Goal: Task Accomplishment & Management: Complete application form

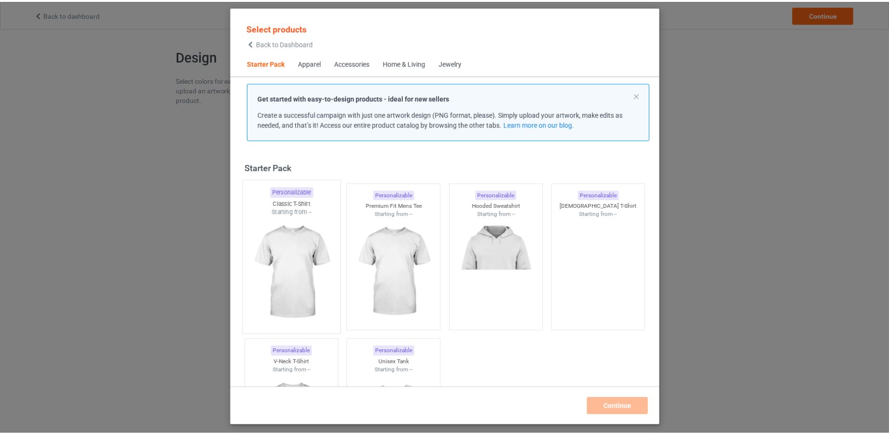
scroll to position [12, 0]
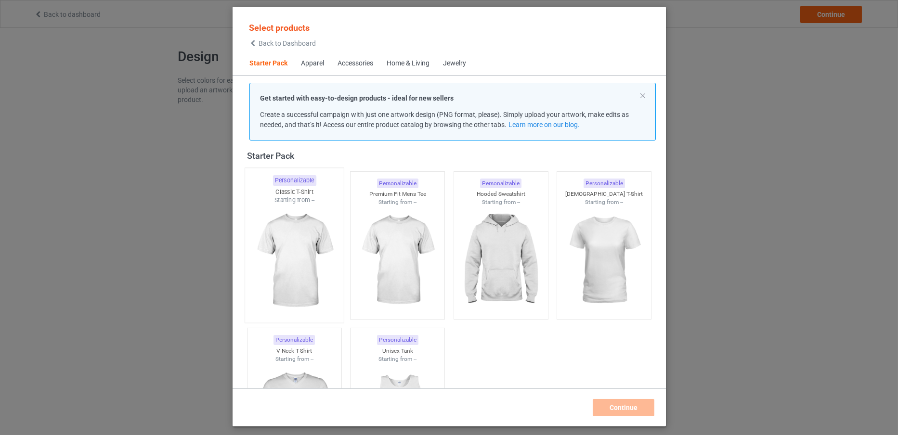
click at [294, 235] on img at bounding box center [294, 261] width 91 height 113
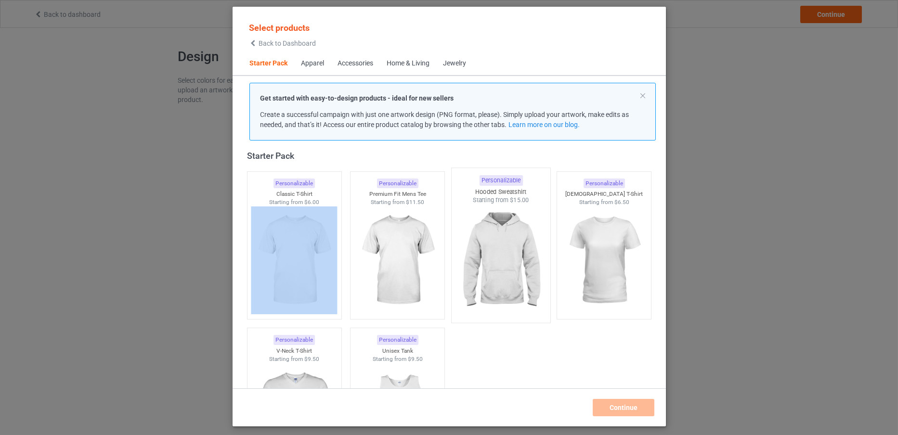
click at [496, 227] on img at bounding box center [500, 261] width 91 height 113
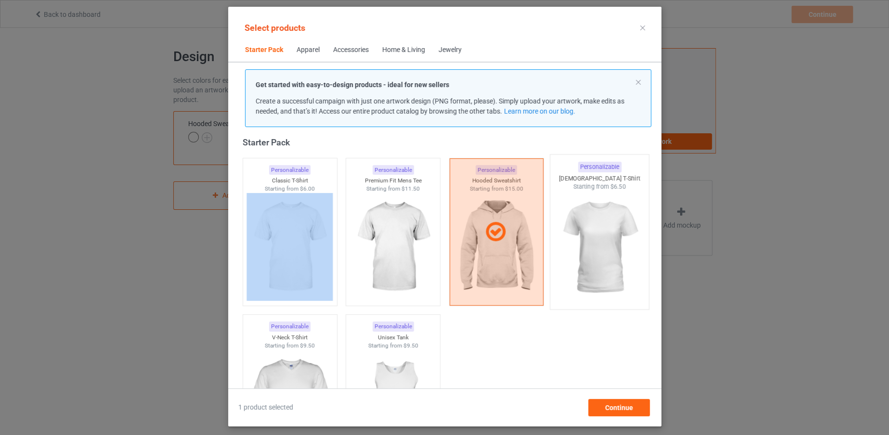
click at [562, 248] on img at bounding box center [599, 247] width 91 height 113
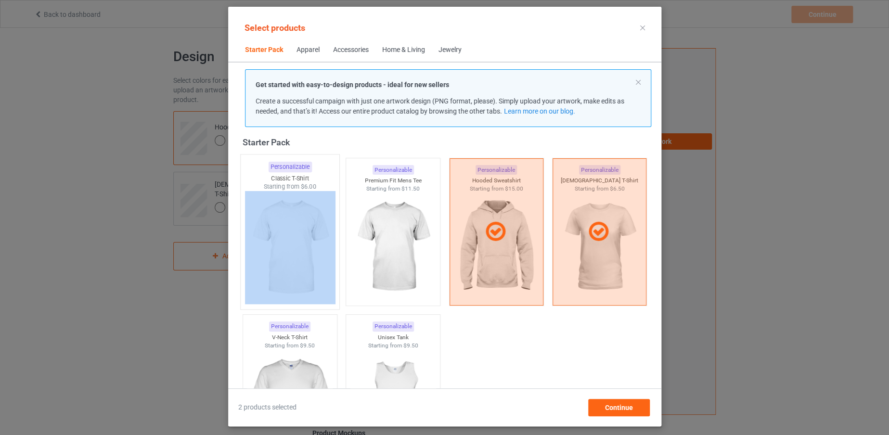
click at [294, 241] on img at bounding box center [290, 247] width 91 height 113
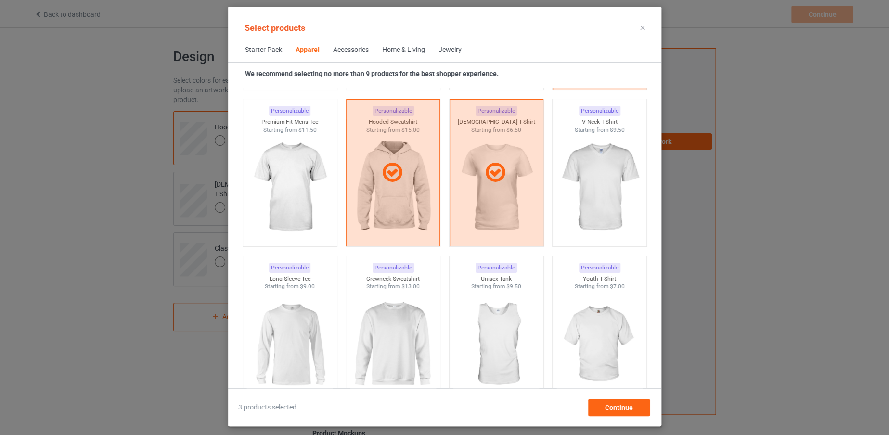
scroll to position [536, 0]
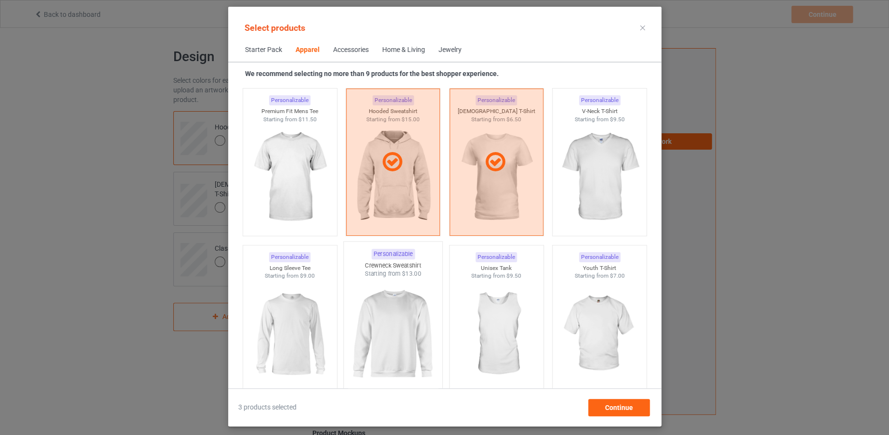
click at [390, 304] on img at bounding box center [393, 334] width 91 height 113
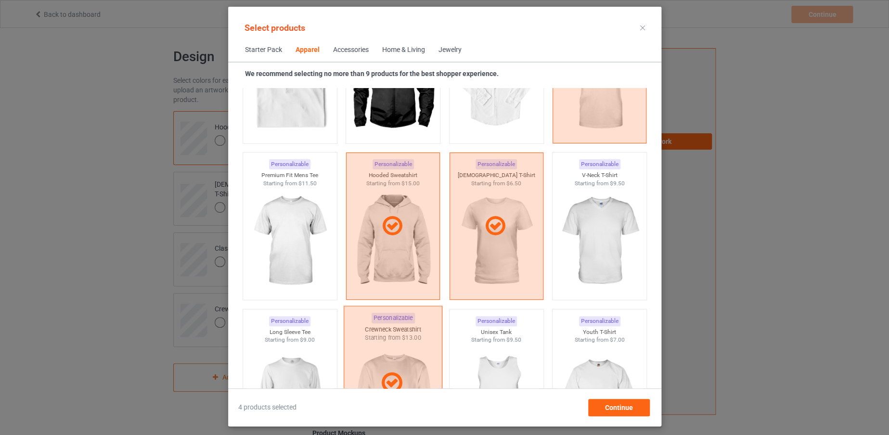
scroll to position [465, 0]
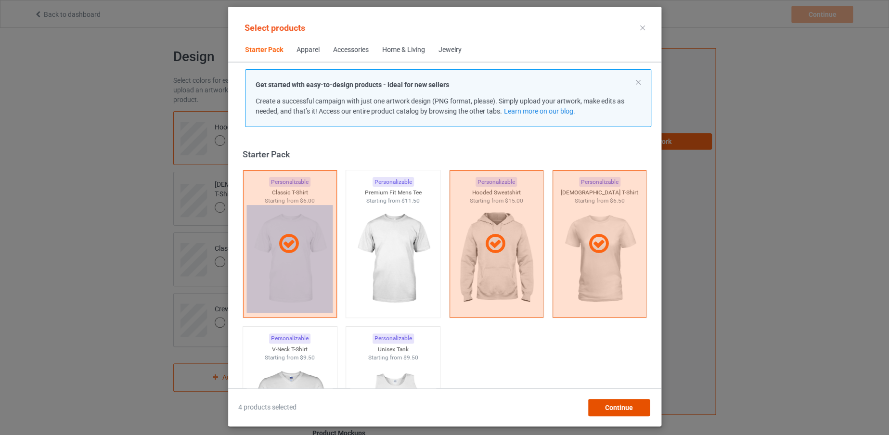
click at [634, 409] on div "Continue" at bounding box center [619, 407] width 62 height 17
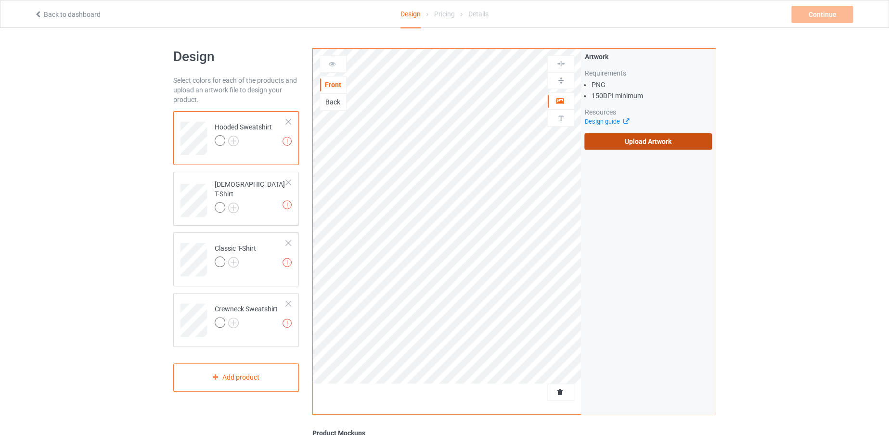
click at [637, 138] on label "Upload Artwork" at bounding box center [649, 141] width 128 height 16
click at [0, 0] on input "Upload Artwork" at bounding box center [0, 0] width 0 height 0
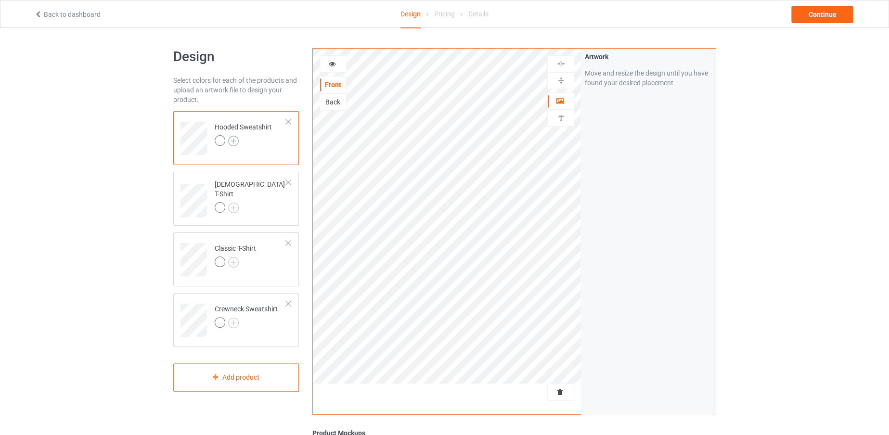
click at [232, 137] on img at bounding box center [233, 141] width 11 height 11
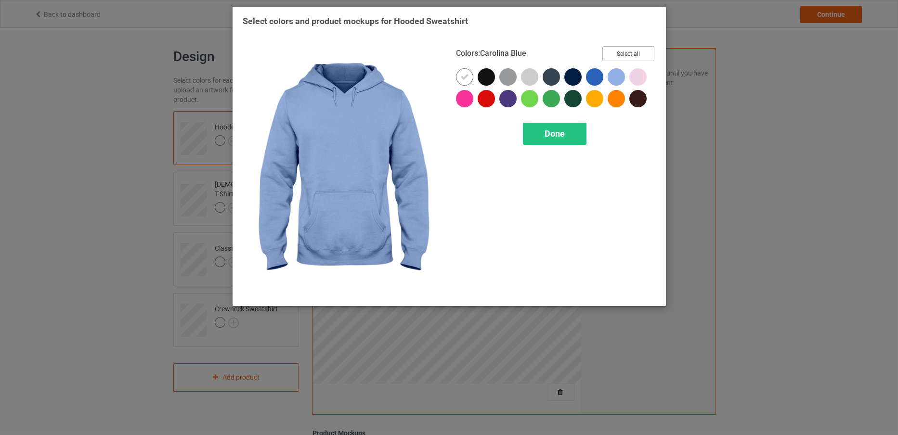
click at [616, 52] on button "Select all" at bounding box center [628, 53] width 52 height 15
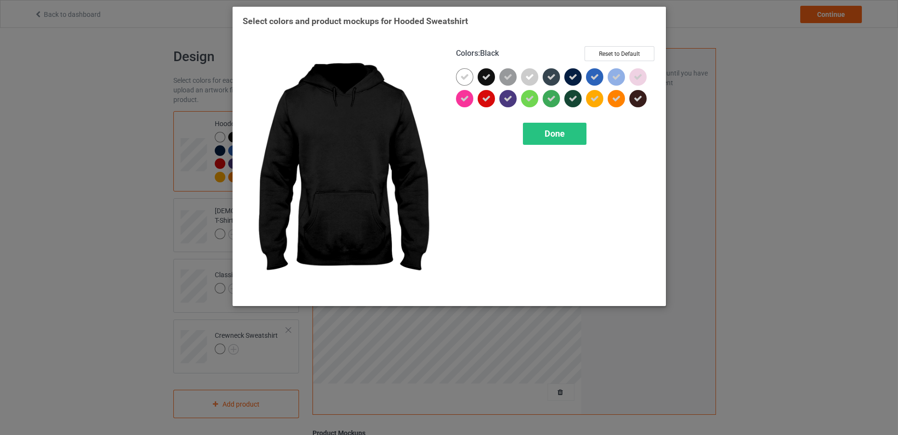
click at [478, 73] on div at bounding box center [486, 76] width 17 height 17
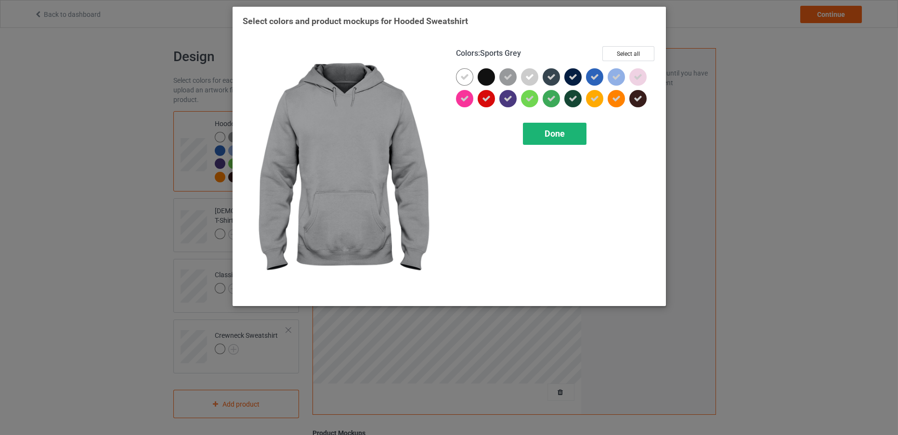
click at [550, 130] on span "Done" at bounding box center [555, 134] width 20 height 10
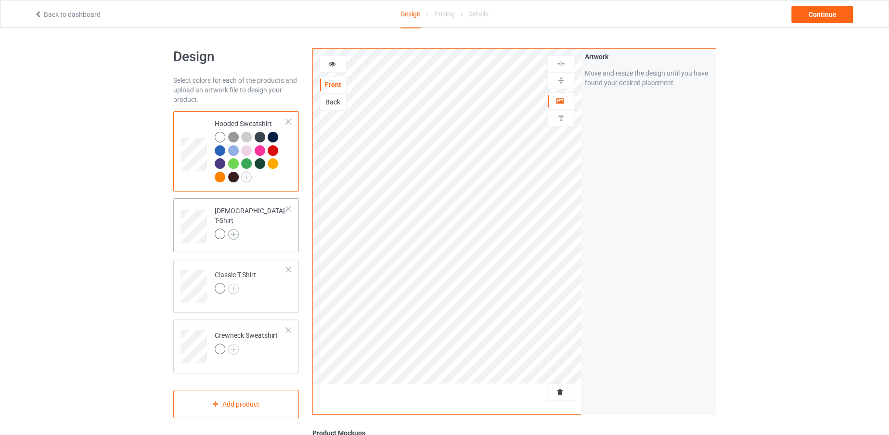
click at [230, 230] on img at bounding box center [233, 234] width 11 height 11
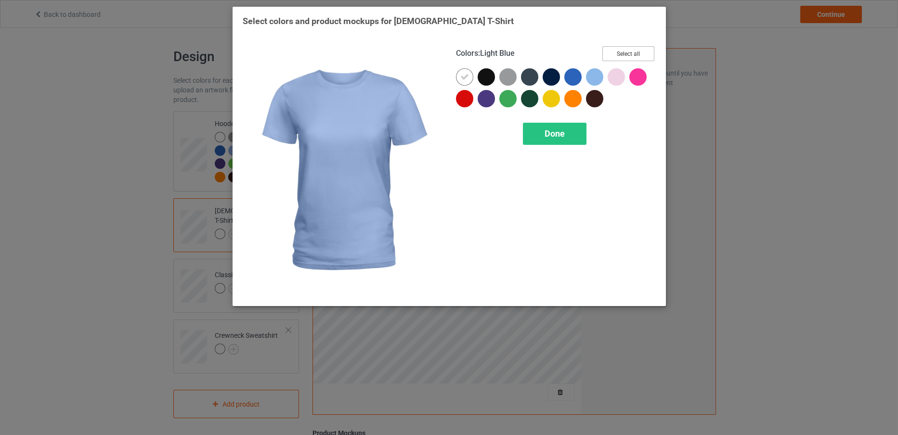
click at [634, 51] on button "Select all" at bounding box center [628, 53] width 52 height 15
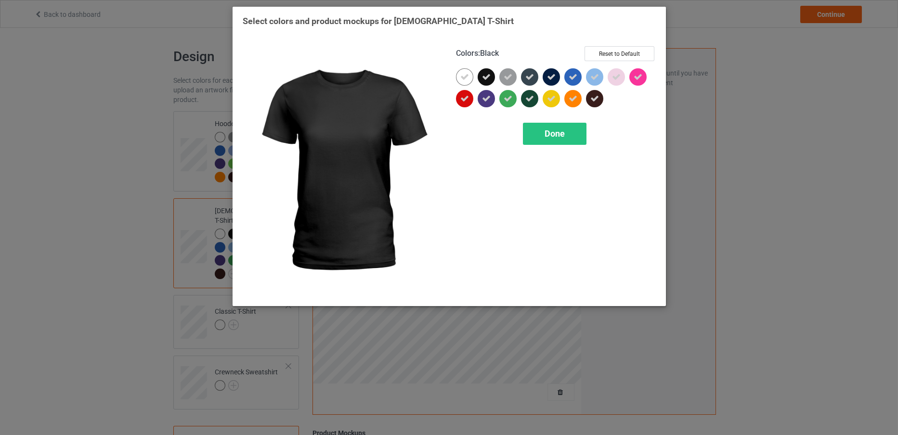
click at [491, 72] on div at bounding box center [486, 76] width 17 height 17
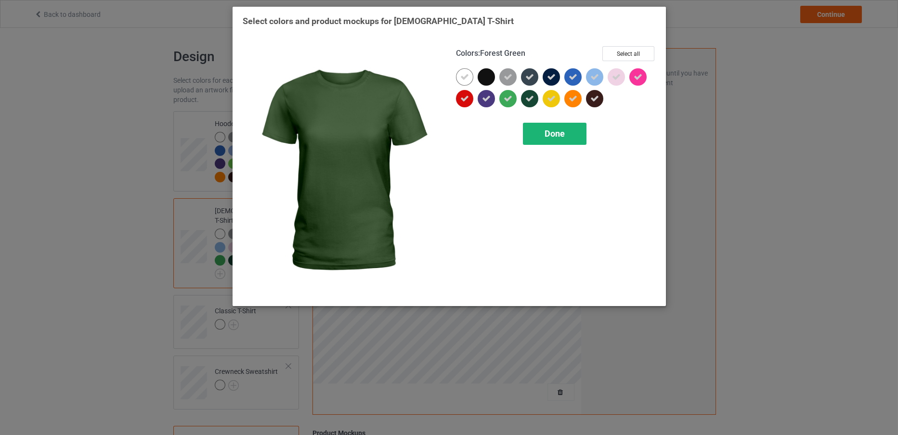
click at [536, 129] on div "Done" at bounding box center [555, 134] width 64 height 22
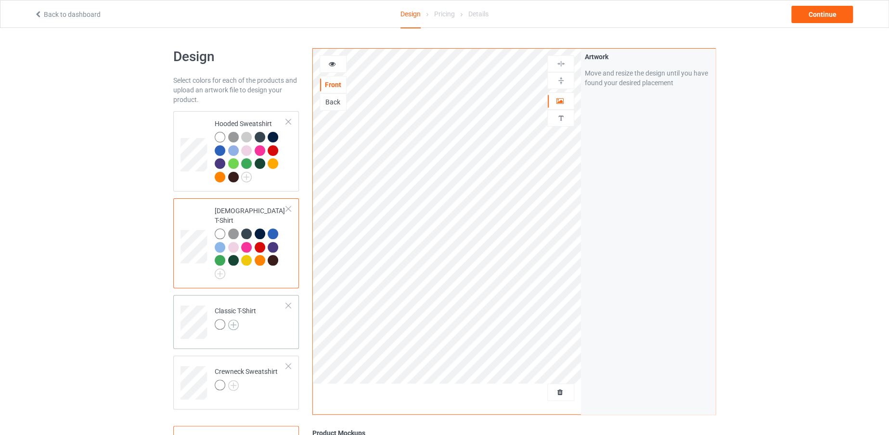
click at [234, 320] on img at bounding box center [233, 325] width 11 height 11
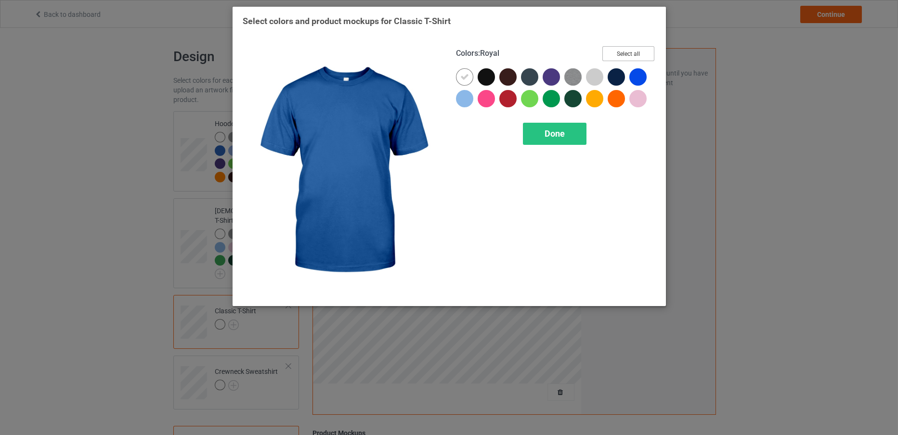
click at [637, 54] on button "Select all" at bounding box center [628, 53] width 52 height 15
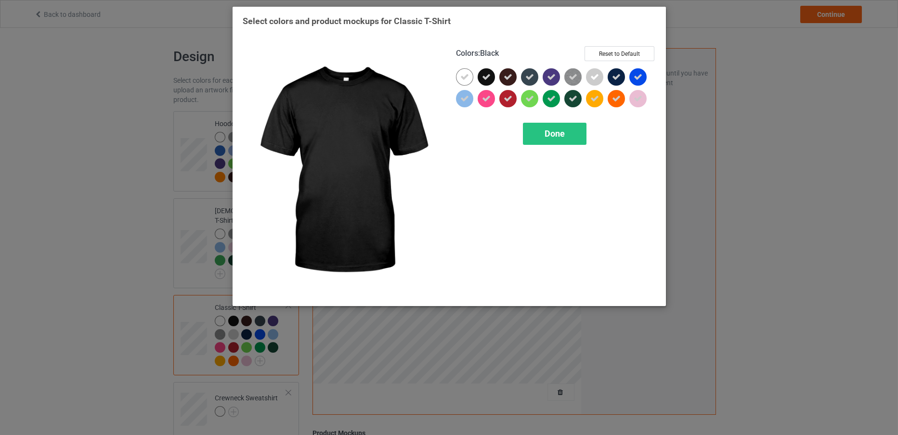
click at [482, 75] on icon at bounding box center [486, 77] width 9 height 9
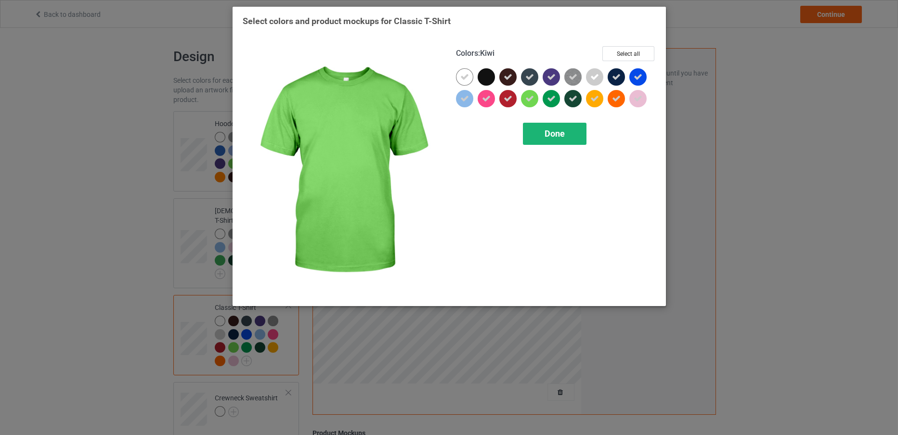
click at [544, 132] on div "Done" at bounding box center [555, 134] width 64 height 22
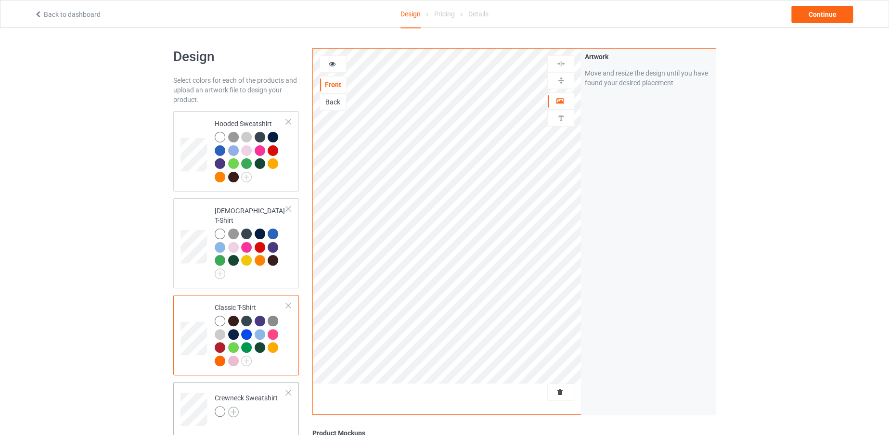
click at [232, 407] on img at bounding box center [233, 412] width 11 height 11
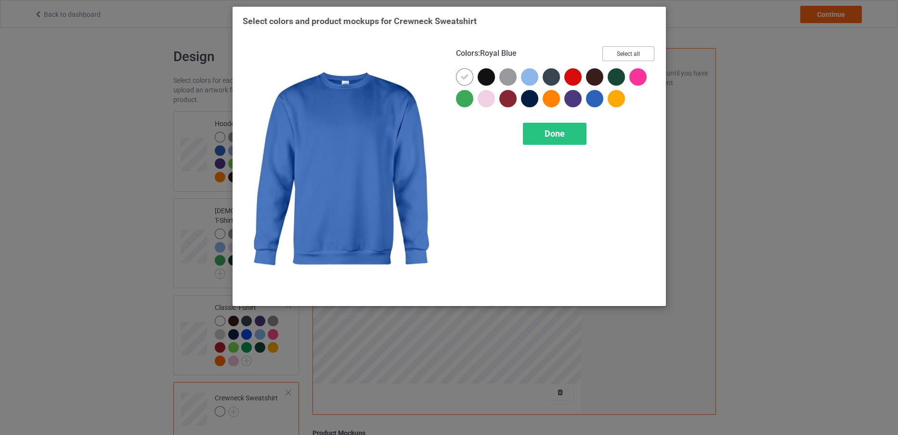
click at [626, 48] on button "Select all" at bounding box center [628, 53] width 52 height 15
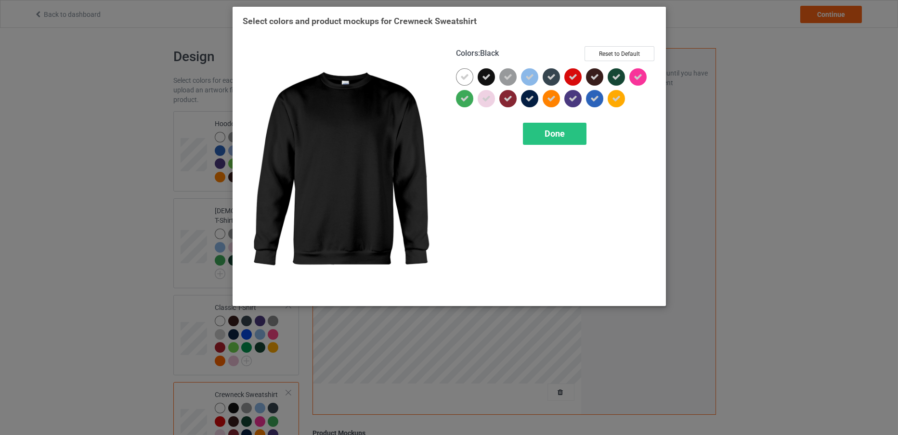
click at [487, 75] on icon at bounding box center [486, 77] width 9 height 9
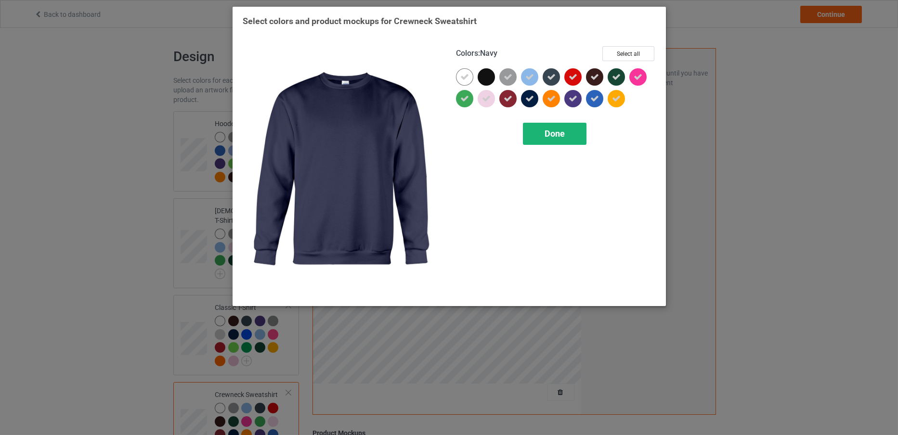
click at [546, 127] on div "Done" at bounding box center [555, 134] width 64 height 22
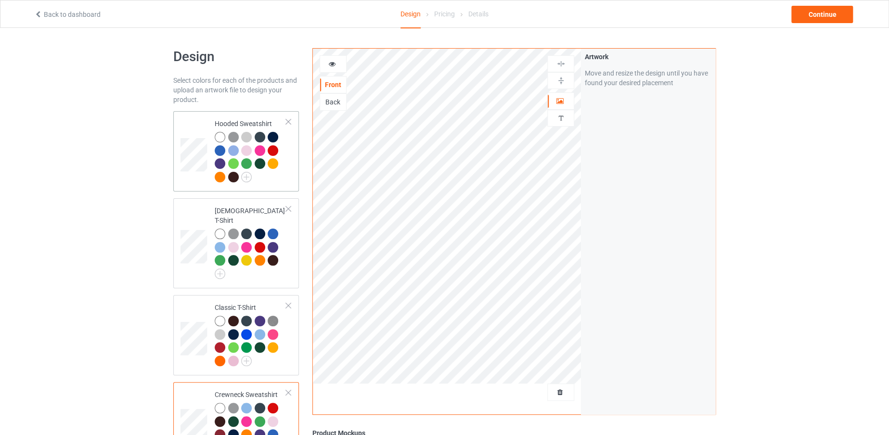
click at [293, 130] on div "Hooded Sweatshirt" at bounding box center [236, 151] width 126 height 80
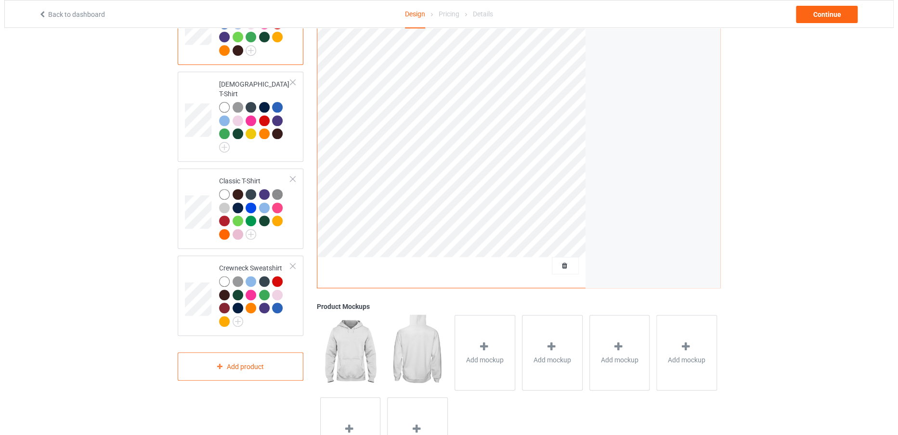
scroll to position [188, 0]
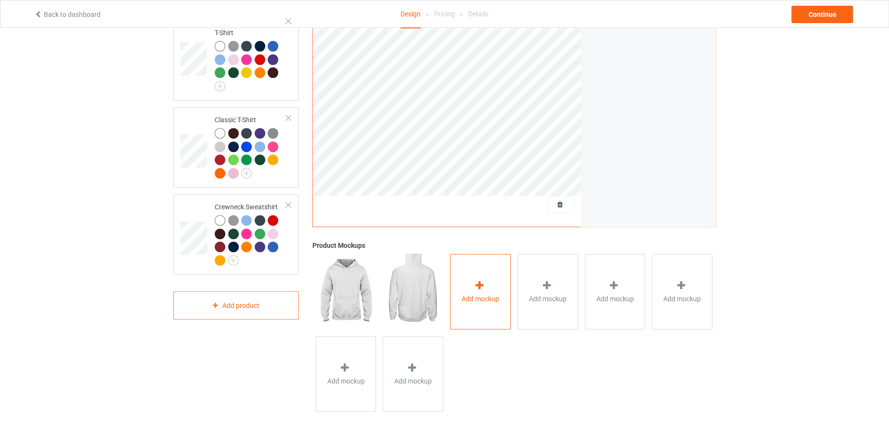
click at [489, 272] on div "Add mockup" at bounding box center [480, 292] width 61 height 76
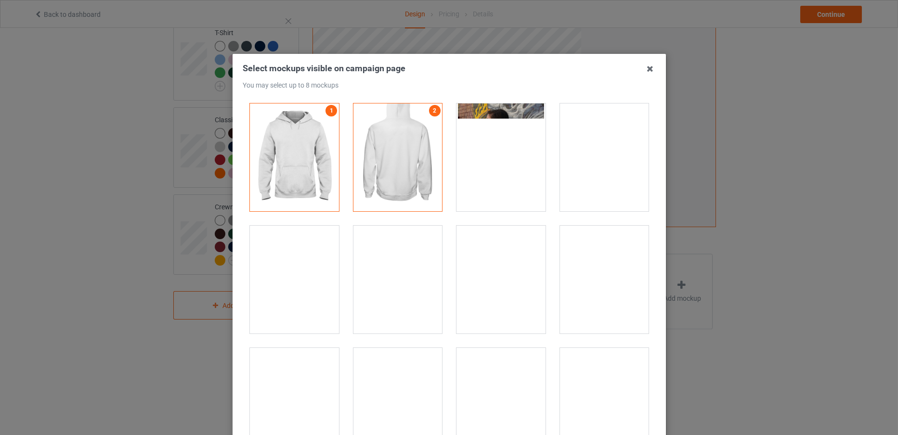
click at [282, 287] on div at bounding box center [294, 280] width 89 height 108
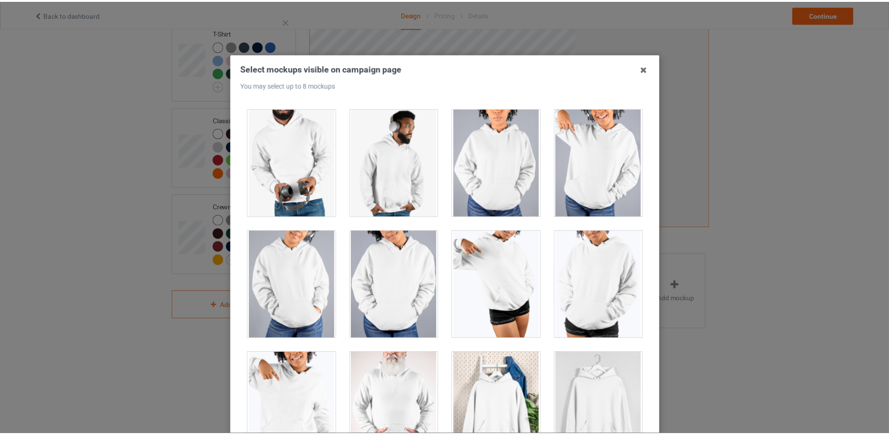
scroll to position [107, 0]
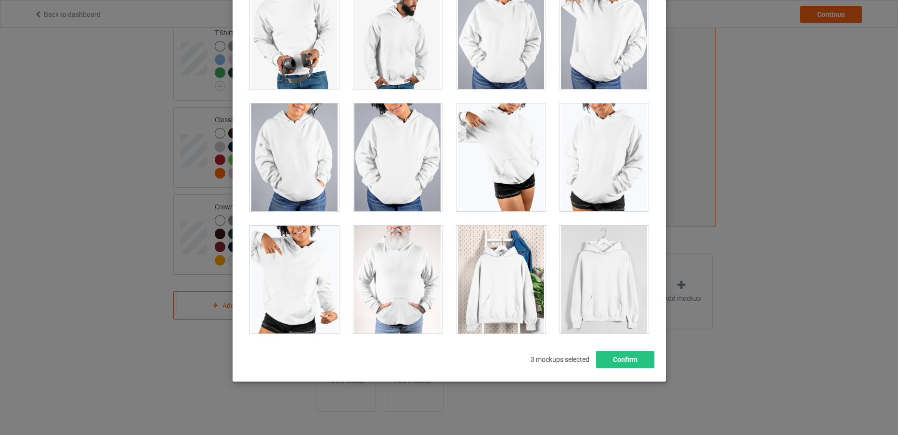
click at [608, 351] on div "3 mockups selected Confirm" at bounding box center [449, 359] width 413 height 17
click at [617, 361] on button "Confirm" at bounding box center [625, 359] width 58 height 17
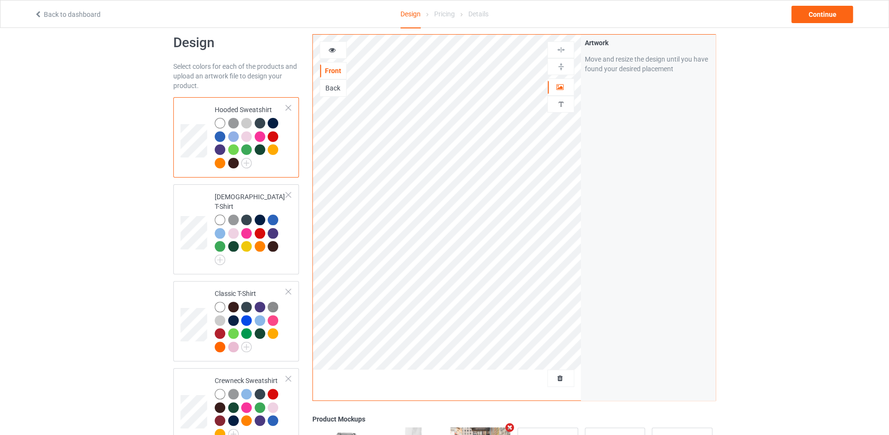
scroll to position [15, 0]
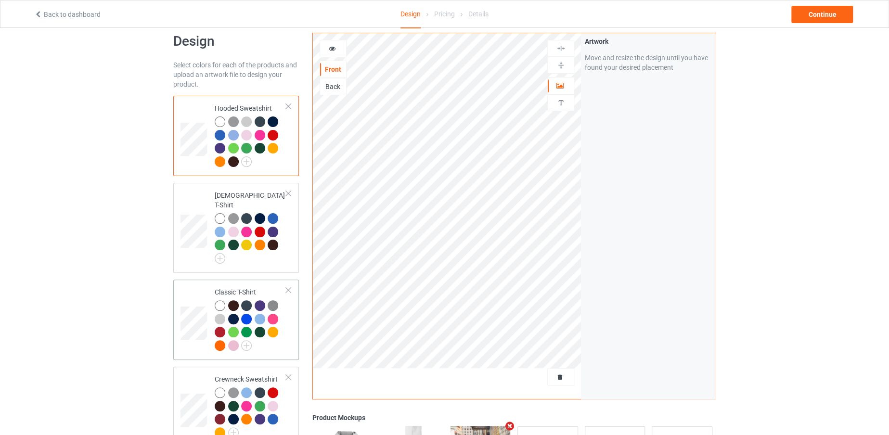
click at [193, 284] on td at bounding box center [195, 320] width 29 height 73
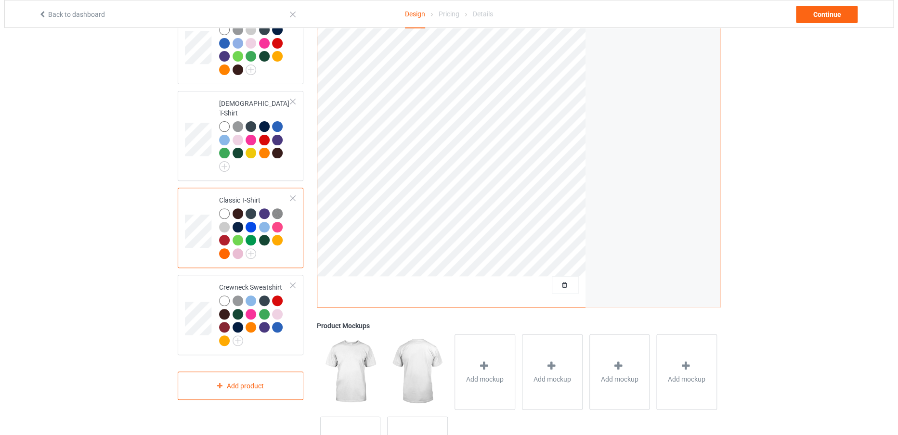
scroll to position [114, 0]
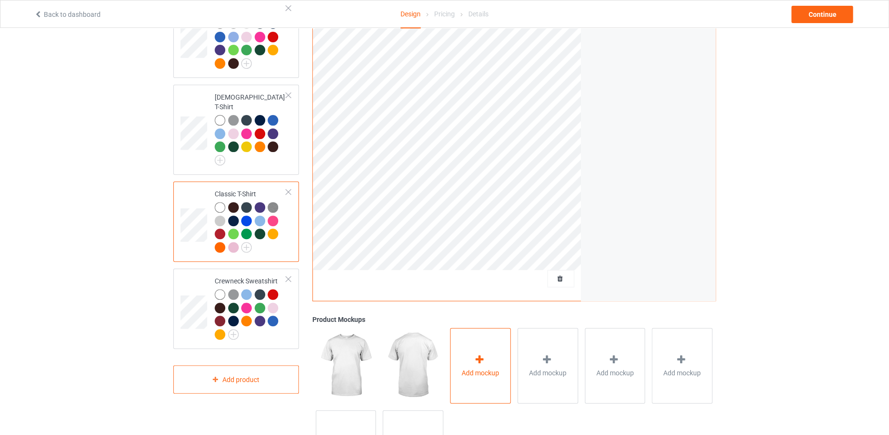
click at [478, 361] on icon at bounding box center [480, 359] width 12 height 10
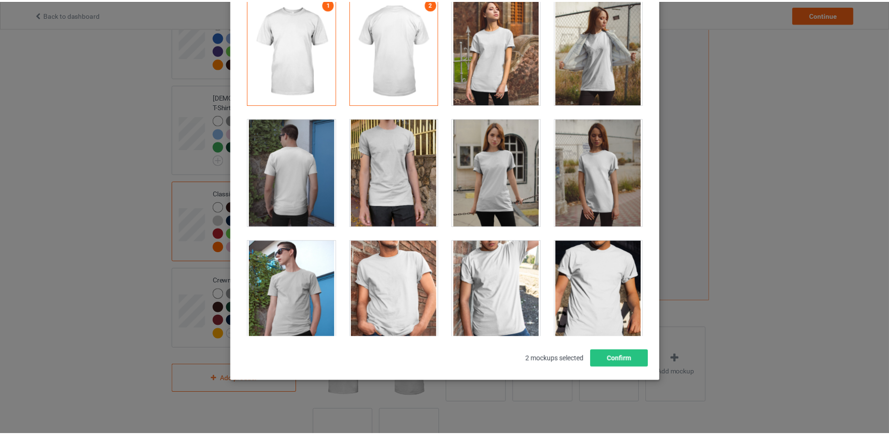
scroll to position [13711, 0]
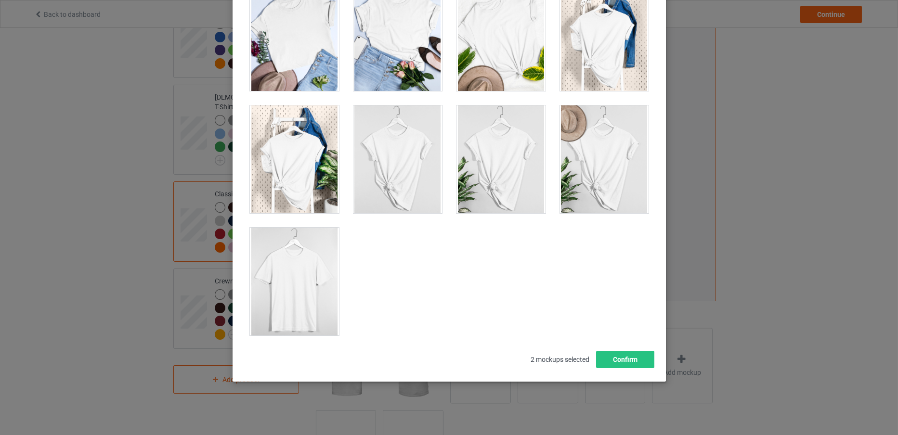
click at [284, 299] on div at bounding box center [294, 282] width 89 height 108
click at [608, 369] on div "Select mockups visible on campaign page You may select up to 8 mockups 1 2 3 3 …" at bounding box center [449, 164] width 433 height 435
click at [613, 363] on button "Confirm" at bounding box center [625, 359] width 58 height 17
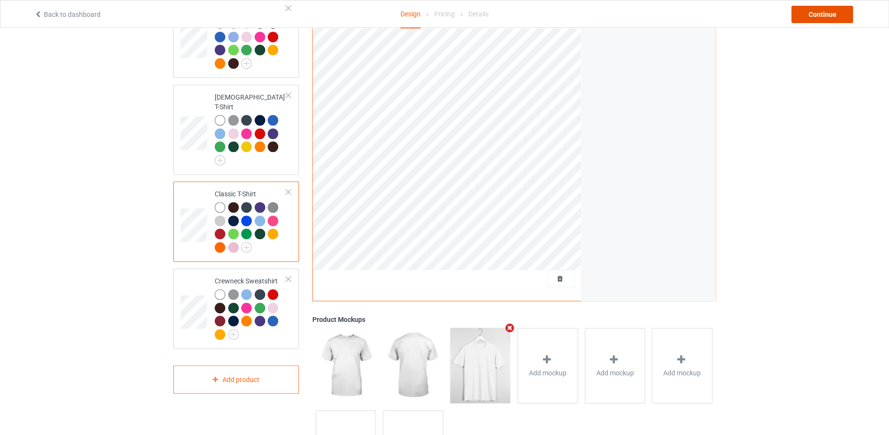
click at [805, 18] on div "Continue" at bounding box center [823, 14] width 62 height 17
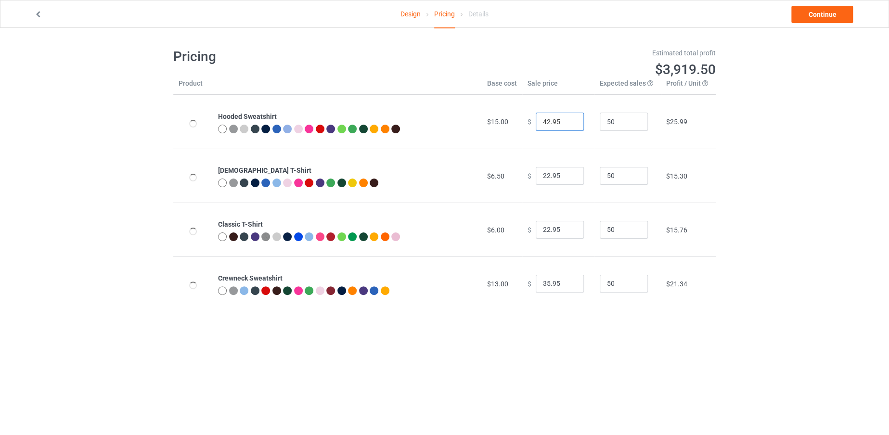
drag, startPoint x: 544, startPoint y: 120, endPoint x: 535, endPoint y: 120, distance: 8.7
click at [536, 120] on input "42.95" at bounding box center [560, 122] width 48 height 18
type input "38.95"
drag, startPoint x: 545, startPoint y: 174, endPoint x: 533, endPoint y: 176, distance: 11.6
click at [536, 176] on input "22.95" at bounding box center [560, 176] width 48 height 18
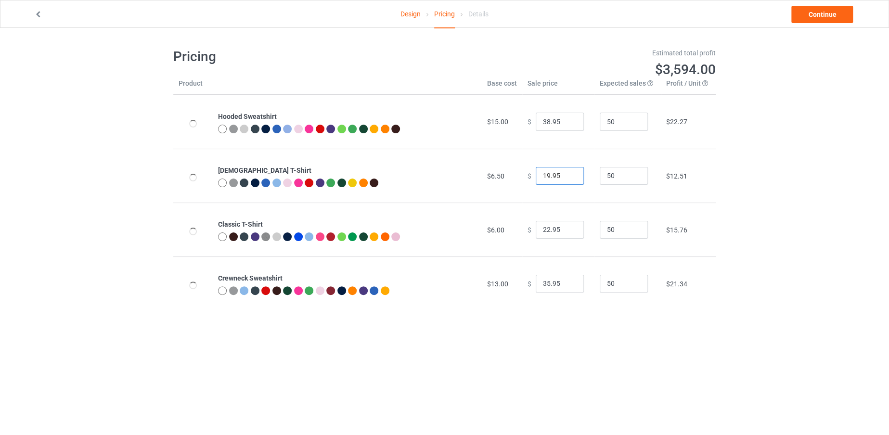
type input "19.95"
drag, startPoint x: 545, startPoint y: 228, endPoint x: 530, endPoint y: 229, distance: 14.9
click at [530, 229] on div "$ 22.95" at bounding box center [559, 230] width 62 height 18
type input "19.95"
drag, startPoint x: 545, startPoint y: 283, endPoint x: 536, endPoint y: 283, distance: 8.7
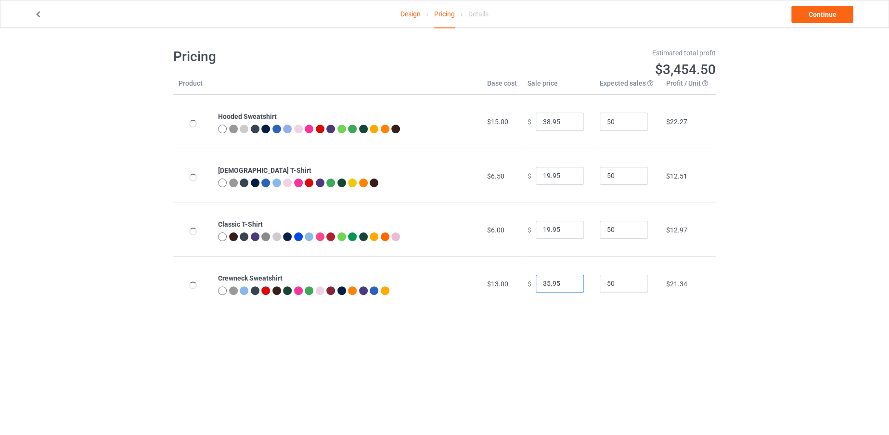
click at [536, 283] on input "35.95" at bounding box center [560, 284] width 48 height 18
type input "33.95"
click at [847, 19] on link "Continue" at bounding box center [823, 14] width 62 height 17
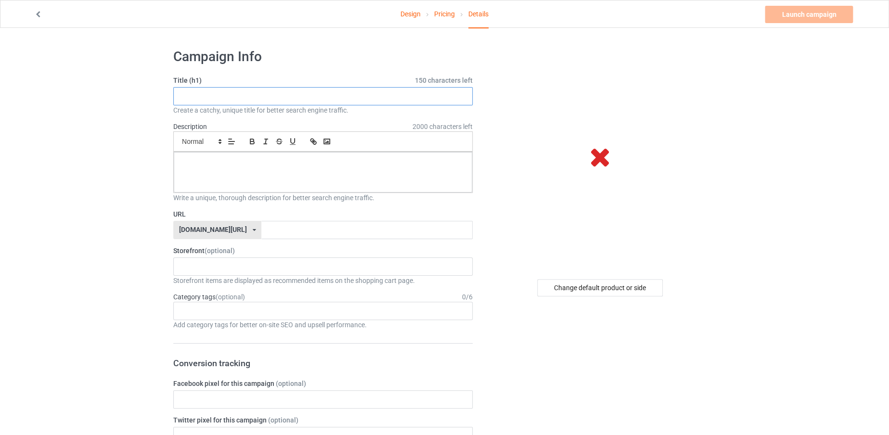
click at [429, 93] on input "text" at bounding box center [322, 96] width 299 height 18
paste input "I AM GRUMPY WOMAN I AM WHO I AM I HAVE ANGER ISSUES"
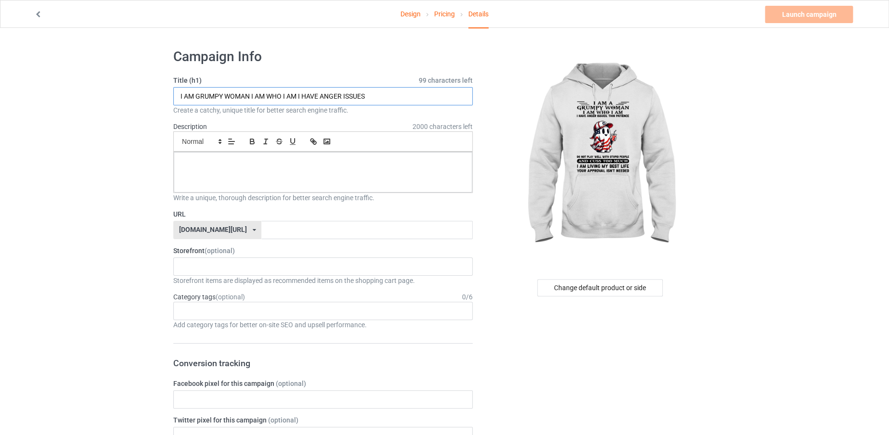
drag, startPoint x: 429, startPoint y: 93, endPoint x: 179, endPoint y: 92, distance: 250.4
click at [179, 92] on input "I AM GRUMPY WOMAN I AM WHO I AM I HAVE ANGER ISSUES" at bounding box center [322, 96] width 299 height 18
type input "I AM GRUMPY WOMAN I AM WHO I AM I HAVE ANGER ISSUES"
click at [261, 234] on input "text" at bounding box center [366, 230] width 211 height 18
paste input "I AM GRUMPY WOMAN I AM WHO I AM I HAVE ANGER ISSUE"
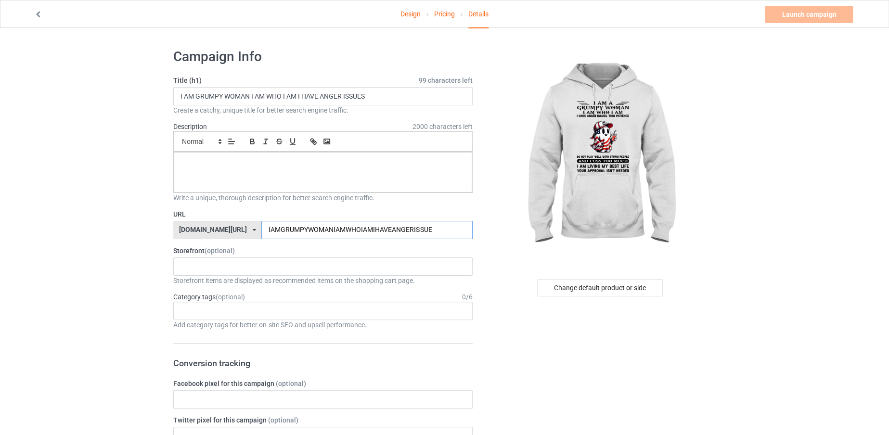
type input "IAMGRUMPYWOMANIAMWHOIAMIHAVEANGERISSUE"
click at [369, 168] on div at bounding box center [323, 172] width 299 height 40
click at [784, 21] on link "Launch campaign" at bounding box center [809, 14] width 88 height 17
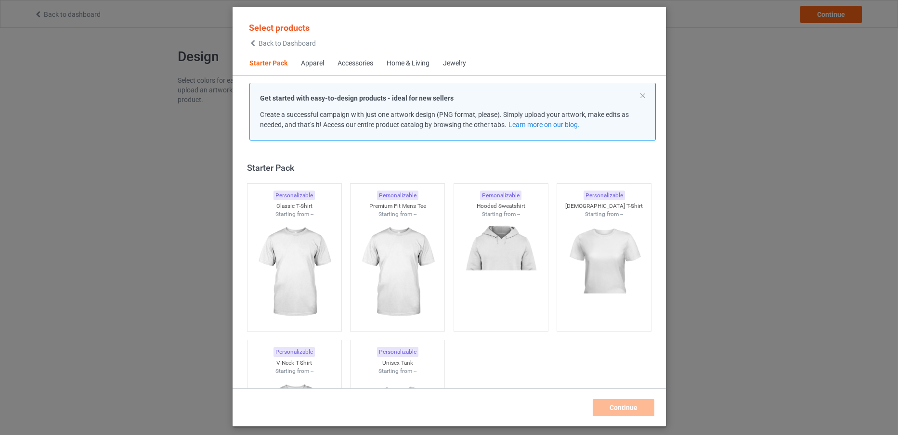
scroll to position [12, 0]
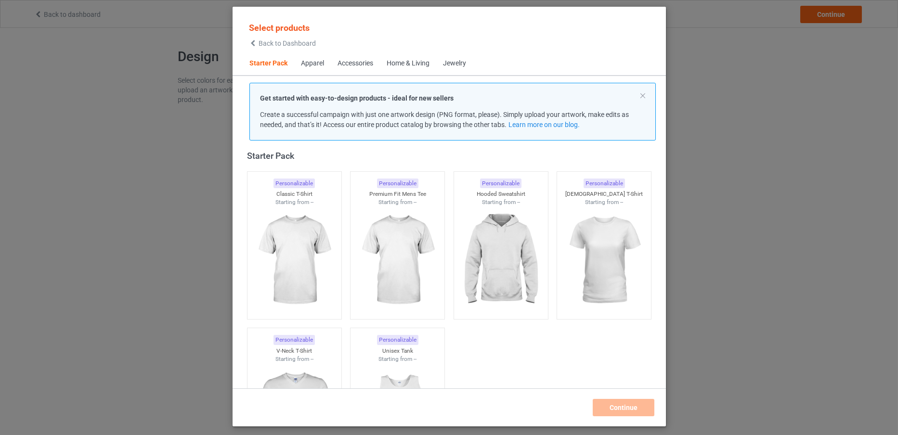
click at [308, 42] on span "Back to Dashboard" at bounding box center [287, 43] width 57 height 8
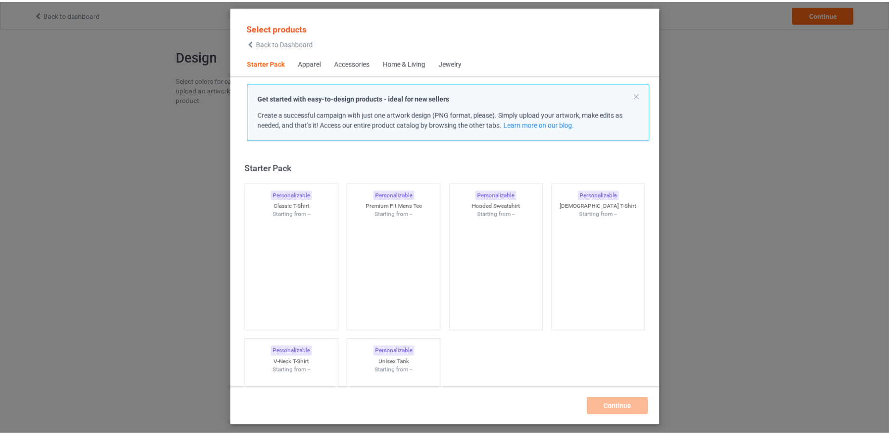
scroll to position [12, 0]
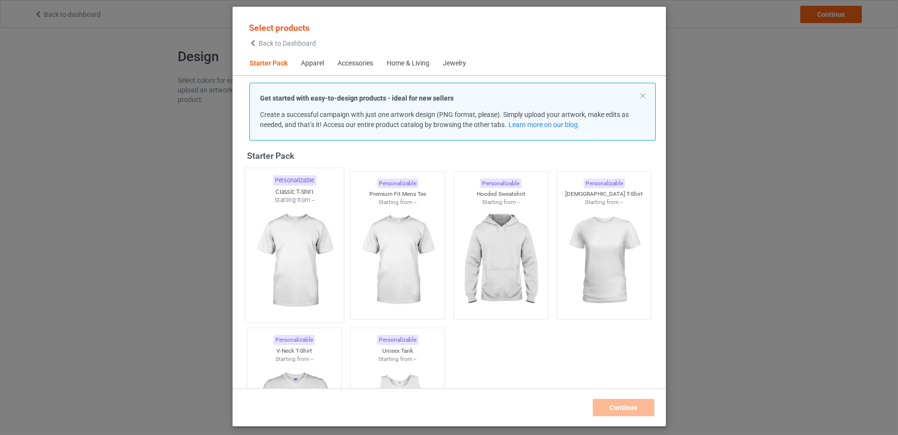
click at [282, 218] on img at bounding box center [294, 261] width 91 height 113
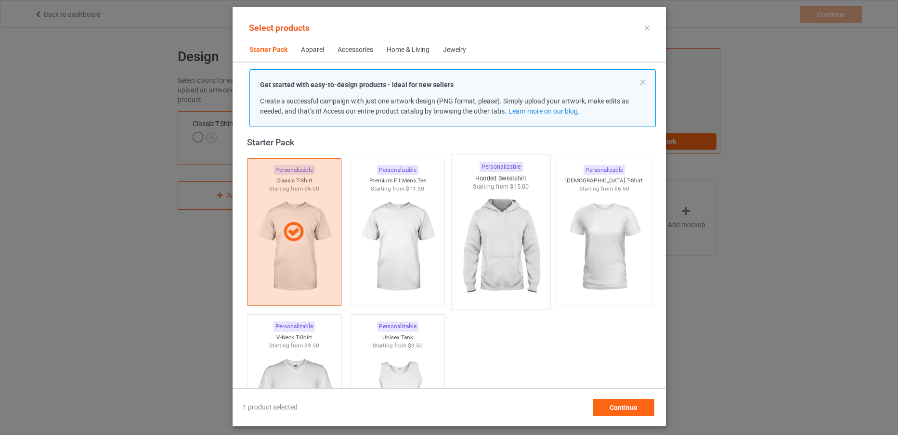
click at [481, 232] on img at bounding box center [500, 247] width 91 height 113
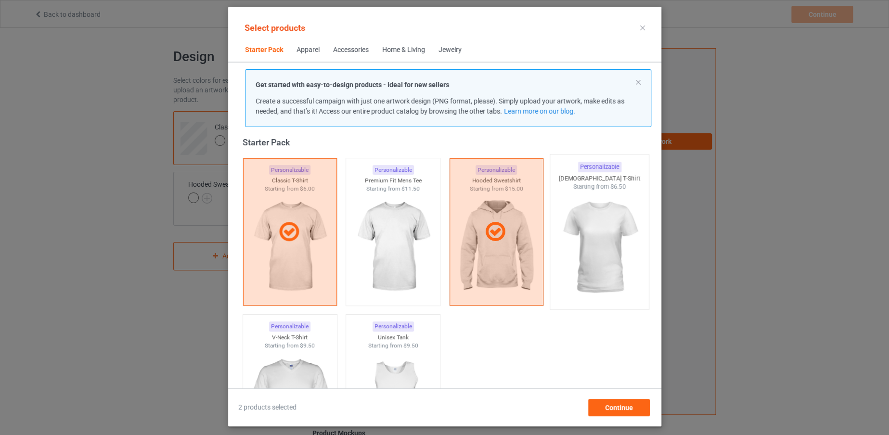
click at [589, 223] on img at bounding box center [599, 247] width 91 height 113
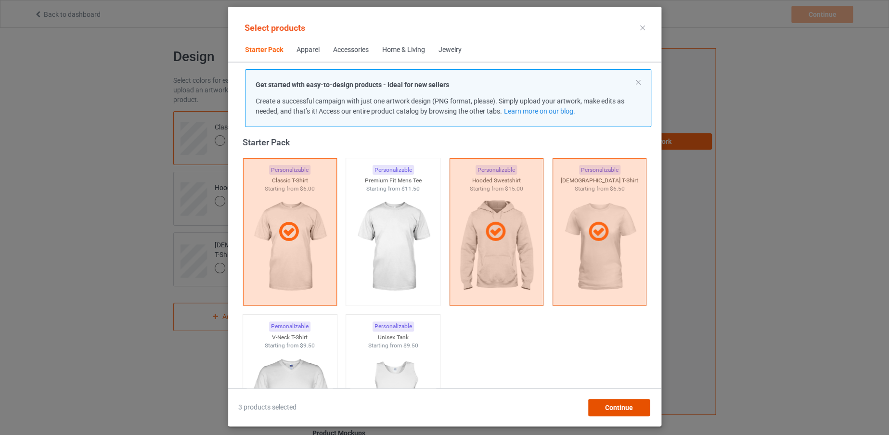
click at [620, 411] on span "Continue" at bounding box center [619, 408] width 28 height 8
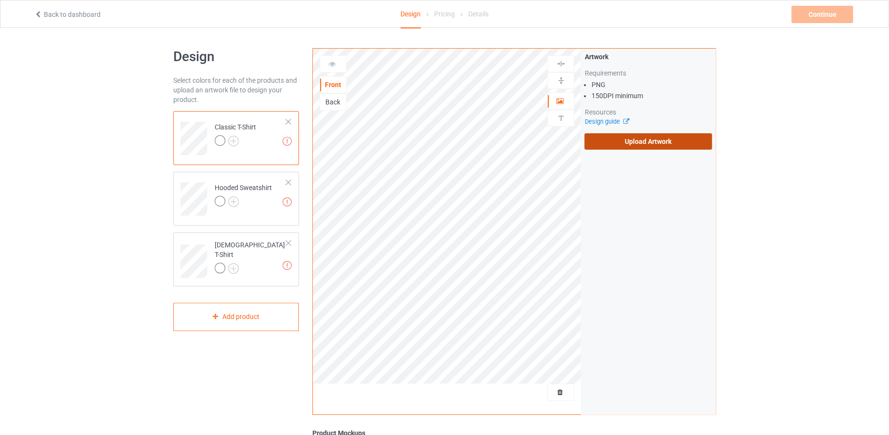
click at [635, 144] on label "Upload Artwork" at bounding box center [649, 141] width 128 height 16
click at [0, 0] on input "Upload Artwork" at bounding box center [0, 0] width 0 height 0
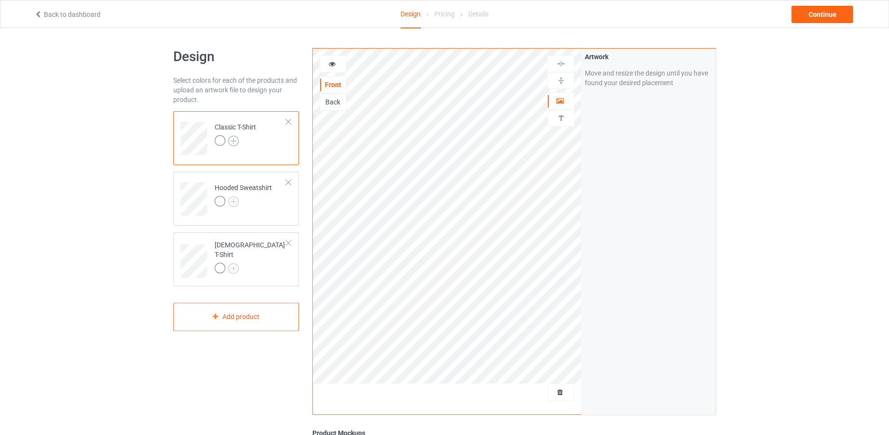
click at [234, 144] on img at bounding box center [233, 141] width 11 height 11
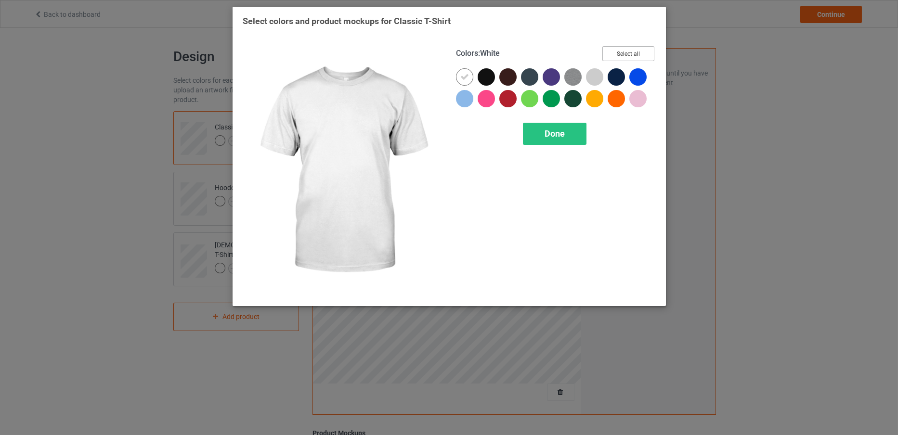
click at [624, 52] on button "Select all" at bounding box center [628, 53] width 52 height 15
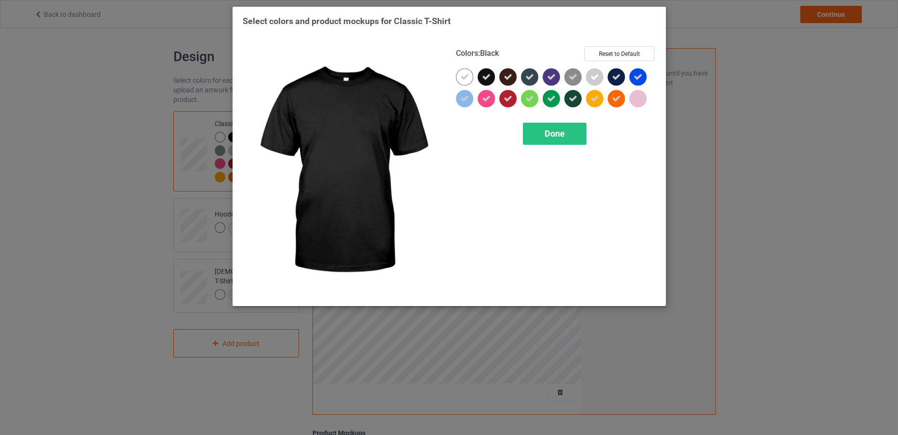
click at [482, 73] on icon at bounding box center [486, 77] width 9 height 9
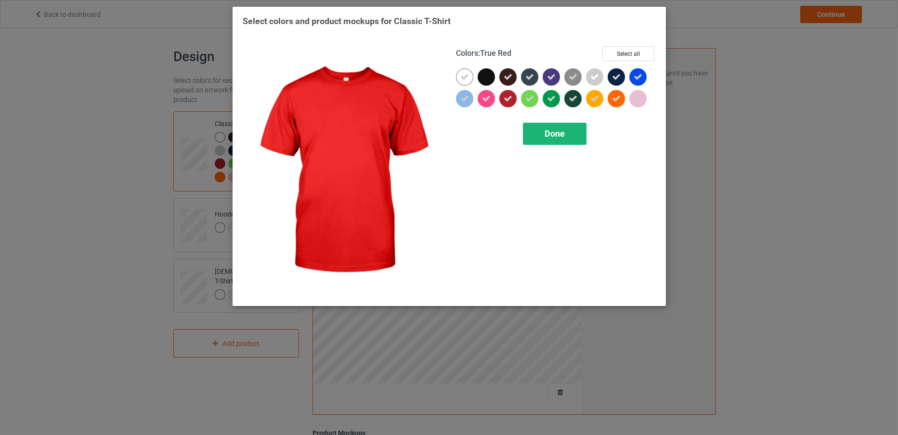
click at [538, 138] on div "Done" at bounding box center [555, 134] width 64 height 22
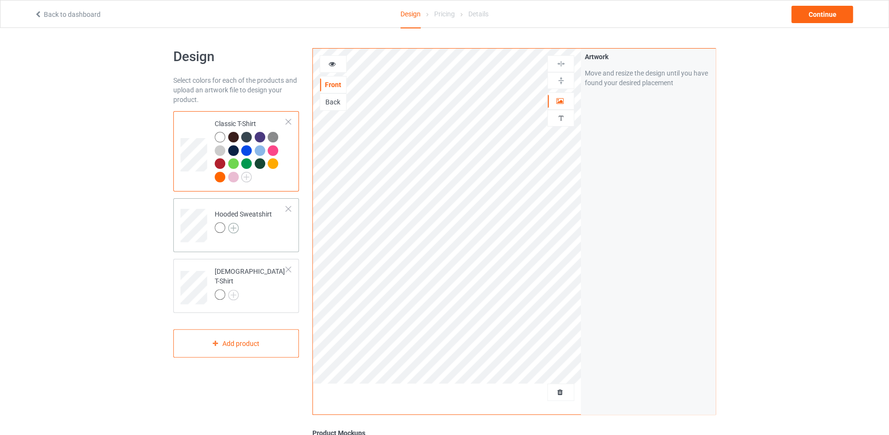
click at [235, 223] on img at bounding box center [233, 228] width 11 height 11
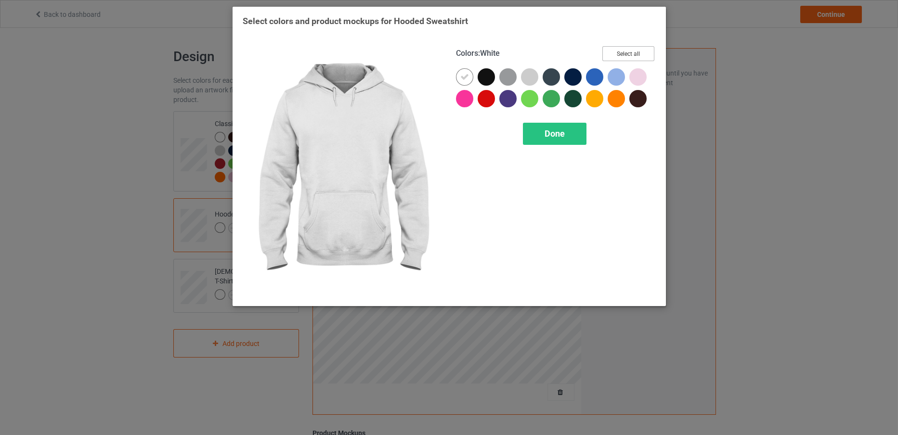
click at [637, 50] on button "Select all" at bounding box center [628, 53] width 52 height 15
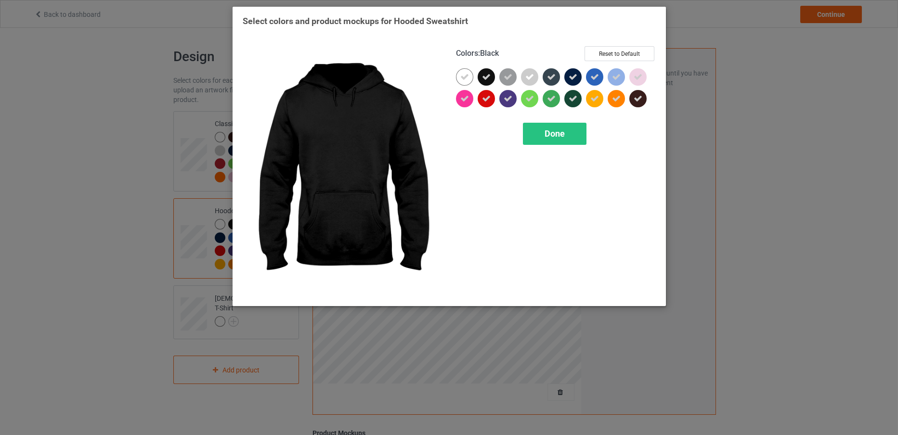
click at [483, 68] on div at bounding box center [486, 76] width 17 height 17
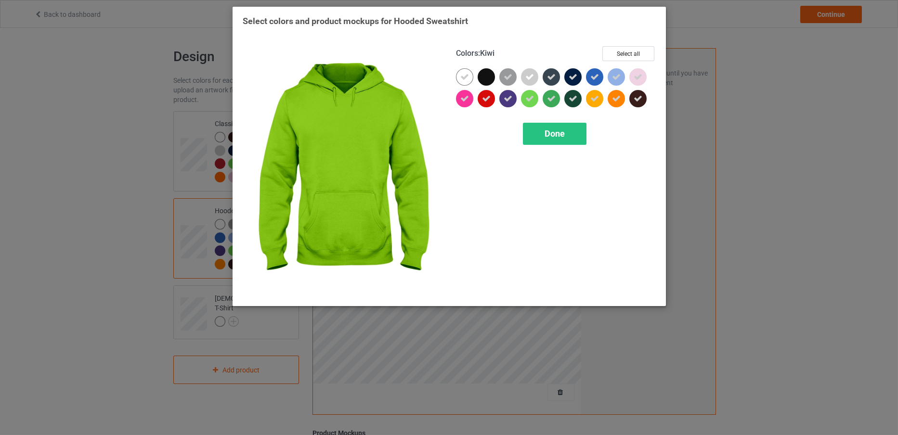
click at [536, 121] on div "Colors : Kiwi Select all Done" at bounding box center [555, 170] width 213 height 263
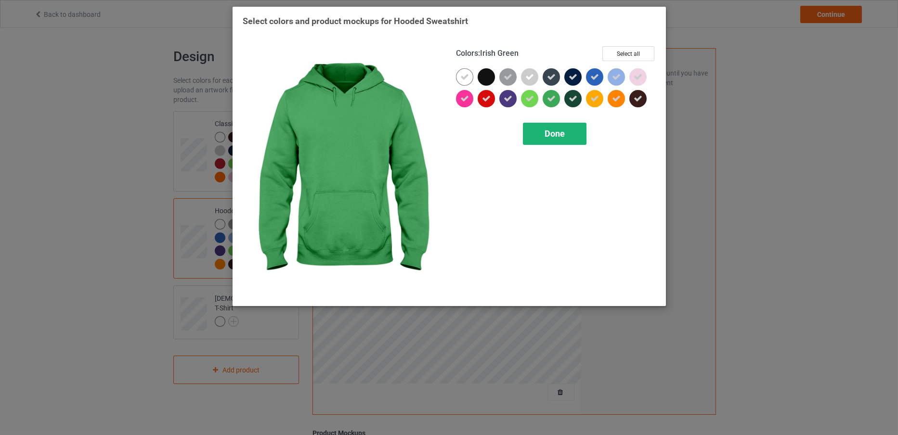
click at [556, 129] on span "Done" at bounding box center [555, 134] width 20 height 10
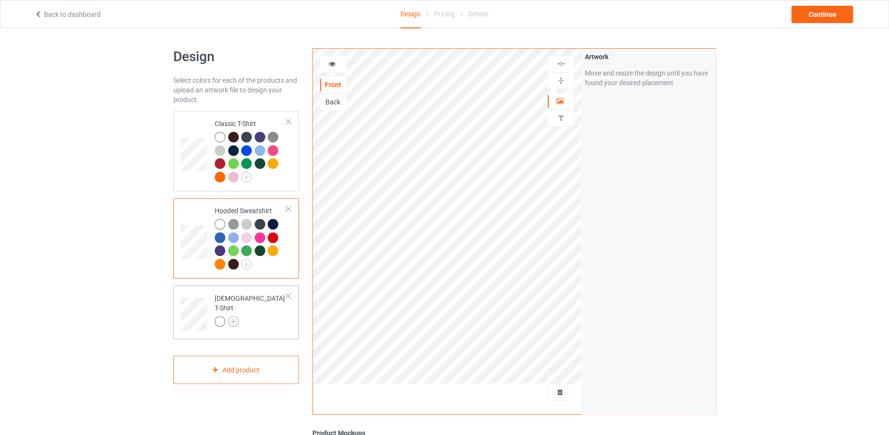
click at [233, 316] on img at bounding box center [233, 321] width 11 height 11
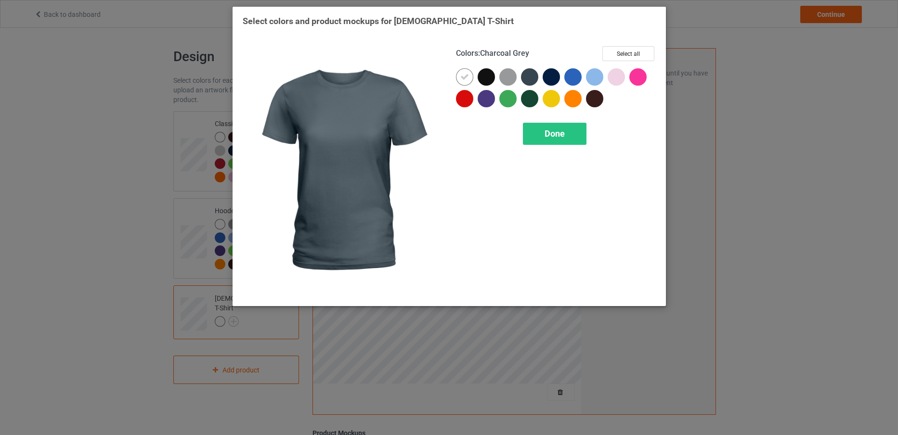
click at [644, 45] on div "Colors : Charcoal Grey Select all Done" at bounding box center [555, 170] width 213 height 263
click at [635, 52] on button "Select all" at bounding box center [628, 53] width 52 height 15
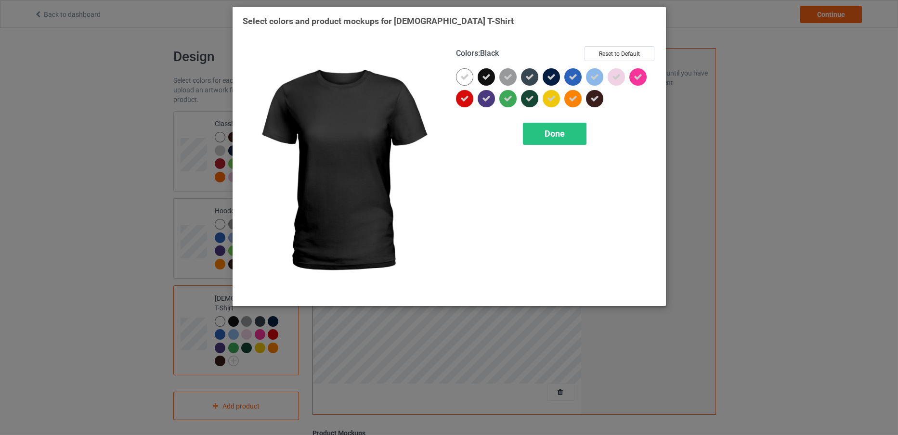
click at [489, 70] on div at bounding box center [486, 76] width 17 height 17
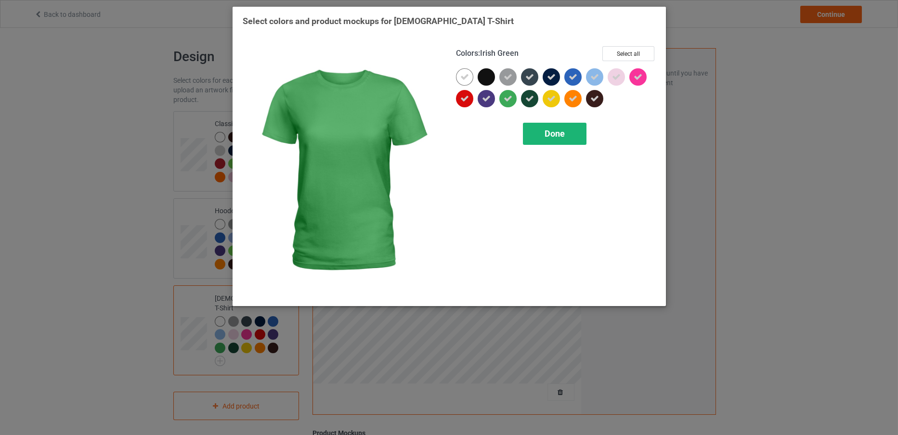
click at [536, 123] on div "Done" at bounding box center [555, 134] width 64 height 22
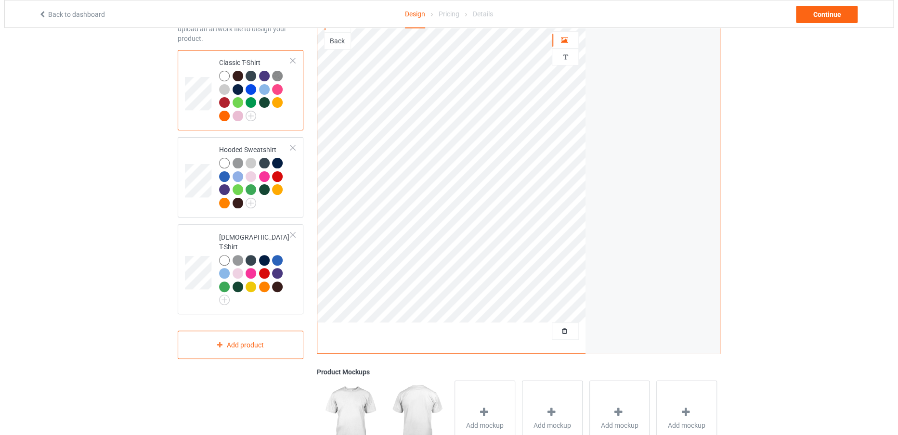
scroll to position [86, 0]
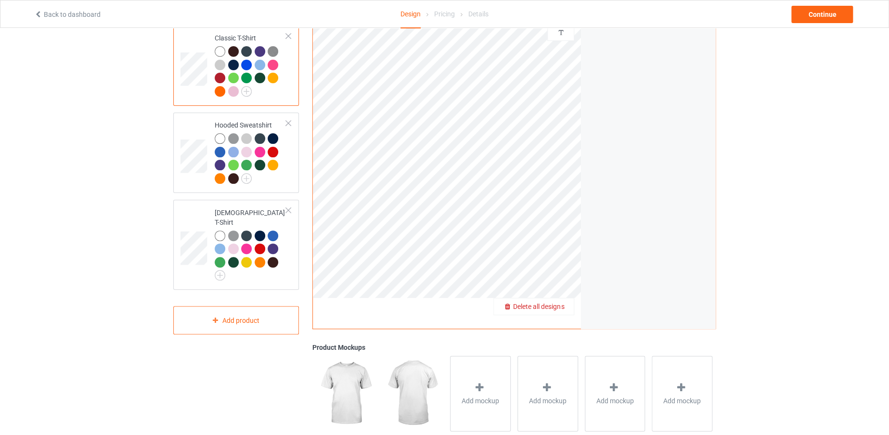
click at [476, 380] on div "Add mockup" at bounding box center [480, 394] width 61 height 76
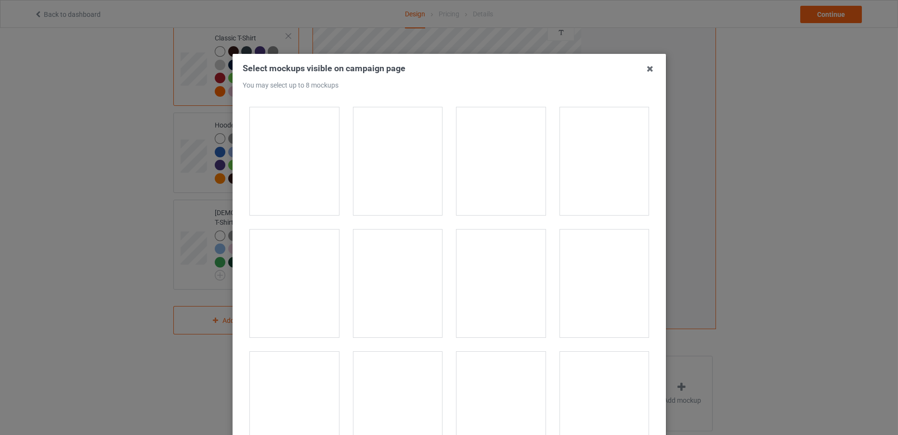
scroll to position [13711, 0]
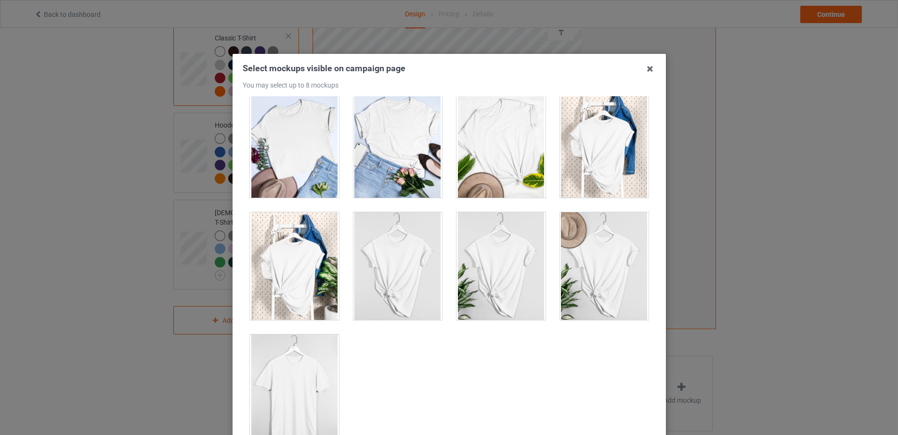
click at [296, 384] on div at bounding box center [294, 389] width 89 height 108
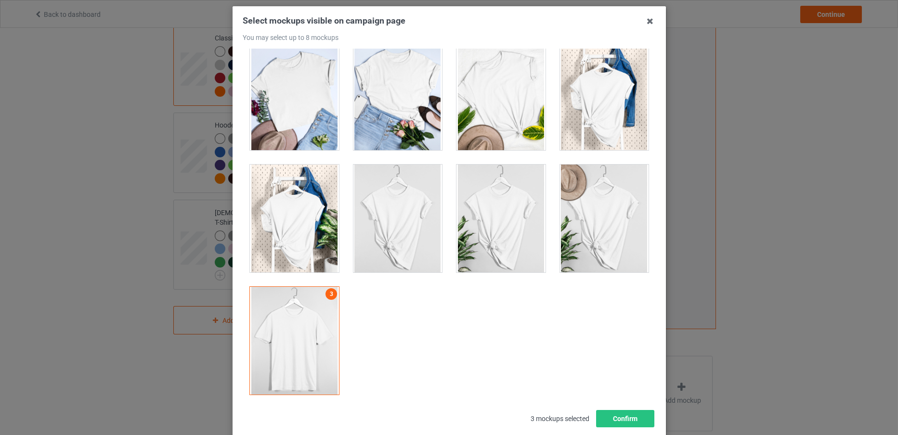
scroll to position [71, 0]
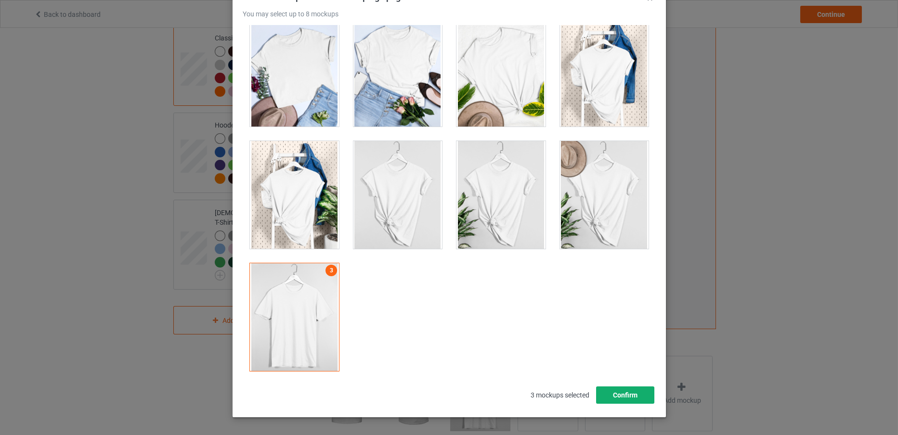
click at [596, 393] on button "Confirm" at bounding box center [625, 395] width 58 height 17
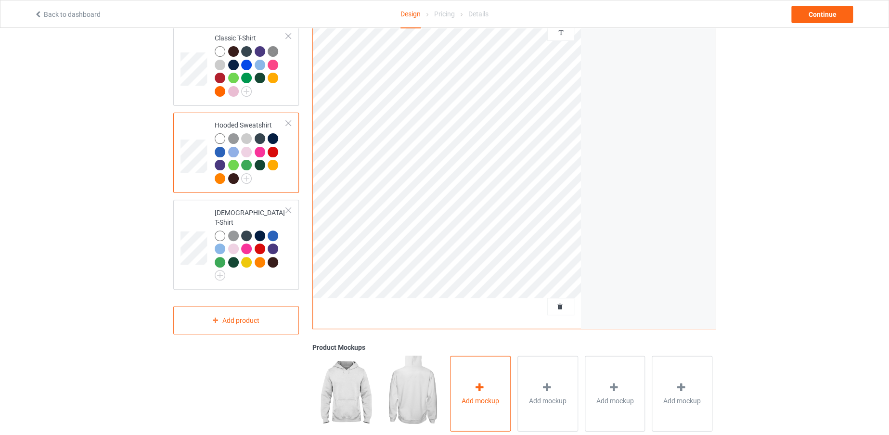
click at [489, 396] on span "Add mockup" at bounding box center [481, 401] width 38 height 10
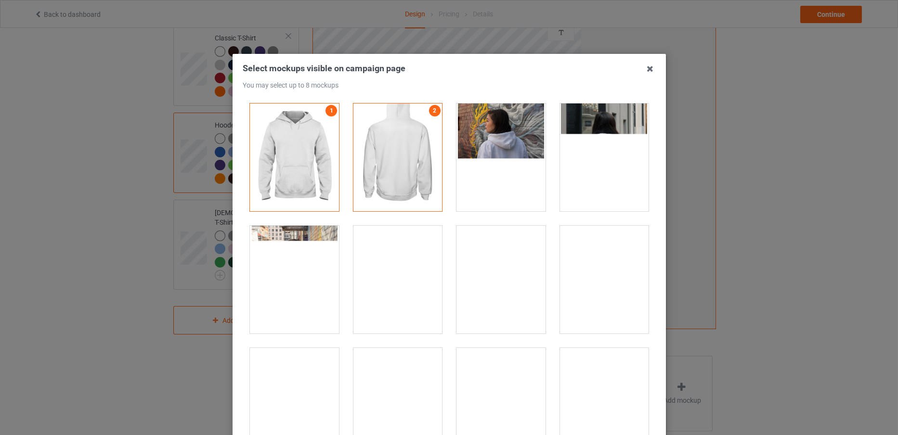
click at [318, 272] on div at bounding box center [294, 280] width 89 height 108
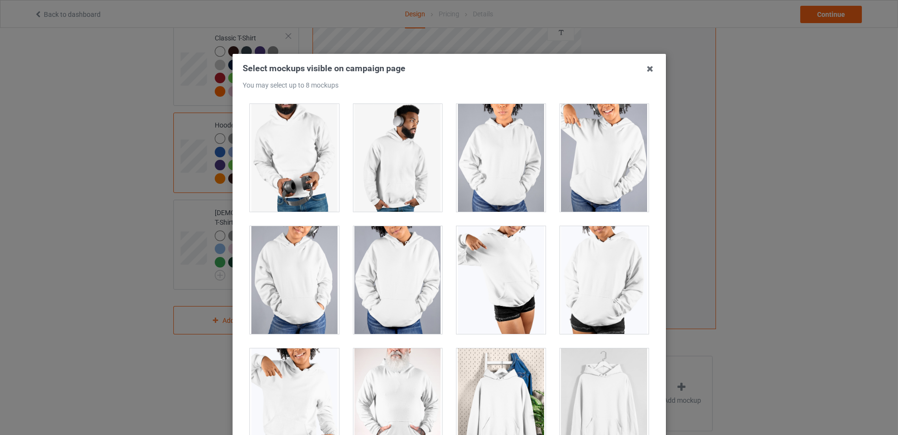
scroll to position [8209, 0]
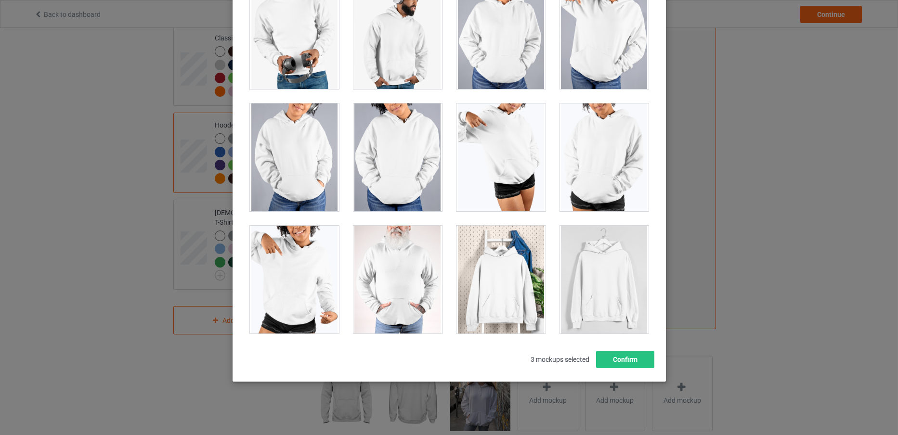
click at [571, 277] on div at bounding box center [603, 280] width 89 height 108
click at [624, 359] on button "Confirm" at bounding box center [625, 359] width 58 height 17
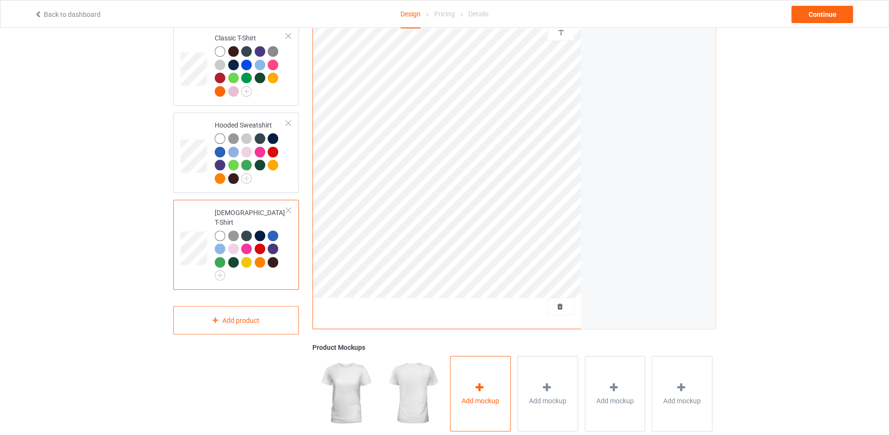
click at [483, 382] on icon at bounding box center [480, 387] width 12 height 10
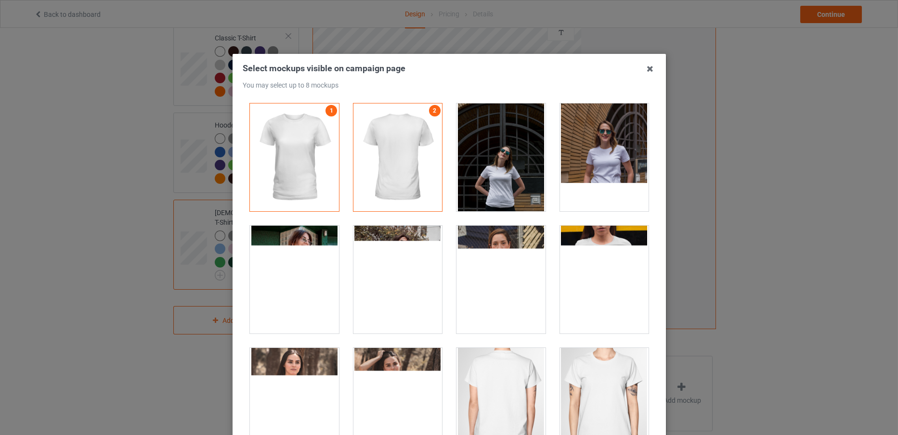
click at [299, 286] on div at bounding box center [294, 280] width 89 height 108
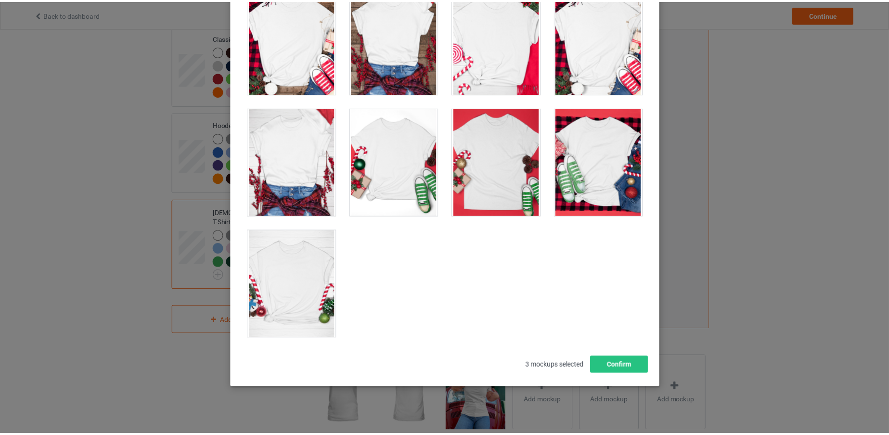
scroll to position [107, 0]
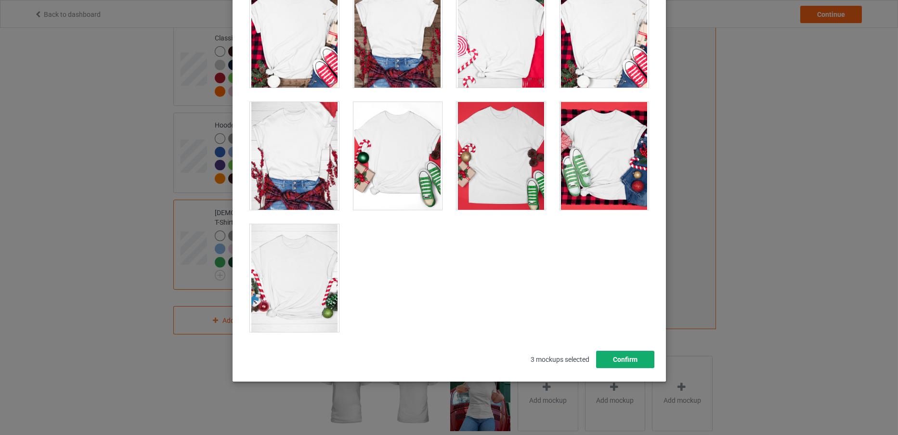
click at [620, 357] on button "Confirm" at bounding box center [625, 359] width 58 height 17
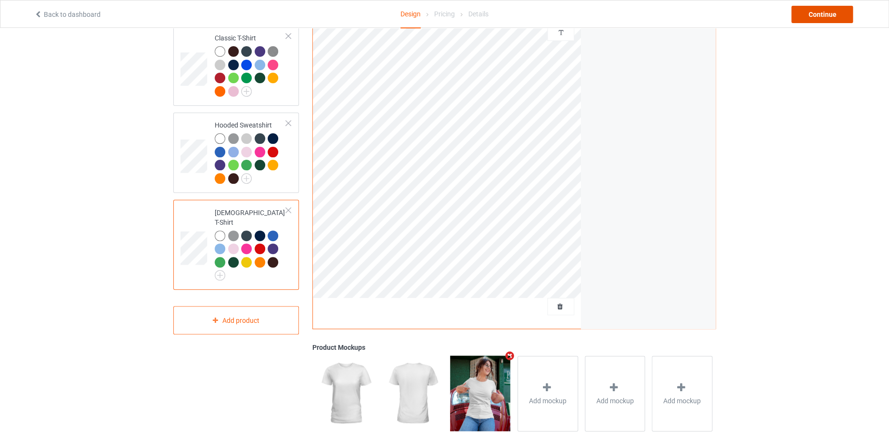
click at [819, 11] on div "Continue" at bounding box center [823, 14] width 62 height 17
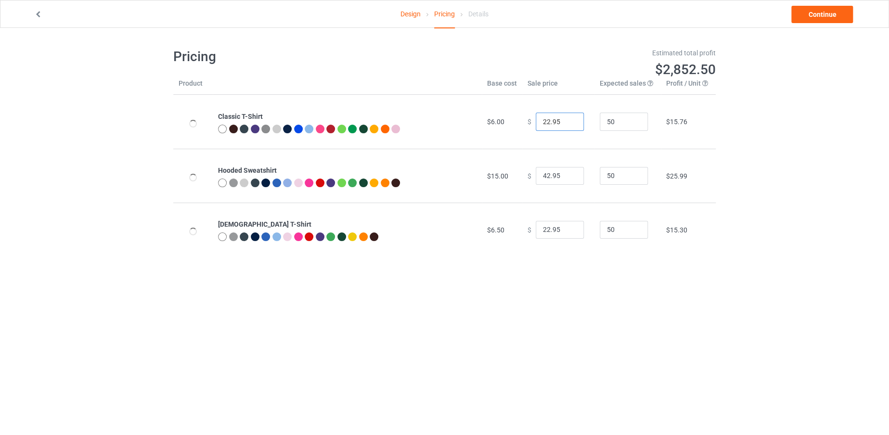
drag, startPoint x: 546, startPoint y: 118, endPoint x: 533, endPoint y: 118, distance: 12.5
click at [536, 118] on input "22.95" at bounding box center [560, 122] width 48 height 18
type input "19.95"
drag, startPoint x: 546, startPoint y: 175, endPoint x: 533, endPoint y: 175, distance: 13.0
click at [536, 175] on input "42.95" at bounding box center [560, 176] width 48 height 18
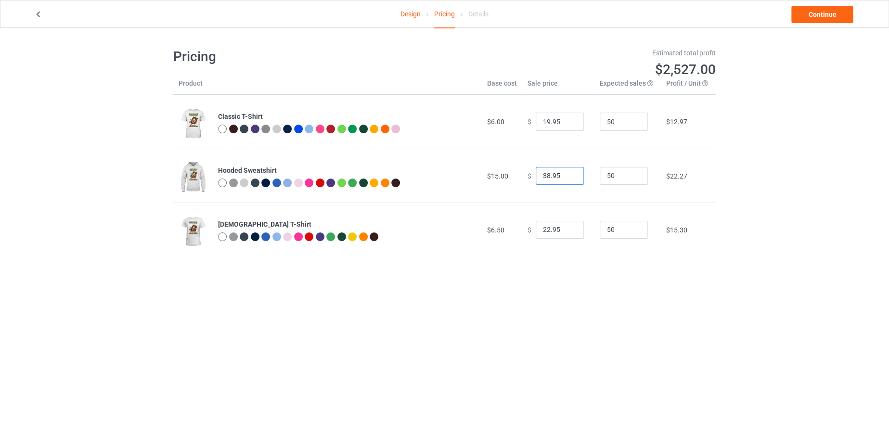
type input "38.95"
drag, startPoint x: 544, startPoint y: 226, endPoint x: 532, endPoint y: 229, distance: 12.8
click at [536, 229] on input "22.95" at bounding box center [560, 230] width 48 height 18
type input "19.95"
click at [839, 15] on link "Continue" at bounding box center [823, 14] width 62 height 17
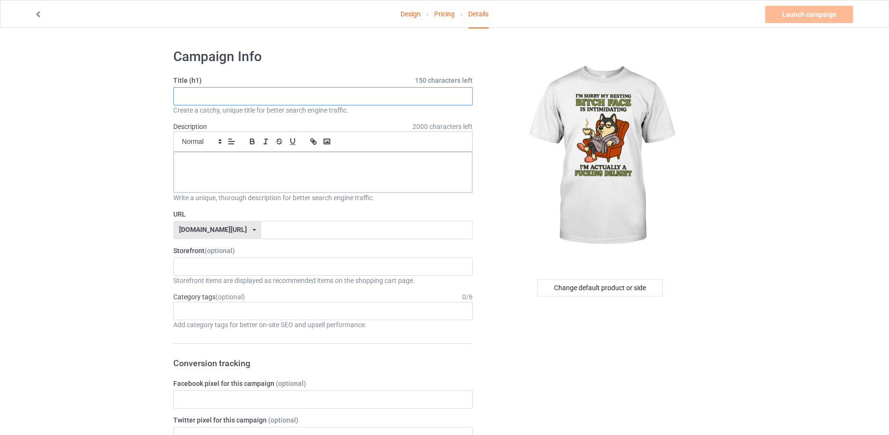
click at [325, 97] on input "text" at bounding box center [322, 96] width 299 height 18
paste input "I'm Sorry My Bitch Face Is Intimidating"
type input "I'm Sorry My Bitch Face Is Intimidating"
type input "Z"
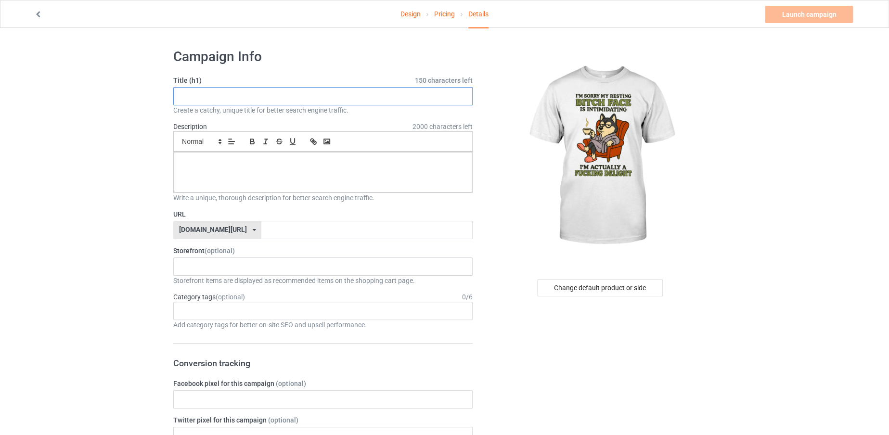
type input "Z"
paste input "I'm Sorry My Bitch Face Is Intimidating"
type input "ImSorryMyBitchFaceIsIntimidating"
paste input "I'm Sorry My Bitch Face Is Intimidating"
drag, startPoint x: 350, startPoint y: 94, endPoint x: 172, endPoint y: 88, distance: 177.3
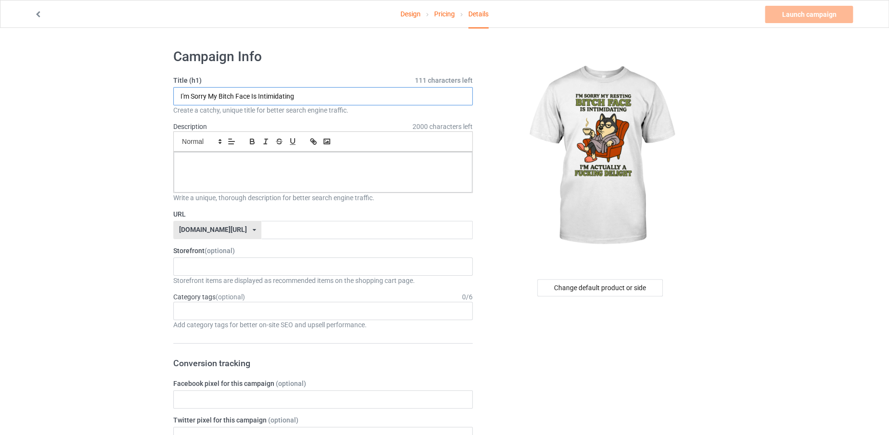
type input "I'm Sorry My Bitch Face Is Intimidating"
click at [302, 231] on input "text" at bounding box center [366, 230] width 211 height 18
paste input "I'm Sorry My Bitch Face Is Intimidating"
type input "ImSorryMyBitchFaceIsIntimidating"
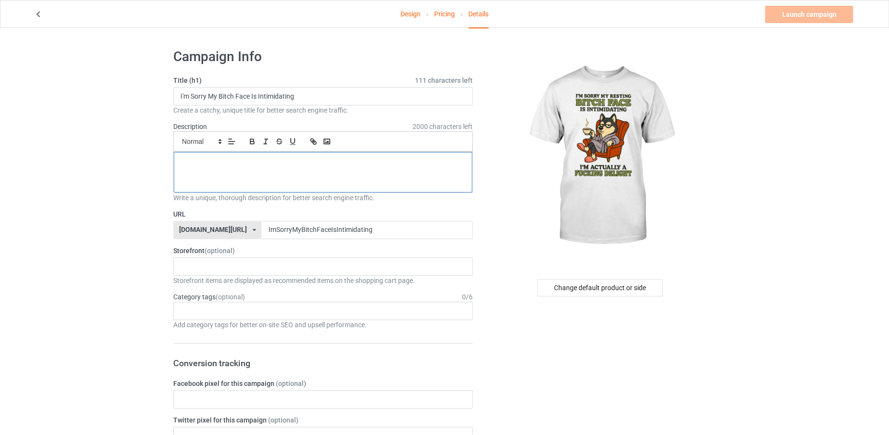
click at [306, 179] on div at bounding box center [323, 172] width 299 height 40
click at [201, 159] on p "LIMITE DEDITION" at bounding box center [323, 162] width 283 height 9
click at [210, 161] on p "LIMITED DEDITION" at bounding box center [323, 162] width 283 height 9
click at [794, 20] on link "Launch campaign" at bounding box center [809, 14] width 88 height 17
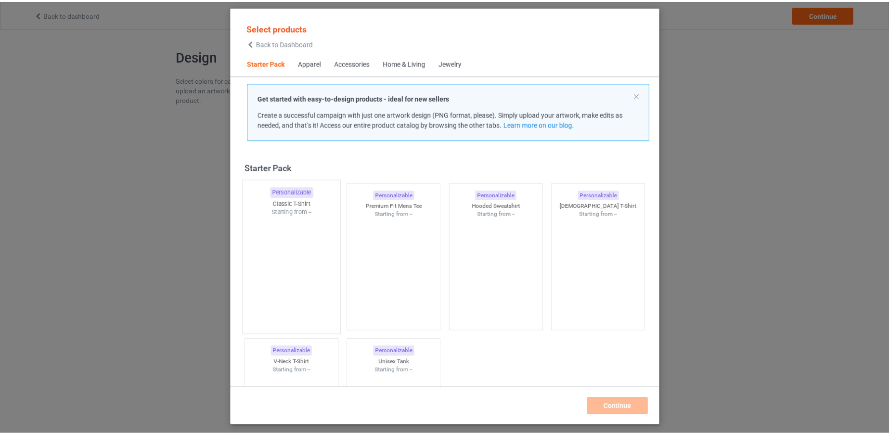
scroll to position [12, 0]
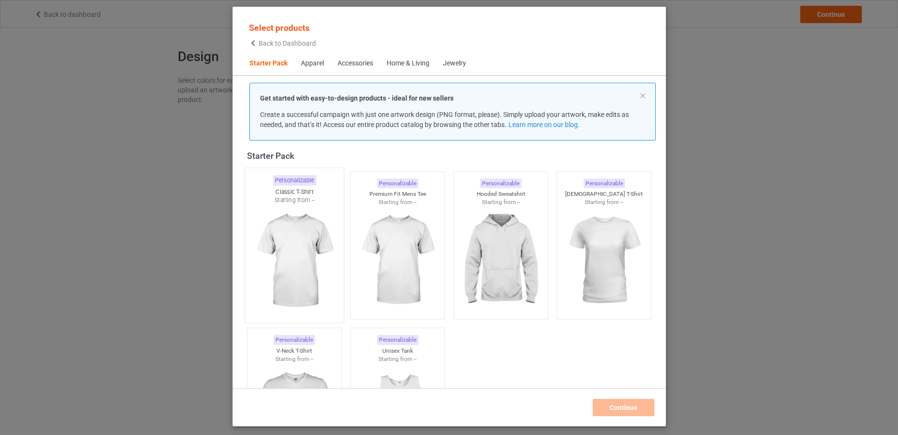
click at [325, 270] on img at bounding box center [294, 261] width 91 height 113
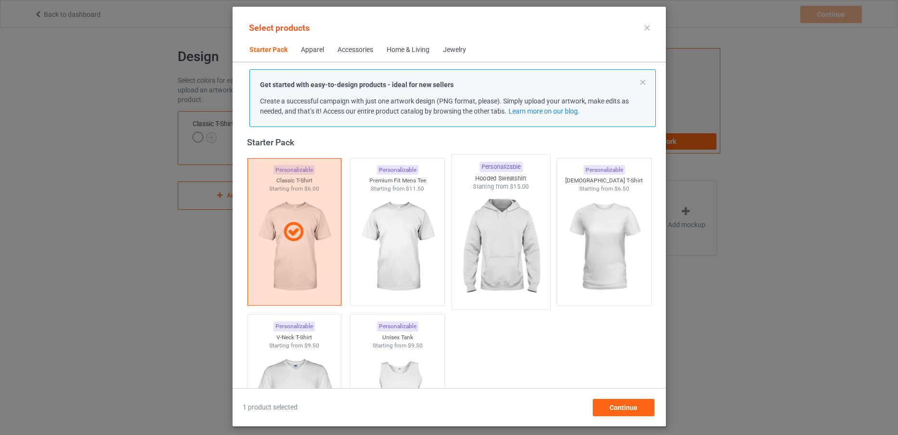
click at [508, 288] on img at bounding box center [500, 247] width 91 height 113
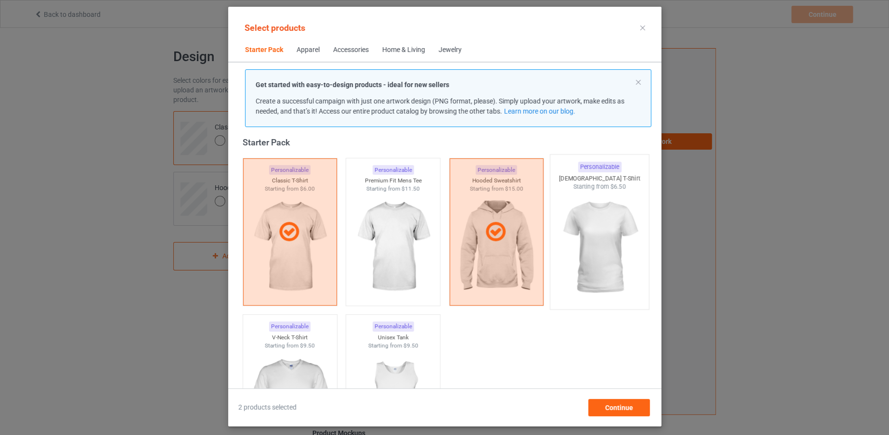
click at [554, 276] on img at bounding box center [599, 247] width 91 height 113
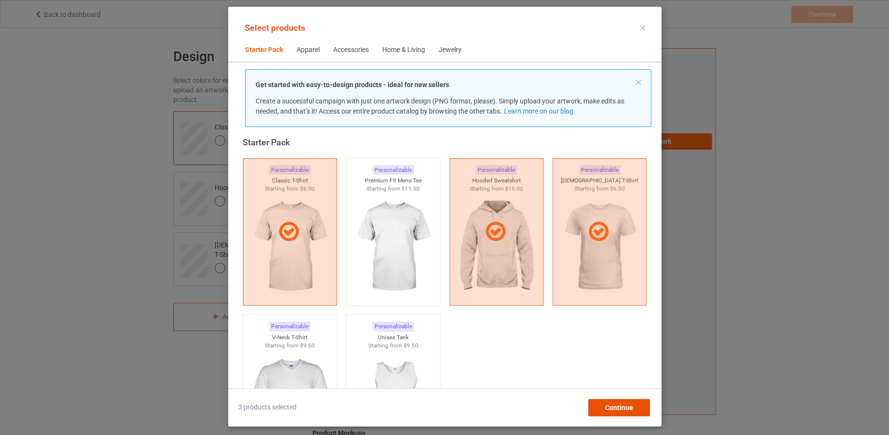
click at [595, 399] on div "Continue" at bounding box center [619, 407] width 62 height 17
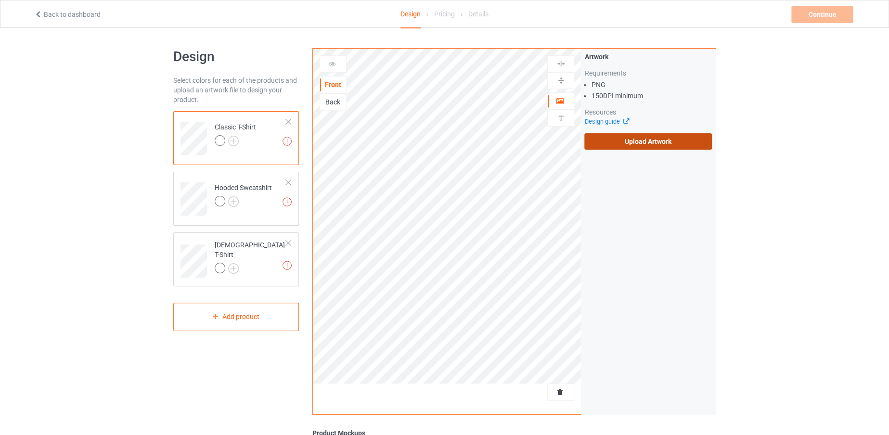
click at [619, 148] on label "Upload Artwork" at bounding box center [649, 141] width 128 height 16
click at [0, 0] on input "Upload Artwork" at bounding box center [0, 0] width 0 height 0
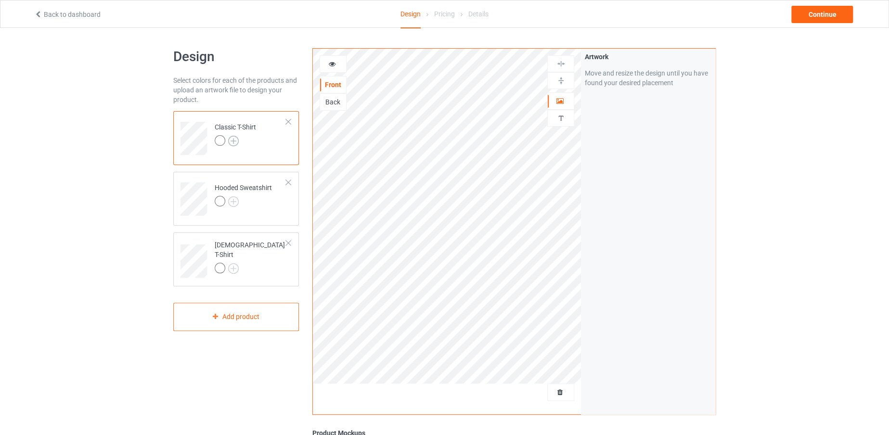
click at [234, 142] on img at bounding box center [233, 141] width 11 height 11
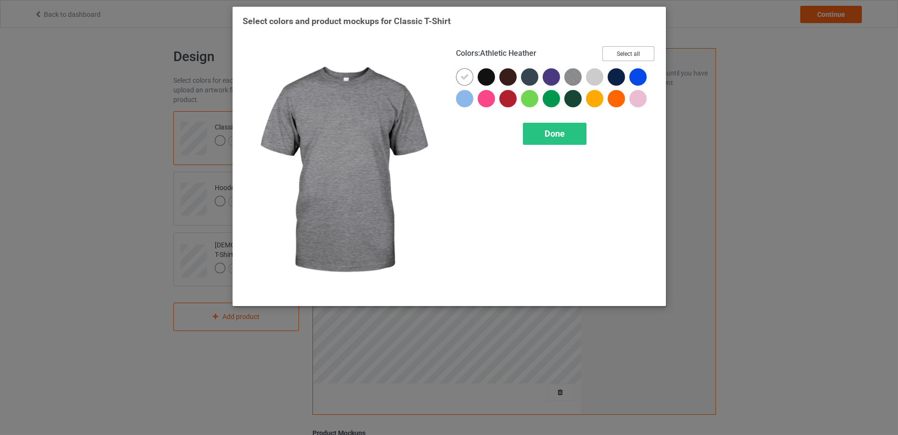
click at [605, 55] on button "Select all" at bounding box center [628, 53] width 52 height 15
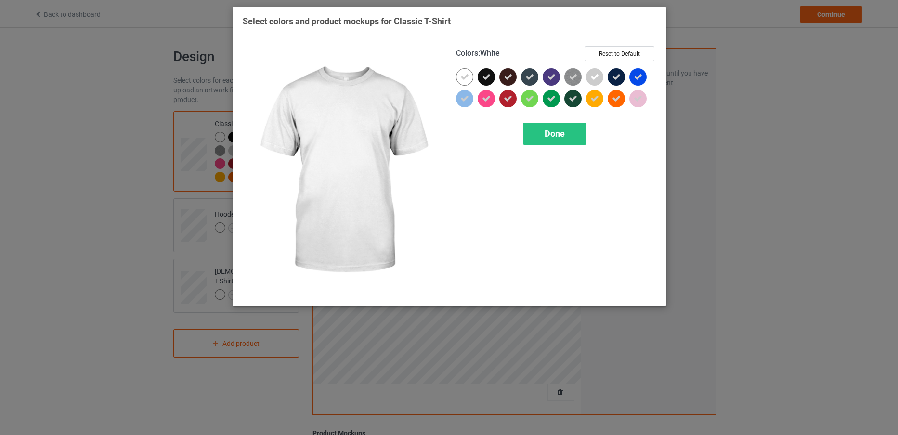
click at [468, 75] on icon at bounding box center [464, 77] width 9 height 9
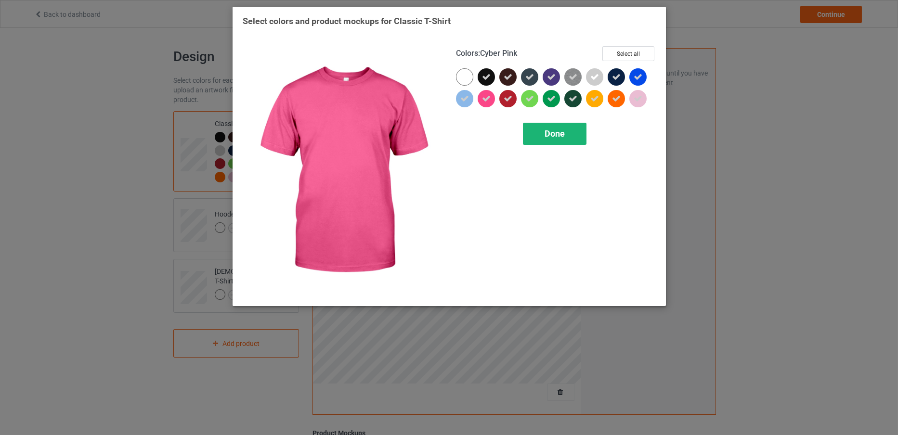
click at [537, 134] on div "Done" at bounding box center [555, 134] width 64 height 22
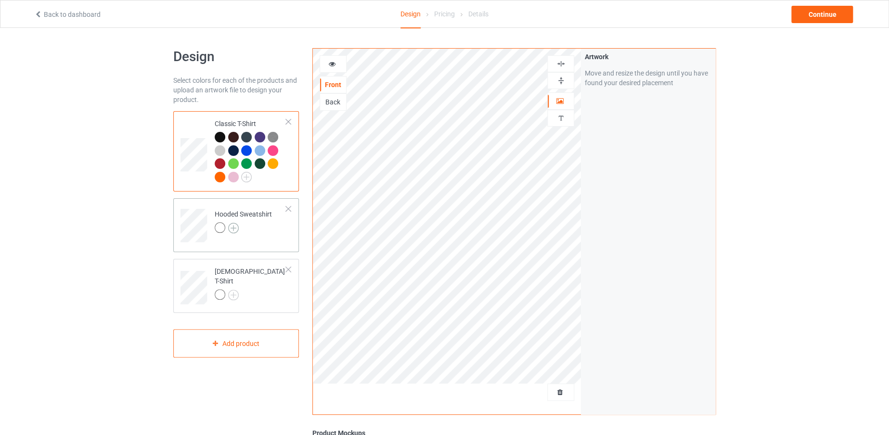
click at [235, 224] on img at bounding box center [233, 228] width 11 height 11
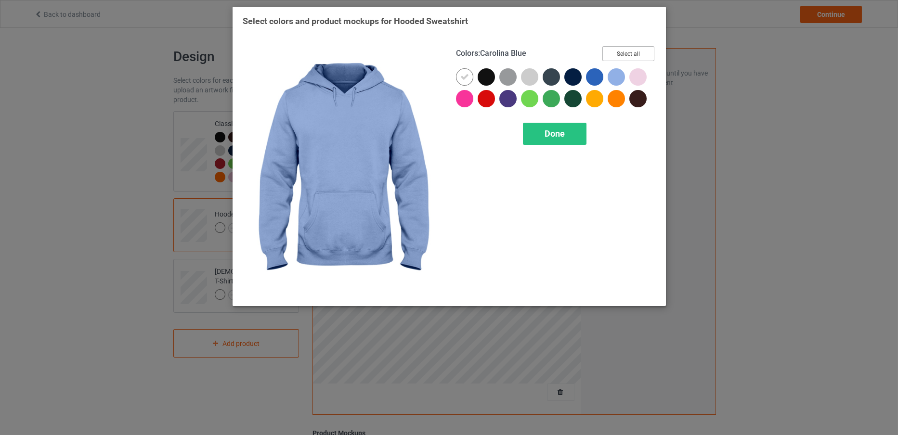
click at [632, 49] on button "Select all" at bounding box center [628, 53] width 52 height 15
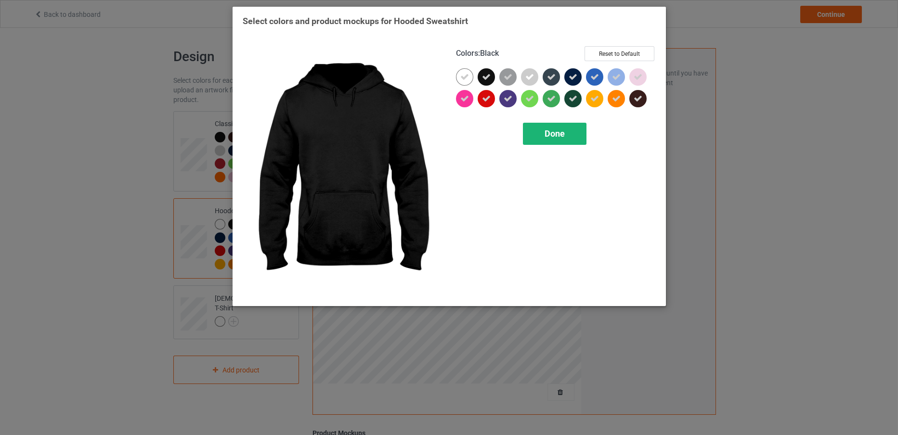
drag, startPoint x: 464, startPoint y: 73, endPoint x: 535, endPoint y: 126, distance: 89.1
click at [535, 126] on div "Colors : Black Reset to Default Done" at bounding box center [555, 170] width 213 height 263
click at [535, 126] on div "Done" at bounding box center [555, 134] width 64 height 22
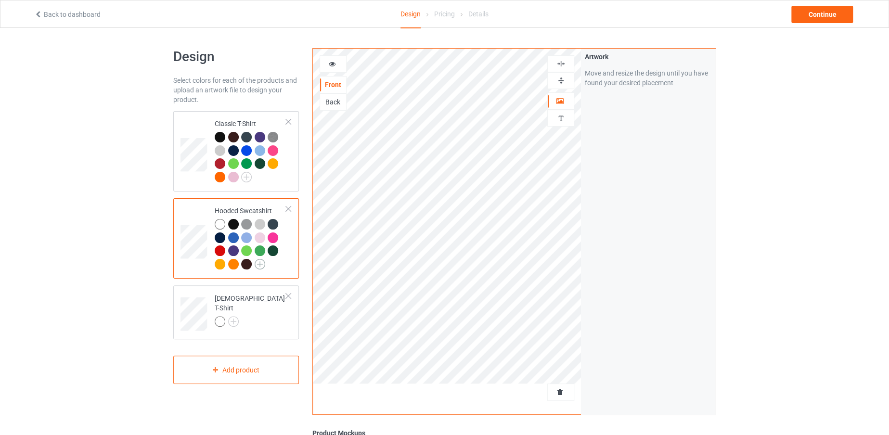
click at [261, 263] on img at bounding box center [260, 264] width 11 height 11
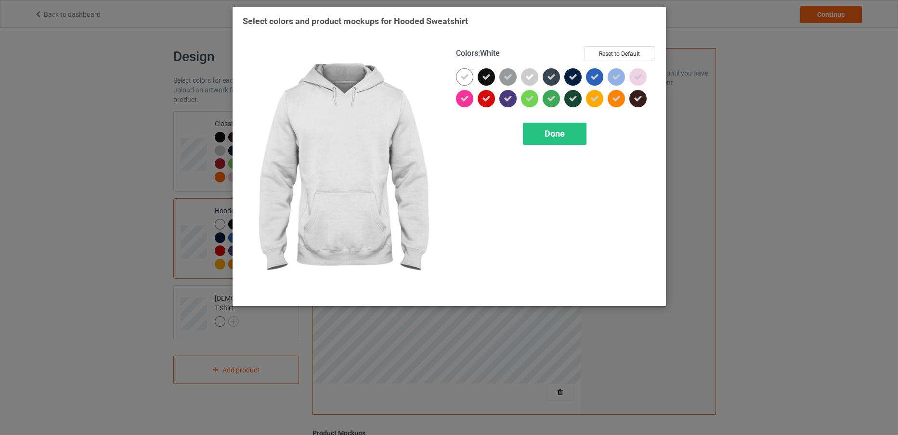
click at [463, 78] on icon at bounding box center [464, 77] width 9 height 9
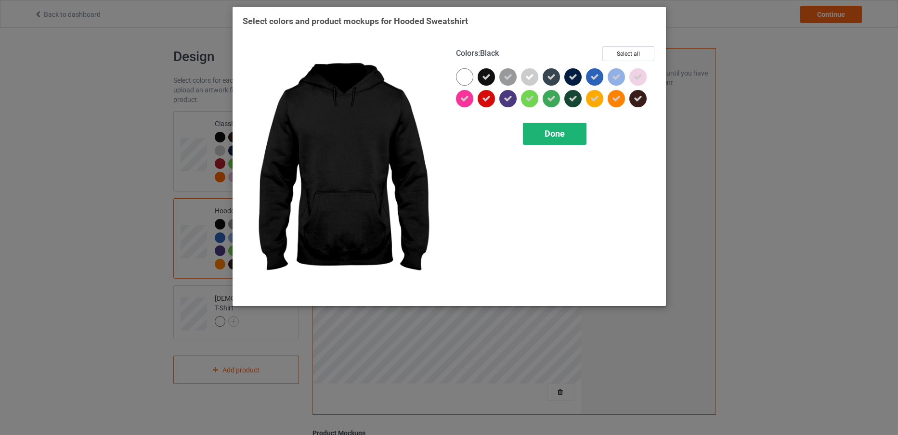
click at [546, 132] on span "Done" at bounding box center [555, 134] width 20 height 10
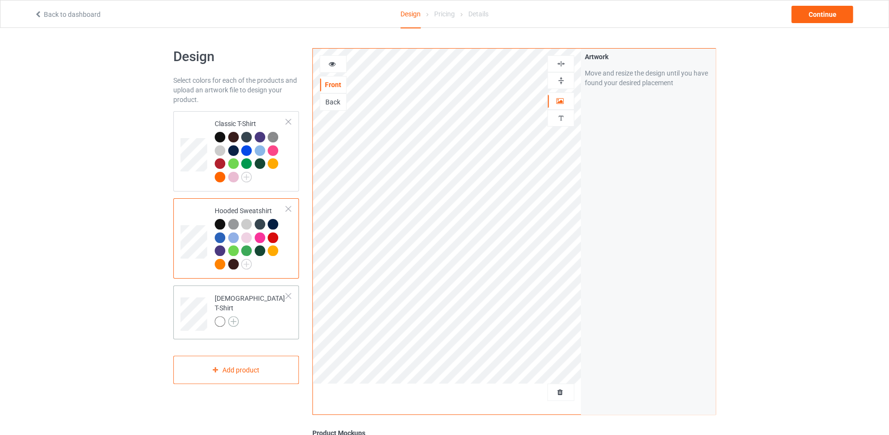
click at [229, 316] on img at bounding box center [233, 321] width 11 height 11
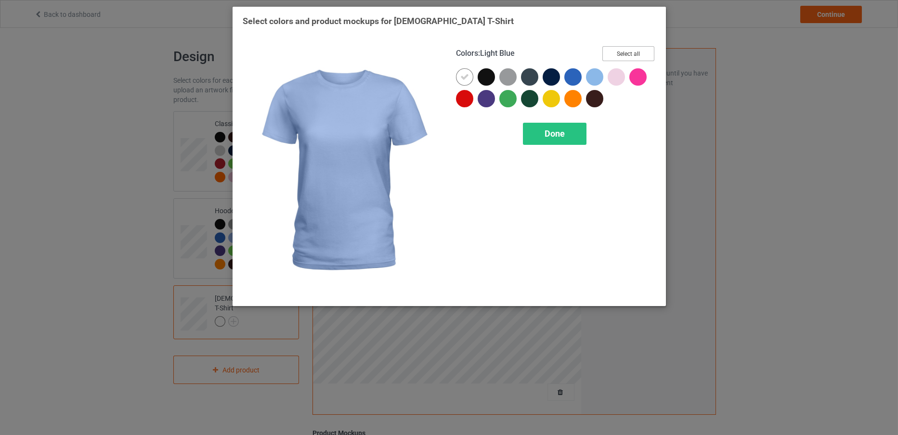
click at [606, 52] on button "Select all" at bounding box center [628, 53] width 52 height 15
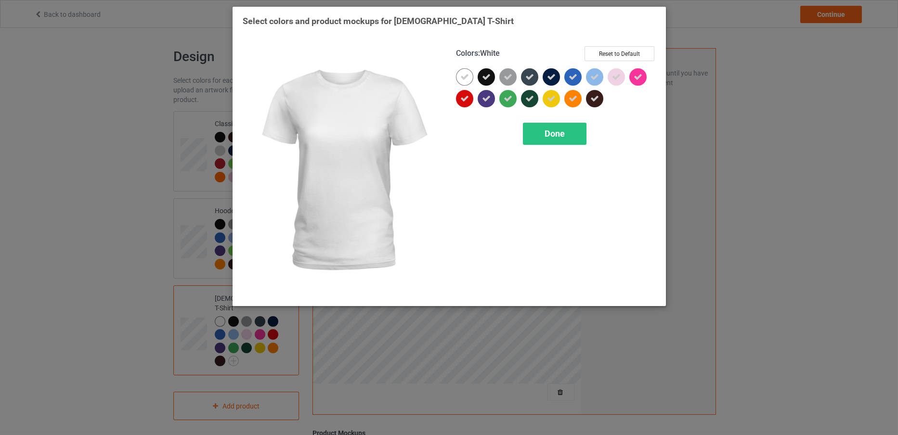
click at [466, 78] on icon at bounding box center [464, 77] width 9 height 9
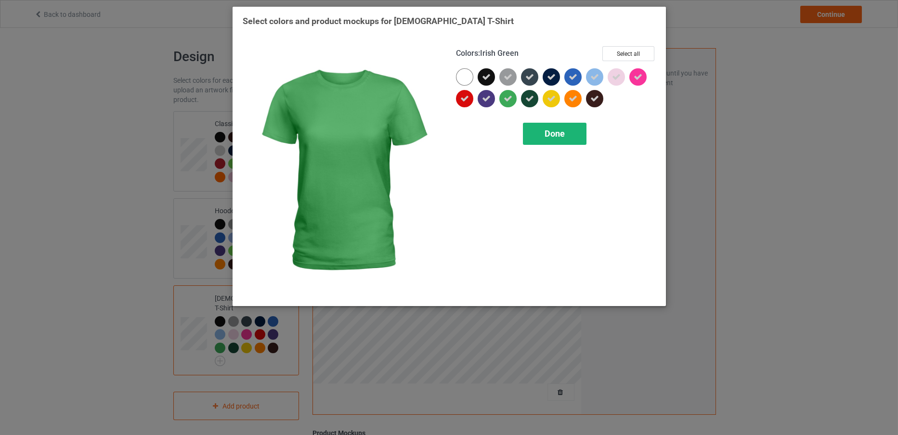
click at [532, 126] on div "Done" at bounding box center [555, 134] width 64 height 22
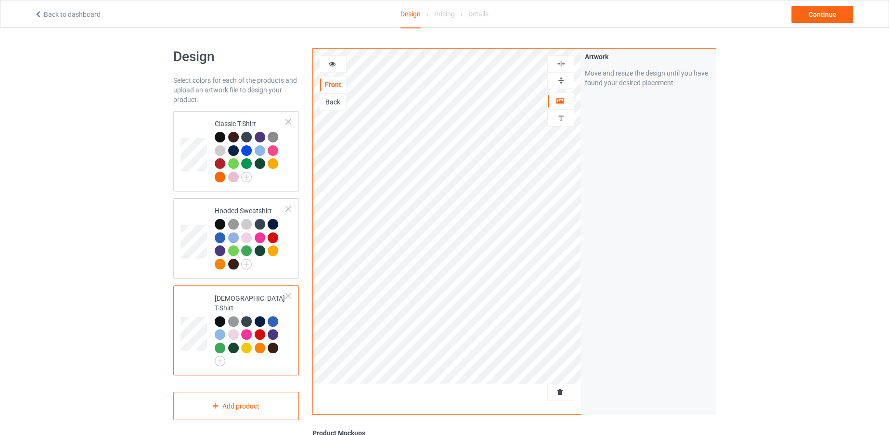
click at [171, 152] on div "Design Select colors for each of the products and upload an artwork file to des…" at bounding box center [236, 325] width 139 height 569
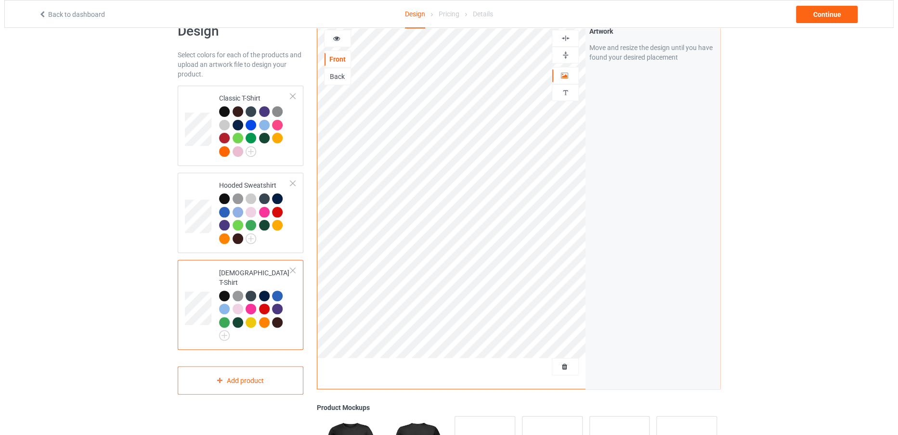
scroll to position [48, 0]
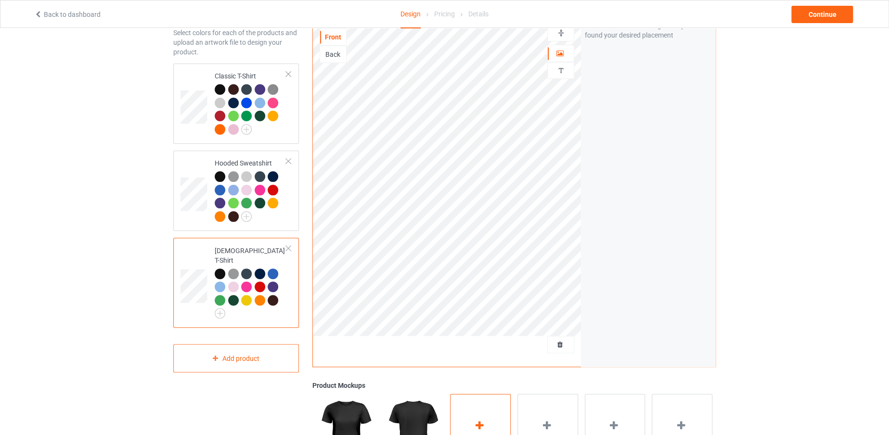
click at [459, 418] on div "Add mockup" at bounding box center [480, 432] width 61 height 76
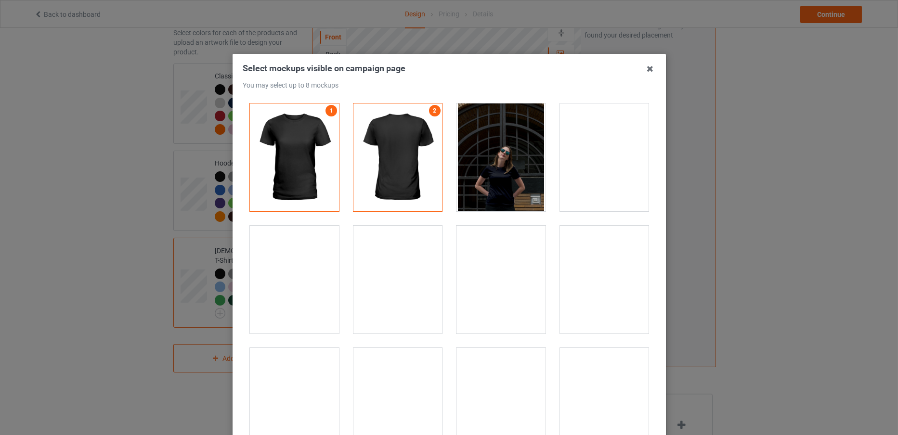
click at [286, 273] on div at bounding box center [294, 280] width 89 height 108
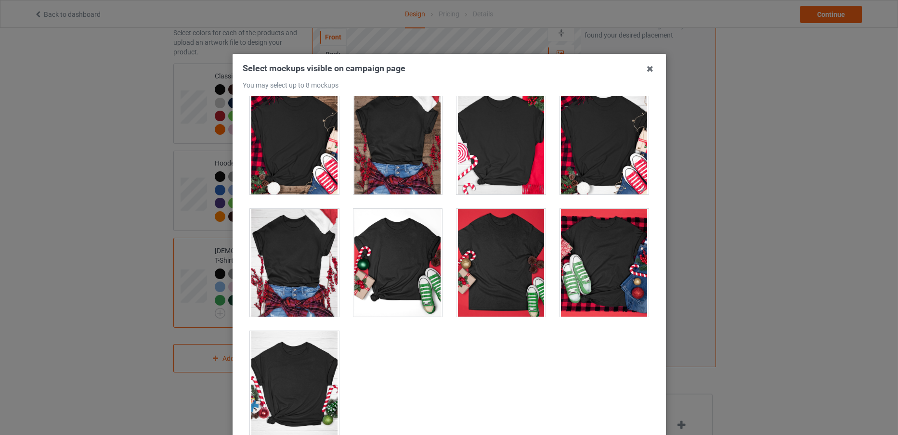
scroll to position [107, 0]
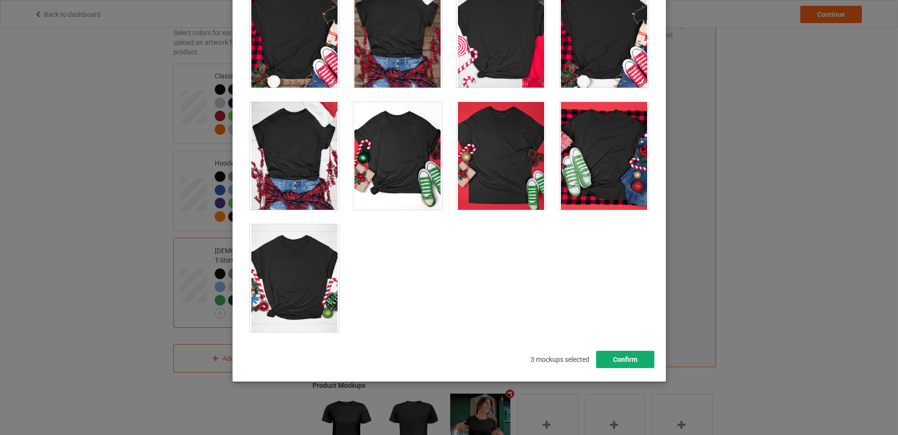
click at [616, 354] on button "Confirm" at bounding box center [625, 359] width 58 height 17
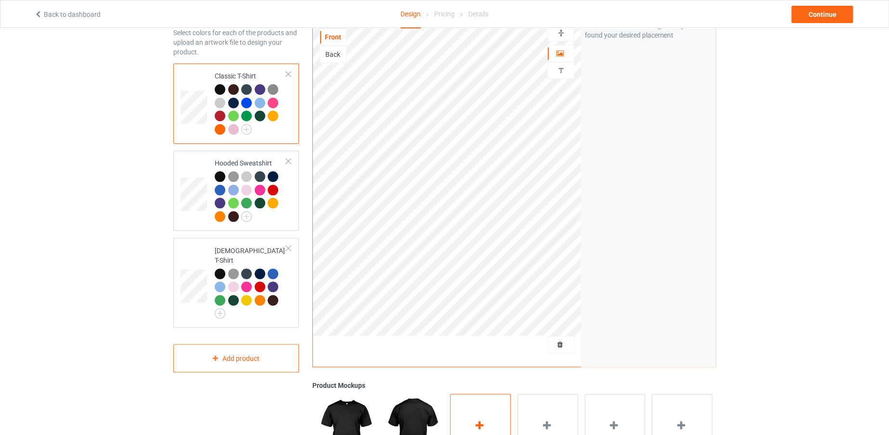
click at [479, 427] on icon at bounding box center [480, 425] width 12 height 10
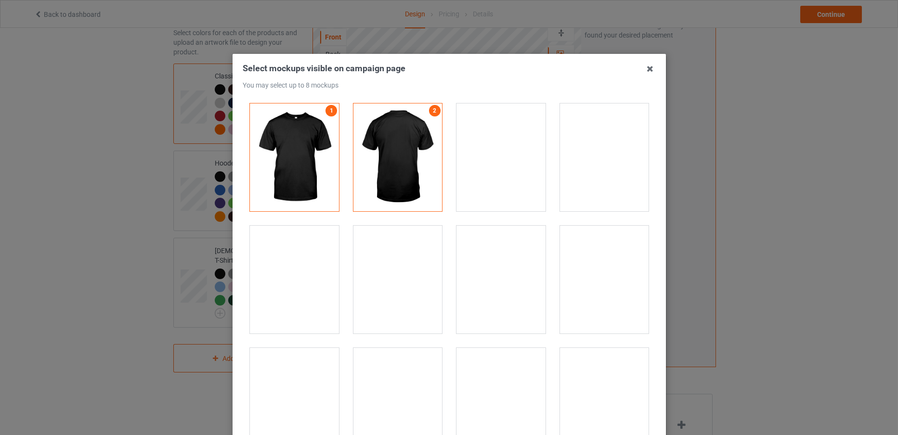
scroll to position [13711, 0]
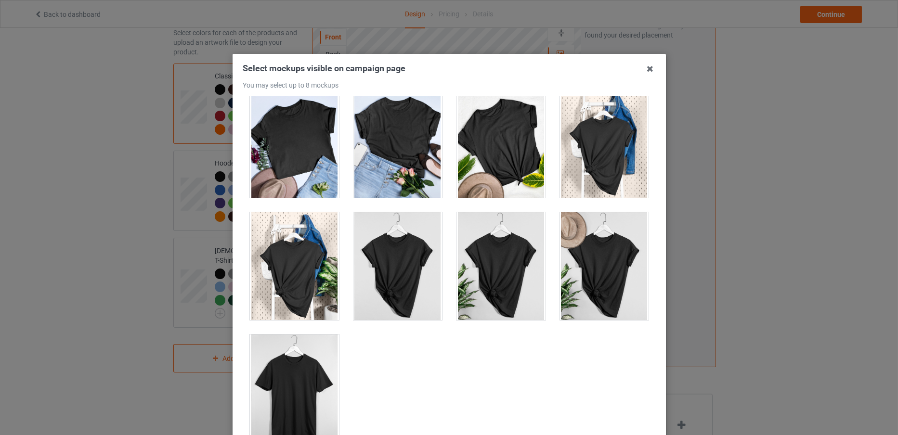
click at [257, 376] on div at bounding box center [294, 389] width 89 height 108
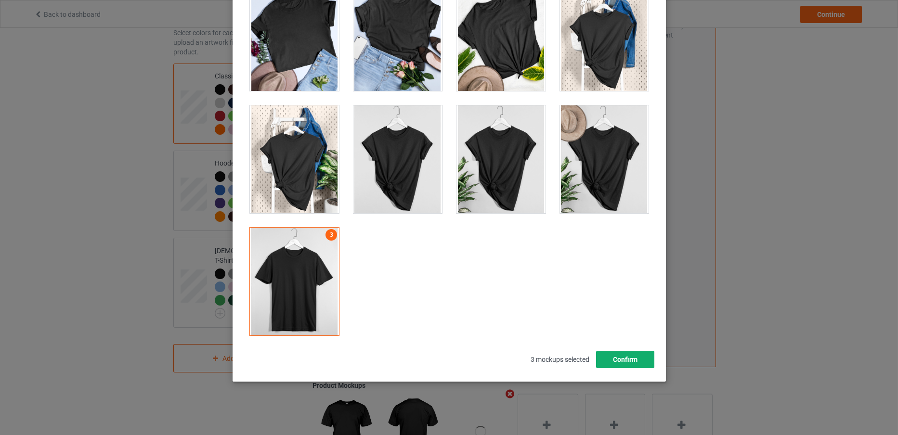
click at [606, 353] on button "Confirm" at bounding box center [625, 359] width 58 height 17
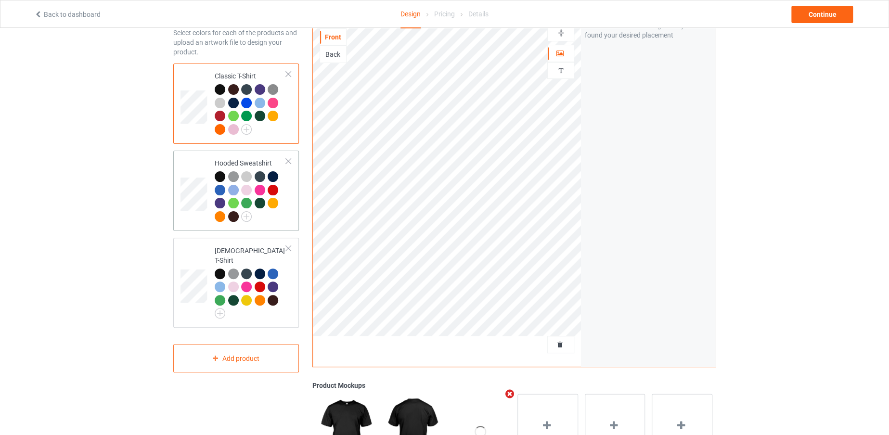
click at [201, 168] on td at bounding box center [195, 191] width 29 height 73
click at [482, 398] on div "Add mockup" at bounding box center [480, 432] width 61 height 76
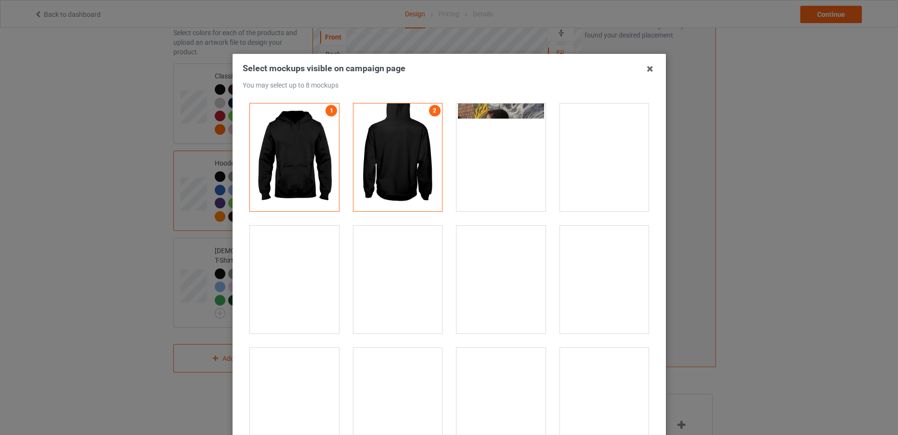
click at [284, 262] on div at bounding box center [294, 280] width 89 height 108
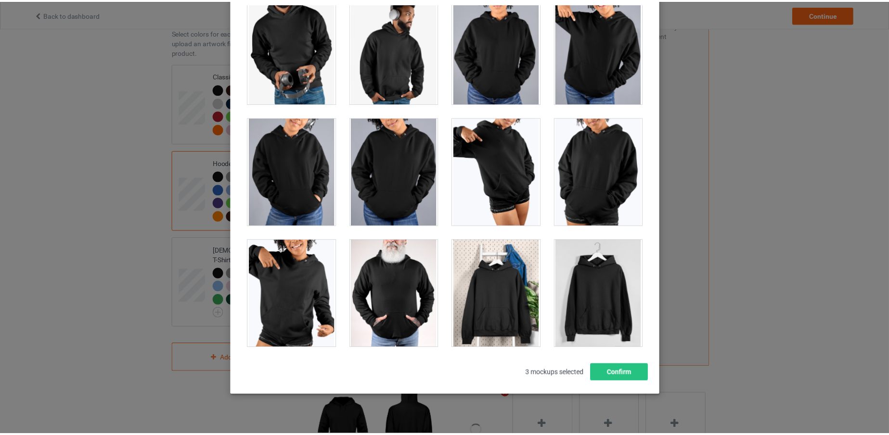
scroll to position [8209, 0]
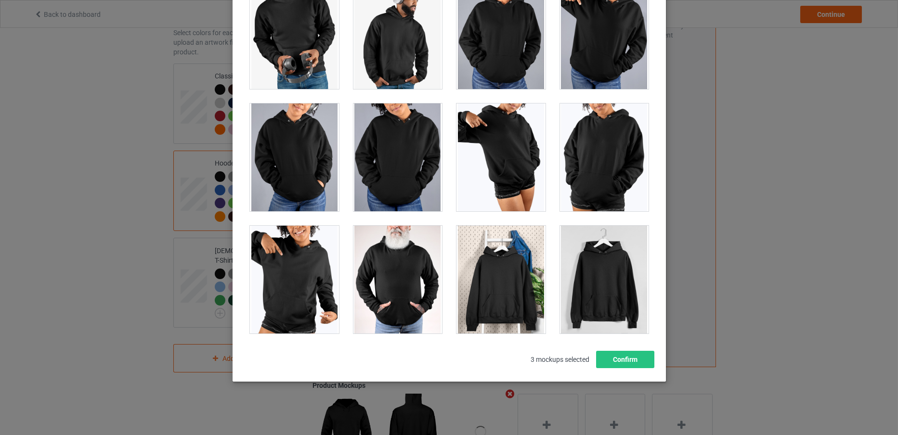
click at [597, 290] on div at bounding box center [603, 280] width 89 height 108
click at [623, 358] on button "Confirm" at bounding box center [625, 359] width 58 height 17
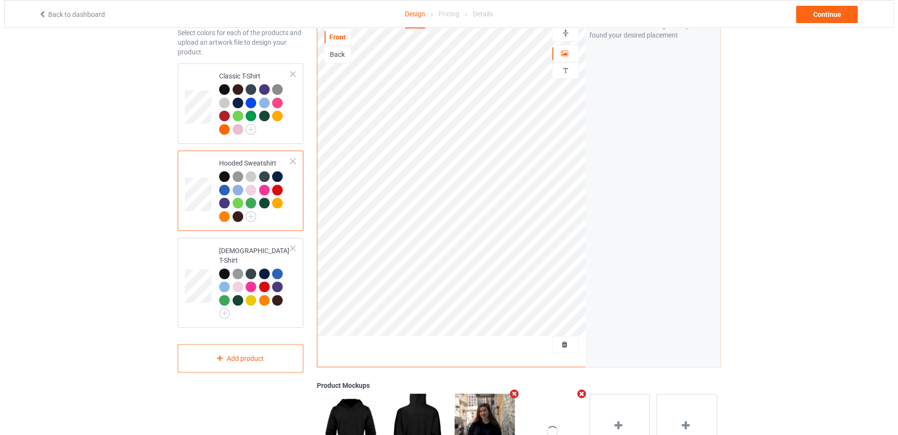
scroll to position [0, 0]
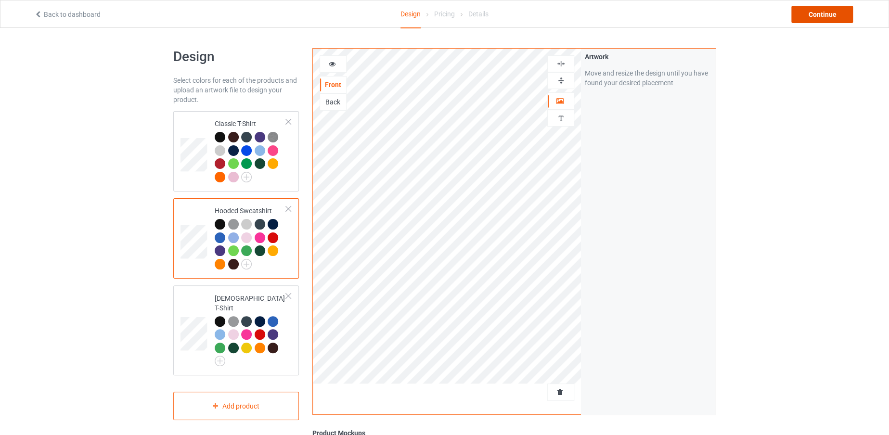
click at [824, 12] on div "Continue" at bounding box center [823, 14] width 62 height 17
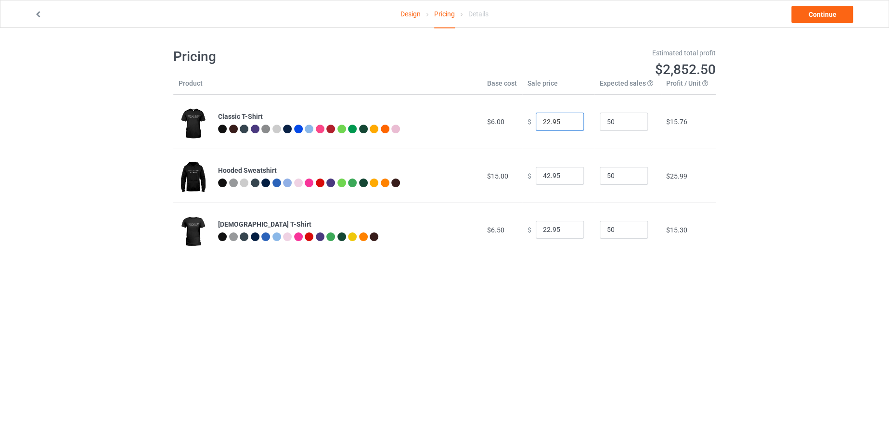
drag, startPoint x: 544, startPoint y: 117, endPoint x: 530, endPoint y: 120, distance: 14.3
click at [536, 120] on input "22.95" at bounding box center [560, 122] width 48 height 18
type input "19.95"
drag, startPoint x: 544, startPoint y: 170, endPoint x: 532, endPoint y: 170, distance: 11.6
click at [536, 170] on input "42.95" at bounding box center [560, 176] width 48 height 18
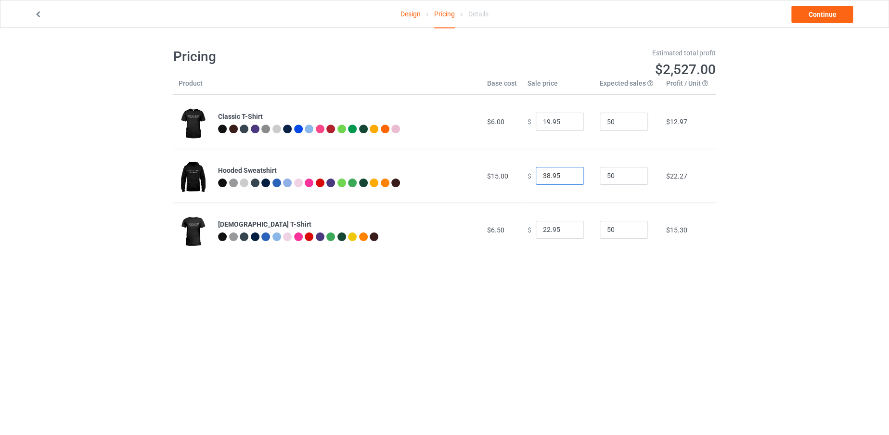
type input "38.95"
drag, startPoint x: 545, startPoint y: 226, endPoint x: 532, endPoint y: 228, distance: 13.7
click at [536, 228] on input "22.95" at bounding box center [560, 230] width 48 height 18
type input "19.95"
click at [803, 16] on link "Continue" at bounding box center [823, 14] width 62 height 17
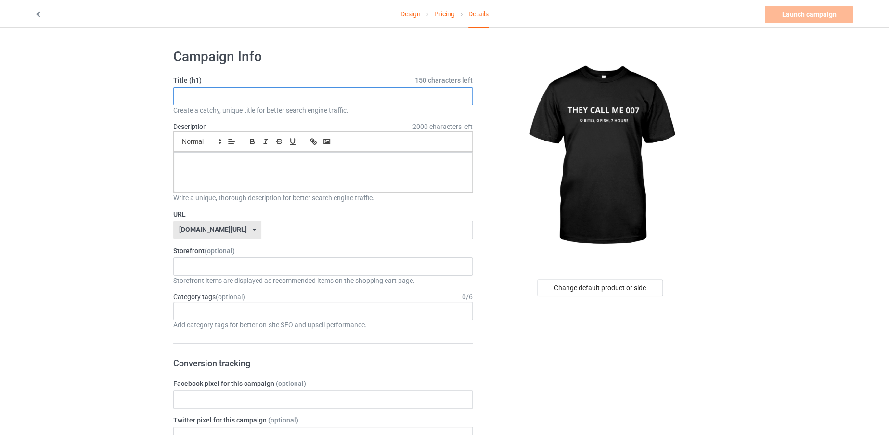
click at [397, 96] on input "text" at bounding box center [322, 96] width 299 height 18
click at [329, 92] on input "text" at bounding box center [322, 96] width 299 height 18
click at [298, 92] on input "text" at bounding box center [322, 96] width 299 height 18
paste input "THEY CALL ME 007"
drag, startPoint x: 297, startPoint y: 92, endPoint x: 171, endPoint y: 94, distance: 125.7
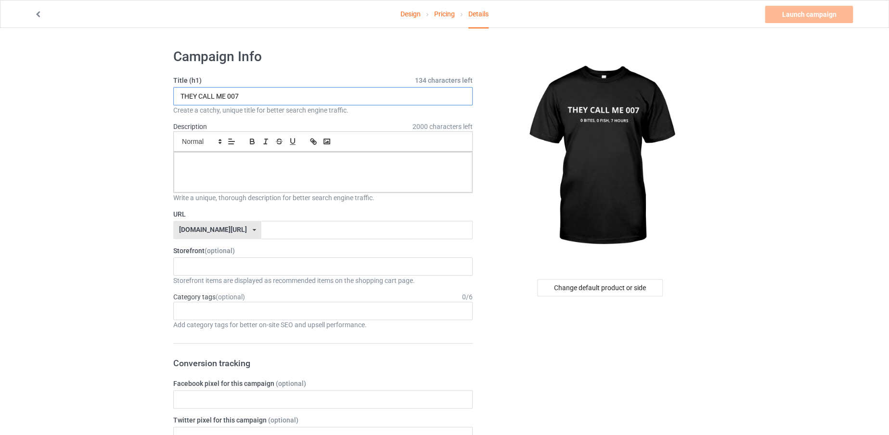
type input "THEY CALL ME 007"
click at [261, 231] on input "text" at bounding box center [366, 230] width 211 height 18
paste input "THEY CALL ME 007"
type input "THEYCALLME007"
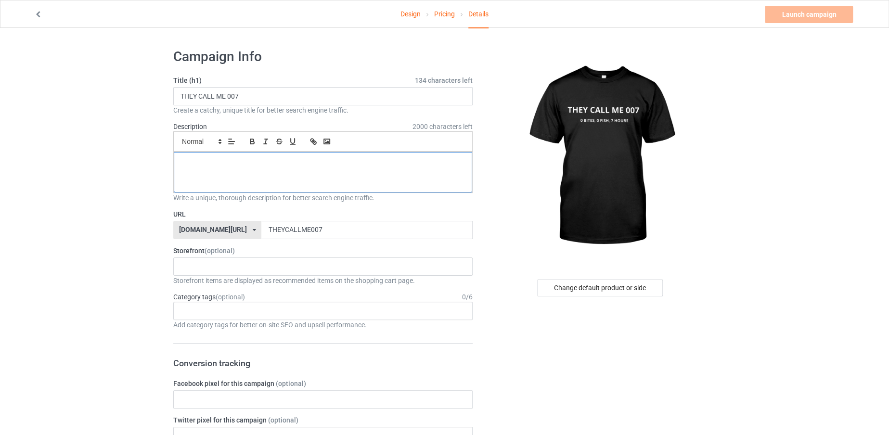
click at [270, 175] on div at bounding box center [323, 172] width 299 height 40
click at [800, 15] on link "Launch campaign" at bounding box center [809, 14] width 88 height 17
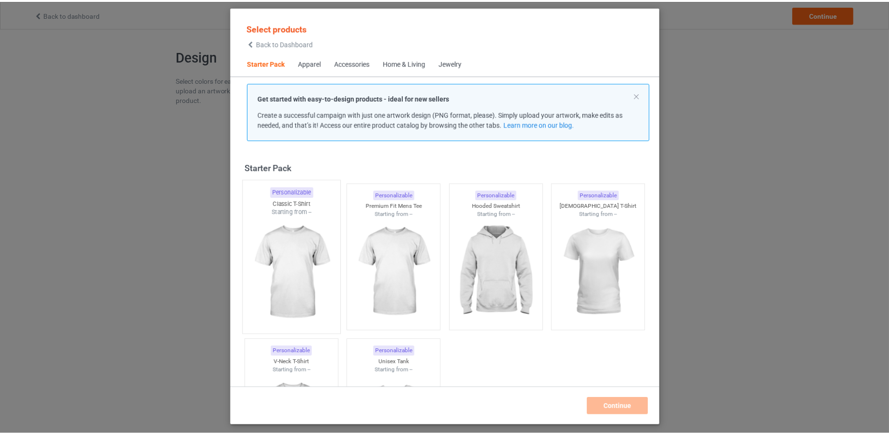
scroll to position [12, 0]
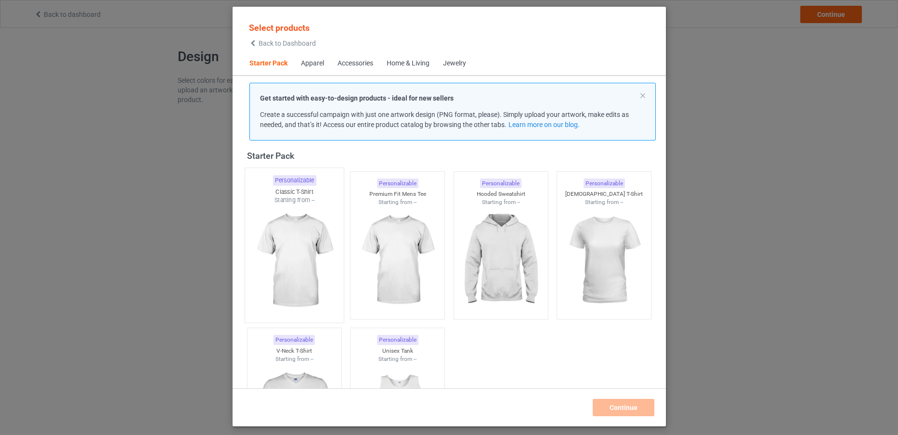
click at [283, 234] on img at bounding box center [294, 261] width 91 height 113
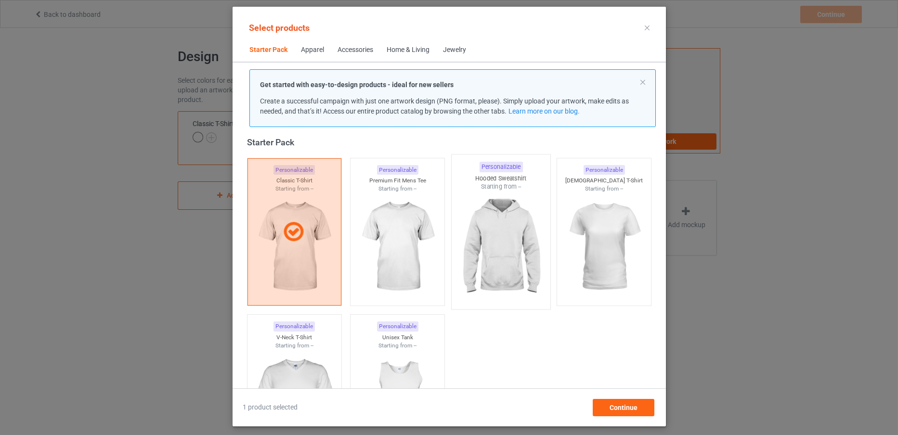
click at [463, 265] on img at bounding box center [500, 247] width 91 height 113
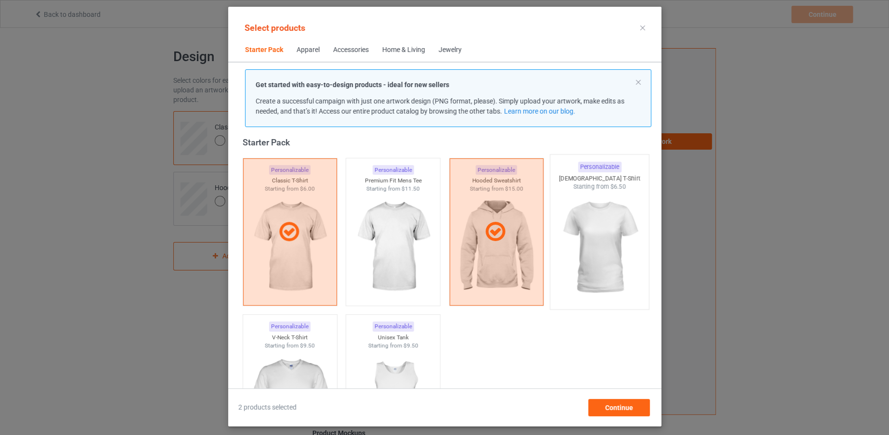
click at [592, 226] on img at bounding box center [599, 247] width 91 height 113
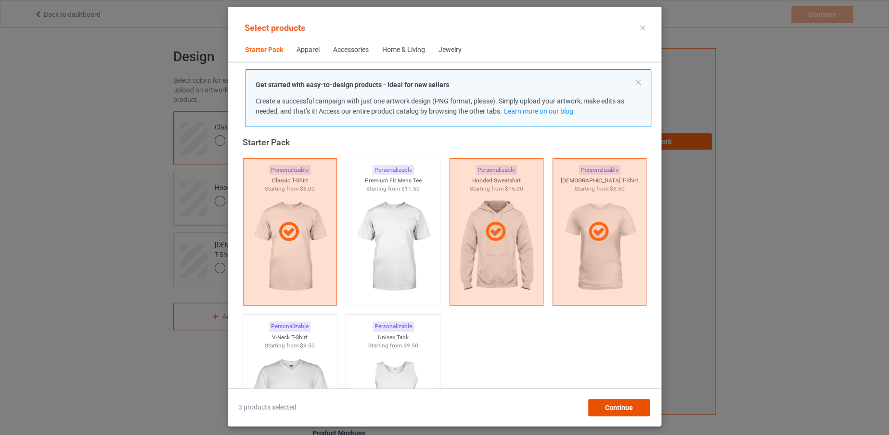
click at [623, 402] on div "Continue" at bounding box center [619, 407] width 62 height 17
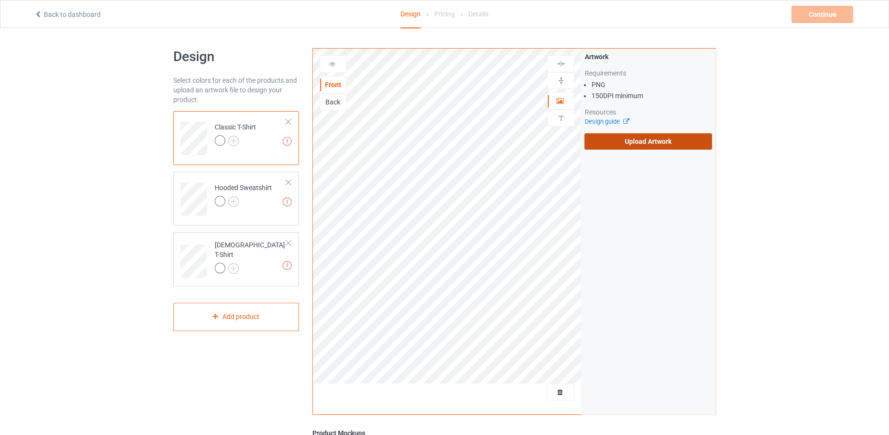
click at [626, 141] on label "Upload Artwork" at bounding box center [649, 141] width 128 height 16
click at [0, 0] on input "Upload Artwork" at bounding box center [0, 0] width 0 height 0
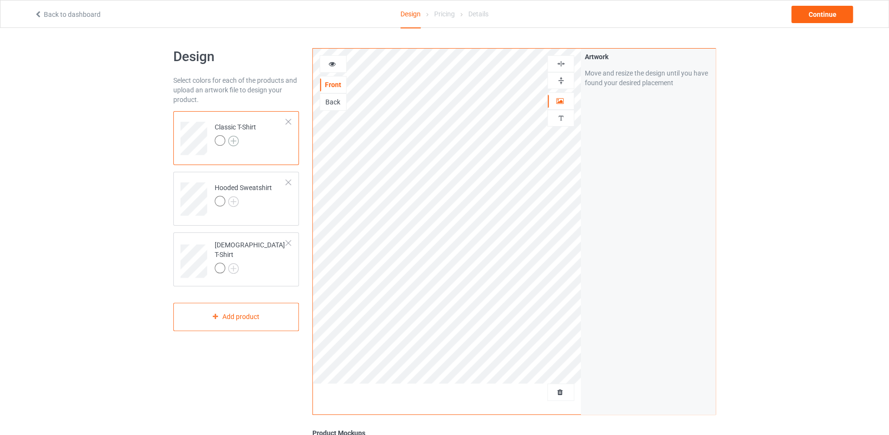
click at [230, 136] on img at bounding box center [233, 141] width 11 height 11
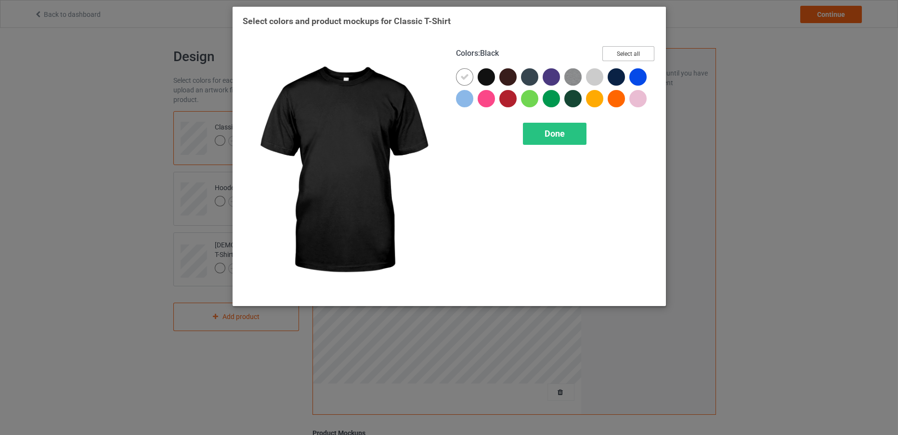
click at [637, 55] on button "Select all" at bounding box center [628, 53] width 52 height 15
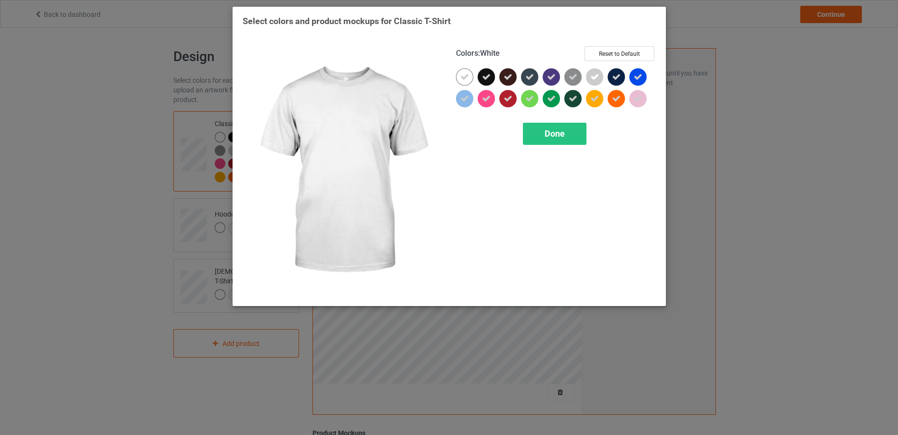
click at [459, 77] on div at bounding box center [464, 76] width 17 height 17
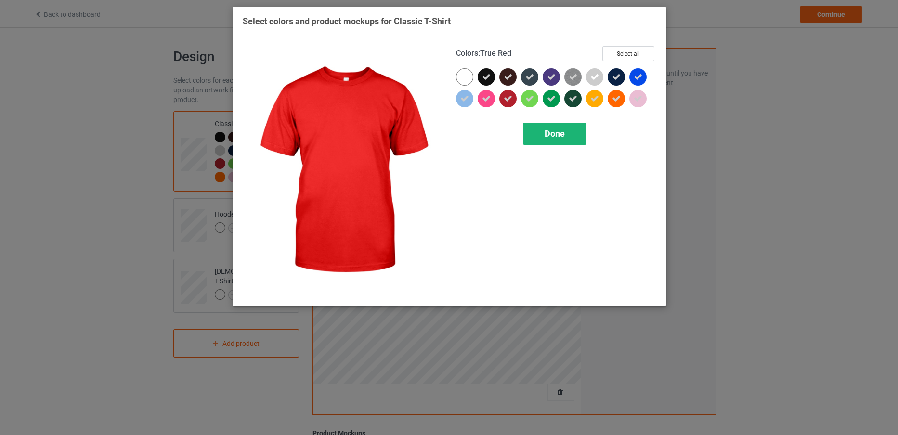
click at [533, 128] on div "Done" at bounding box center [555, 134] width 64 height 22
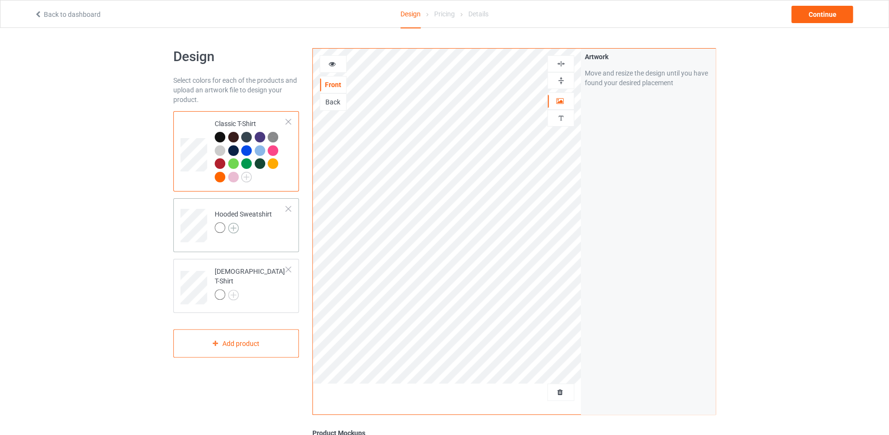
click at [233, 226] on img at bounding box center [233, 228] width 11 height 11
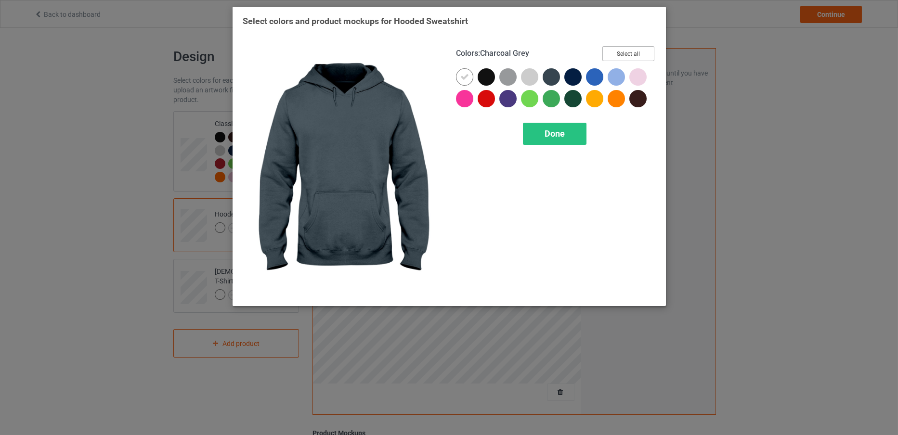
click at [613, 57] on button "Select all" at bounding box center [628, 53] width 52 height 15
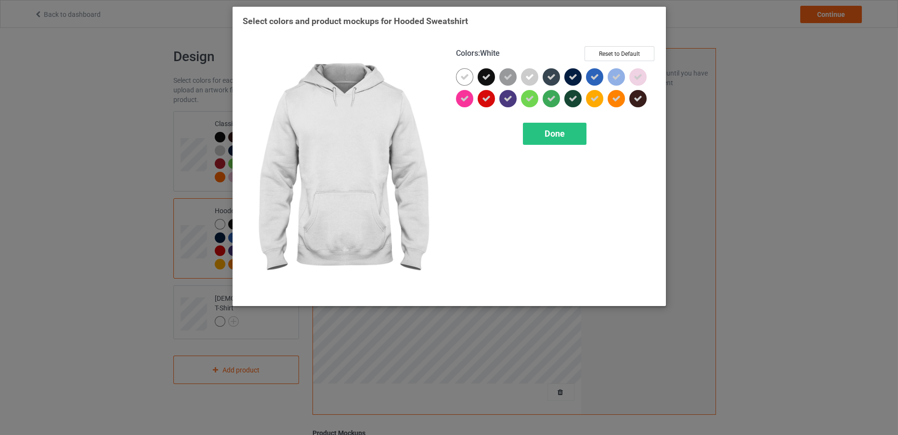
click at [462, 80] on icon at bounding box center [464, 77] width 9 height 9
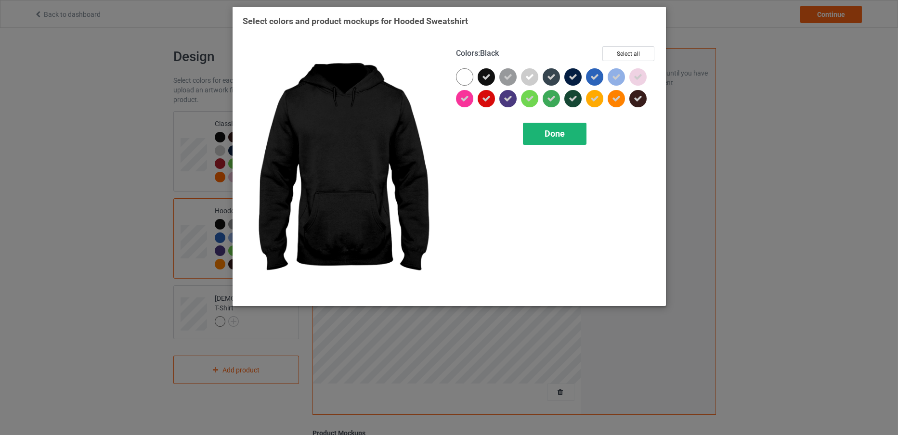
click at [542, 138] on div "Done" at bounding box center [555, 134] width 64 height 22
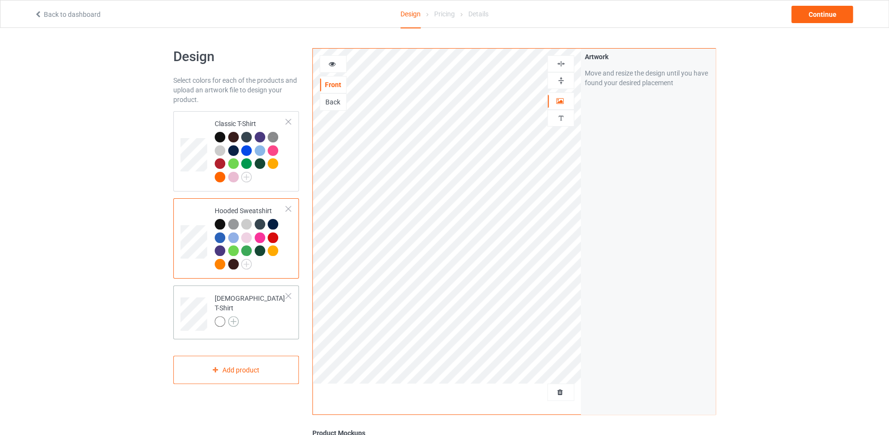
click at [235, 316] on img at bounding box center [233, 321] width 11 height 11
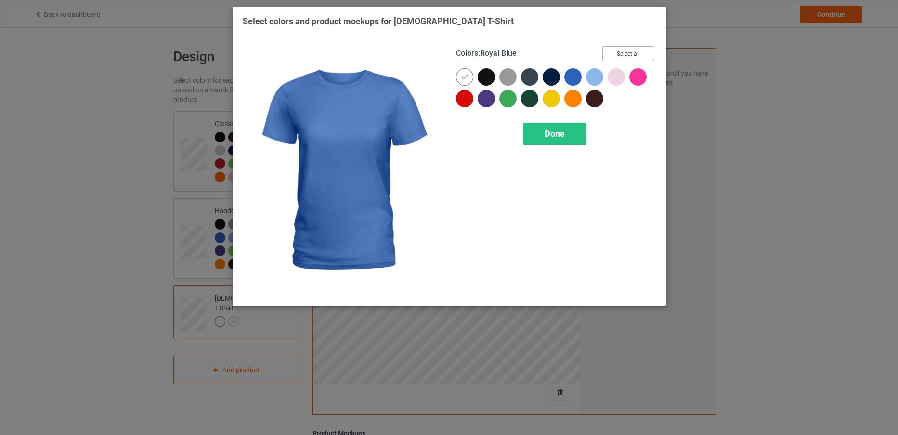
click at [606, 48] on button "Select all" at bounding box center [628, 53] width 52 height 15
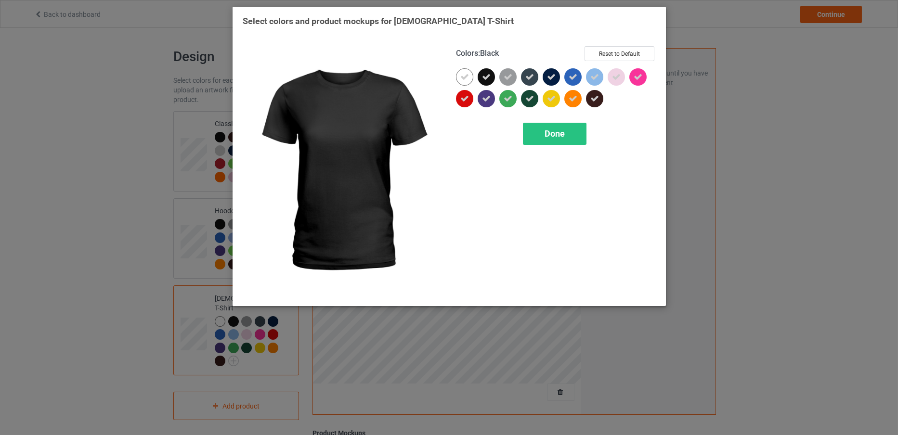
click at [468, 67] on div "Colors : Black Reset to Default" at bounding box center [556, 57] width 200 height 22
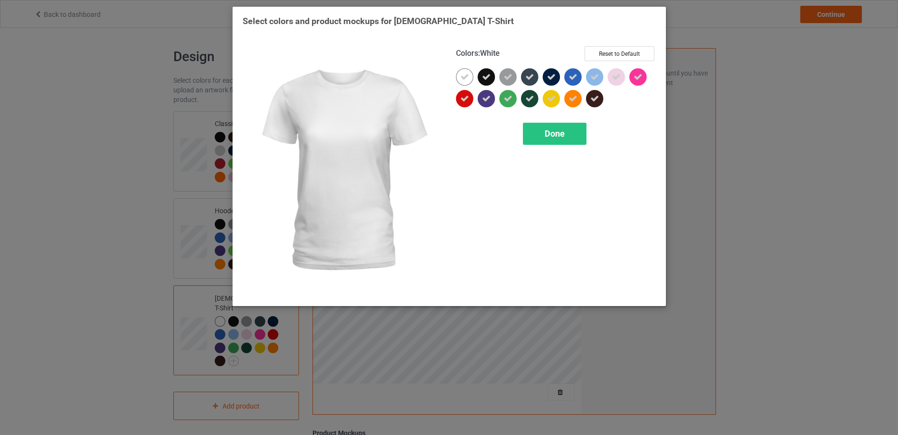
click at [459, 72] on div at bounding box center [464, 76] width 17 height 17
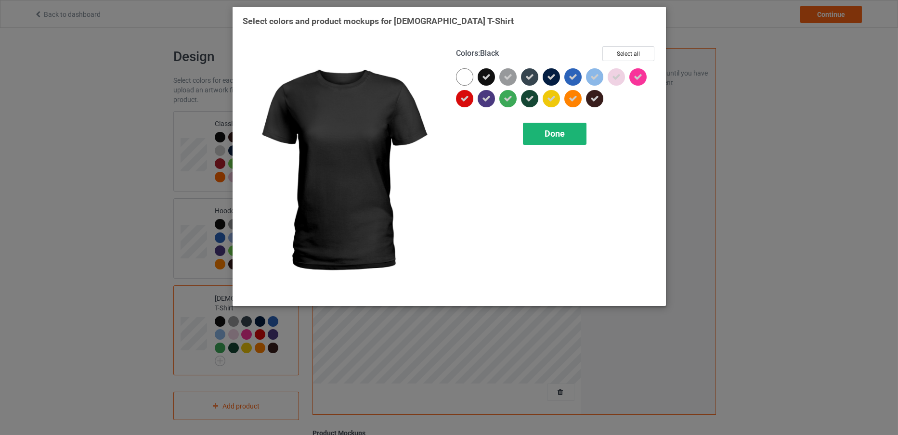
click at [547, 129] on span "Done" at bounding box center [555, 134] width 20 height 10
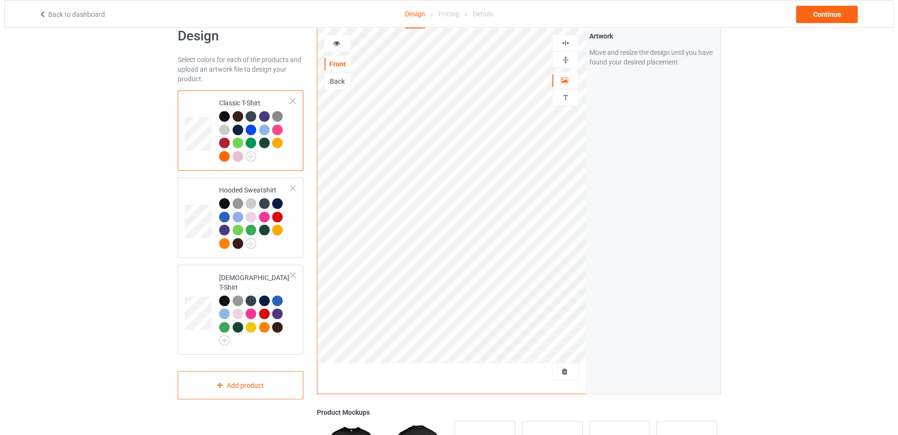
scroll to position [24, 0]
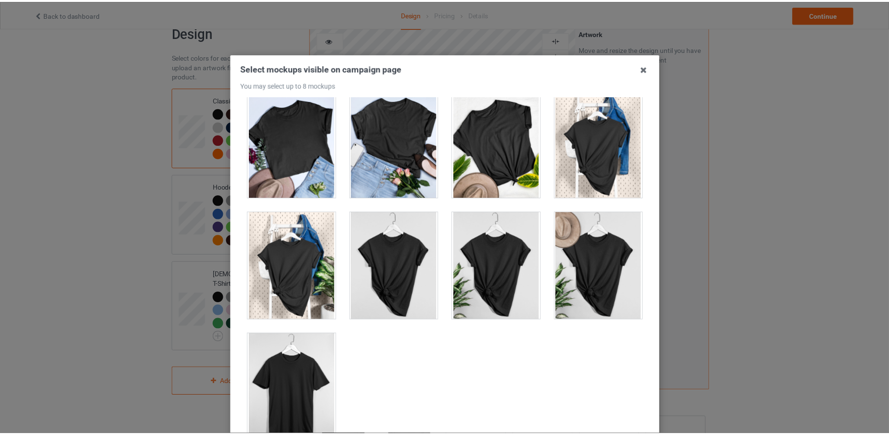
scroll to position [107, 0]
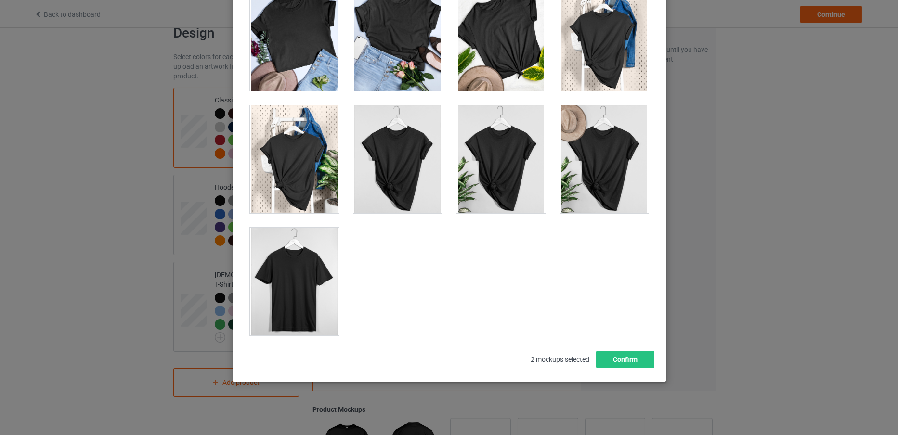
click at [288, 255] on div at bounding box center [294, 282] width 89 height 108
click at [621, 356] on button "Confirm" at bounding box center [625, 359] width 58 height 17
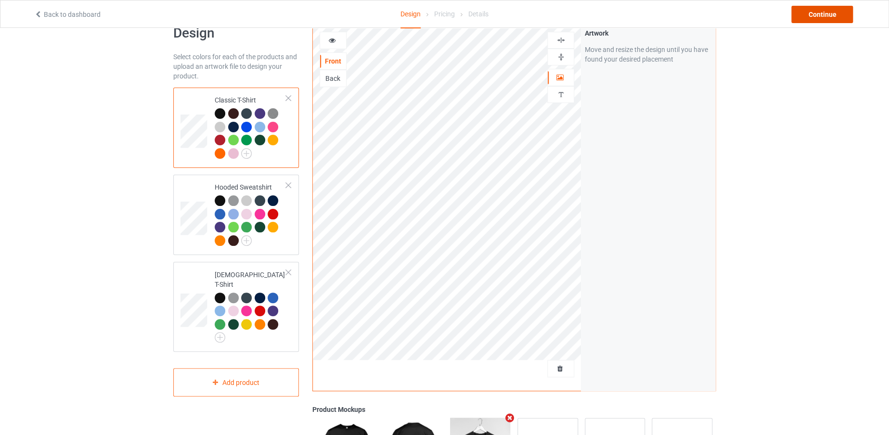
click at [833, 10] on div "Continue" at bounding box center [823, 14] width 62 height 17
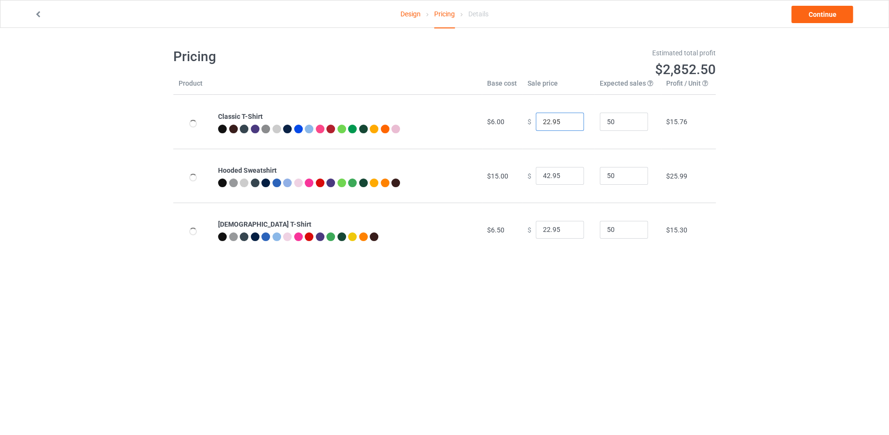
drag, startPoint x: 545, startPoint y: 120, endPoint x: 536, endPoint y: 120, distance: 8.2
click at [536, 120] on input "22.95" at bounding box center [560, 122] width 48 height 18
type input "19.95"
drag, startPoint x: 546, startPoint y: 174, endPoint x: 533, endPoint y: 174, distance: 12.5
click at [536, 174] on input "42.95" at bounding box center [560, 176] width 48 height 18
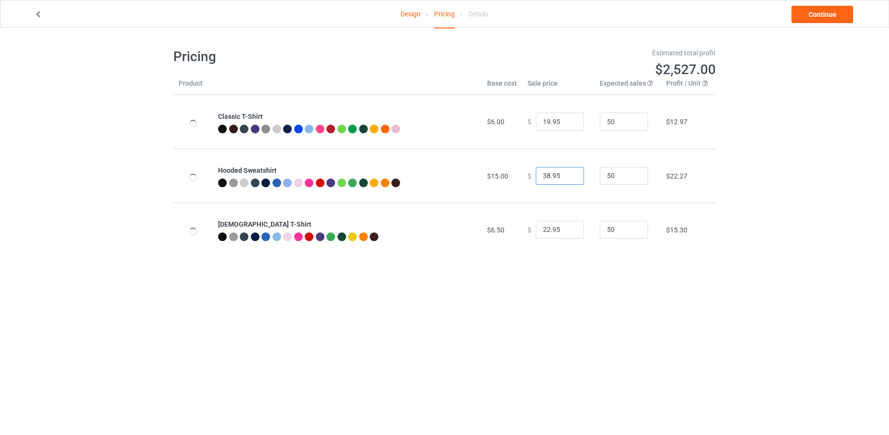
type input "38.95"
drag, startPoint x: 542, startPoint y: 225, endPoint x: 537, endPoint y: 225, distance: 4.8
click at [537, 225] on input "22.95" at bounding box center [560, 230] width 48 height 18
type input "19.95"
click at [834, 9] on link "Continue" at bounding box center [823, 14] width 62 height 17
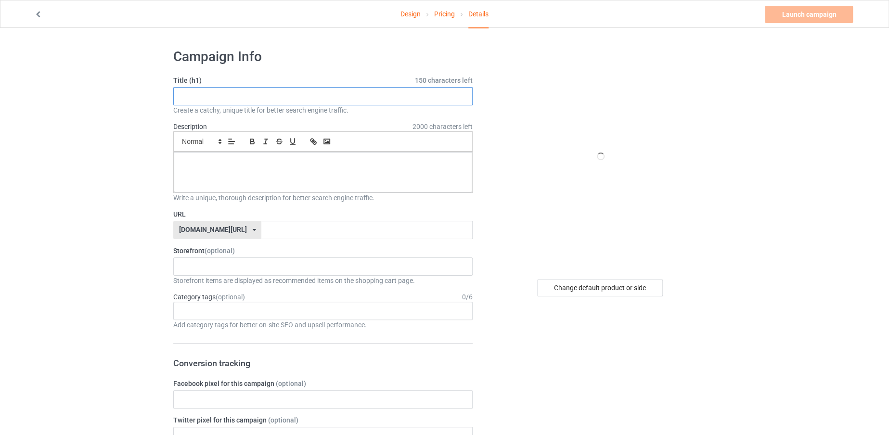
click at [377, 92] on input "text" at bounding box center [322, 96] width 299 height 18
paste input "I DO PEDICURES ON CAMEL TOES"
drag, startPoint x: 377, startPoint y: 92, endPoint x: 144, endPoint y: 80, distance: 232.4
type input "I DO PEDICURES ON CAMEL TOES"
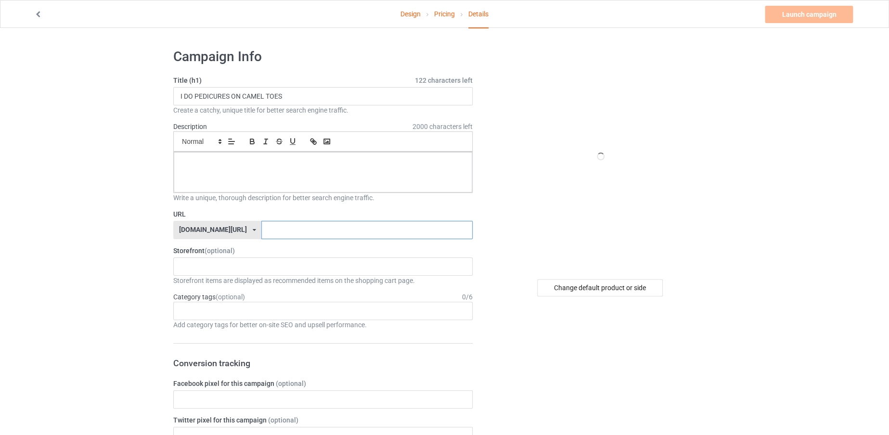
click at [305, 235] on input "text" at bounding box center [366, 230] width 211 height 18
paste input "I DO PEDICURES ON CAMEL TOES"
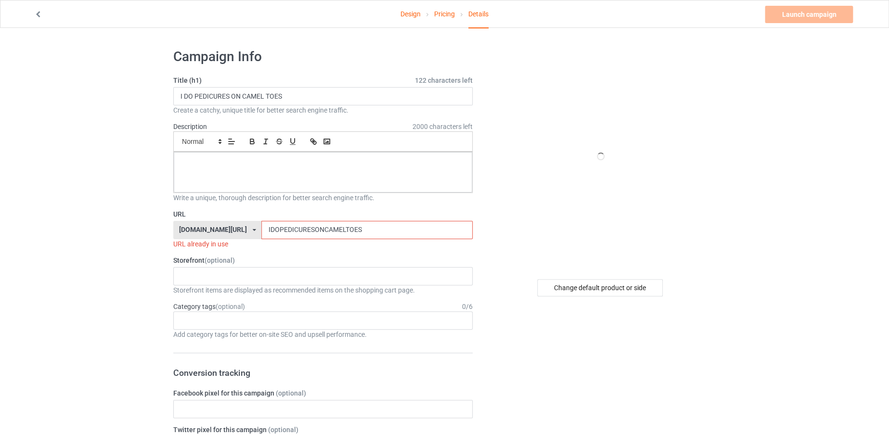
type input "IDOPEDICURESONCAMELTOES"
click at [313, 188] on div at bounding box center [323, 172] width 299 height 40
click at [313, 177] on div at bounding box center [323, 172] width 299 height 40
click at [364, 229] on input "IDOPEDICURESONCAMELTOES" at bounding box center [366, 230] width 211 height 18
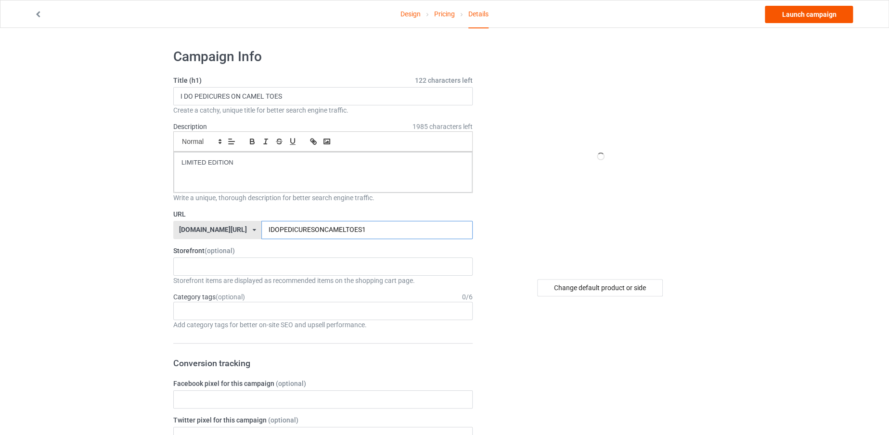
type input "IDOPEDICURESONCAMELTOES1"
click at [800, 13] on link "Launch campaign" at bounding box center [809, 14] width 88 height 17
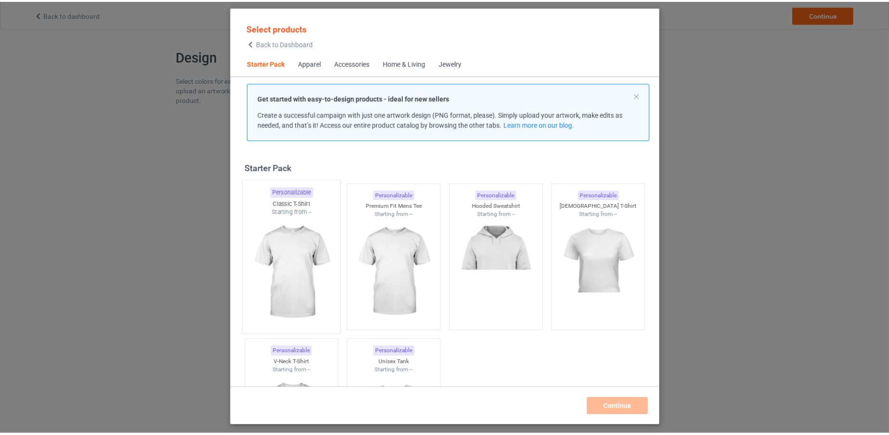
scroll to position [12, 0]
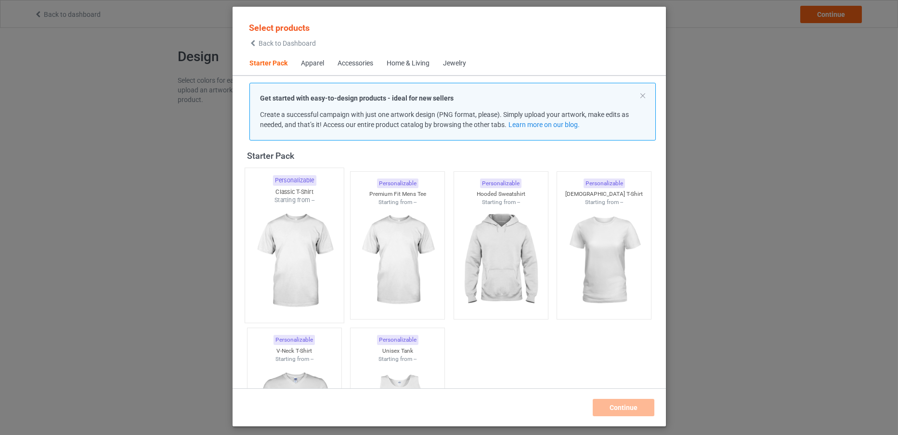
click at [289, 223] on img at bounding box center [294, 261] width 91 height 113
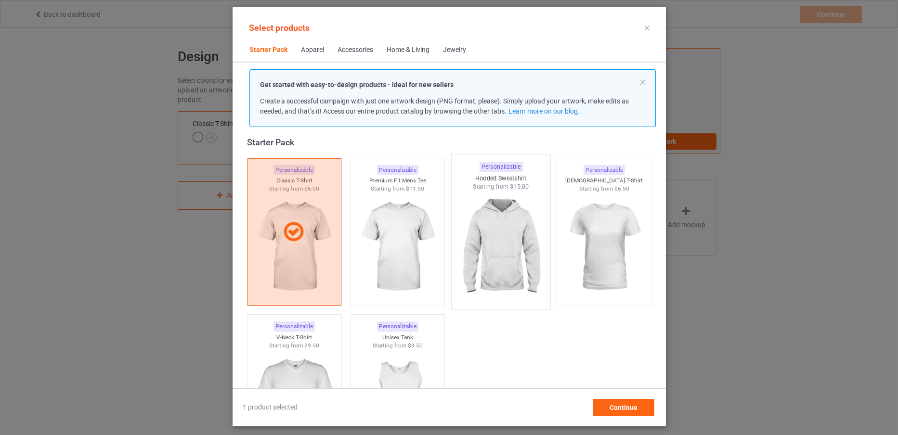
click at [499, 268] on img at bounding box center [500, 247] width 91 height 113
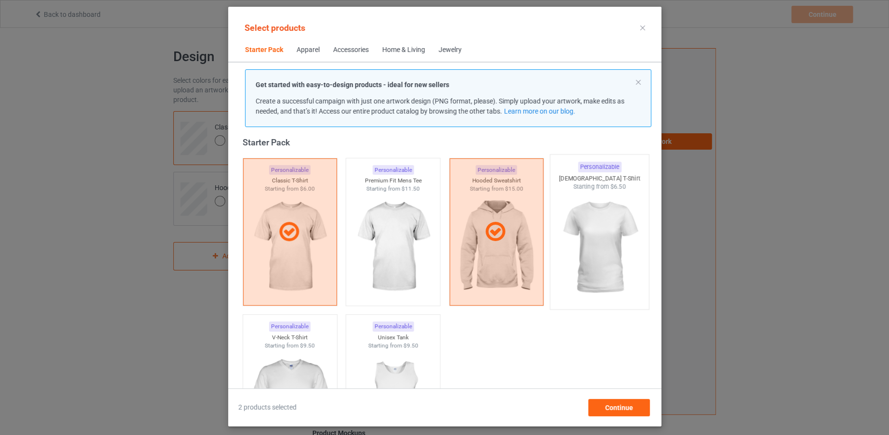
click at [575, 266] on img at bounding box center [599, 247] width 91 height 113
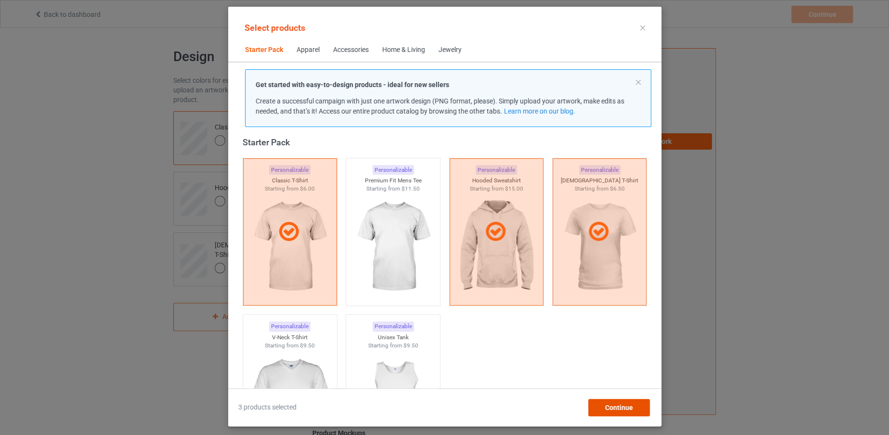
click at [612, 405] on span "Continue" at bounding box center [619, 408] width 28 height 8
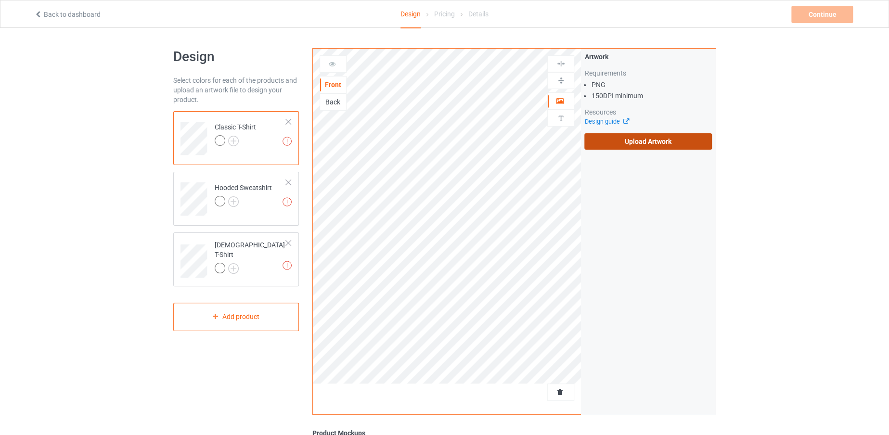
click at [596, 135] on label "Upload Artwork" at bounding box center [649, 141] width 128 height 16
click at [0, 0] on input "Upload Artwork" at bounding box center [0, 0] width 0 height 0
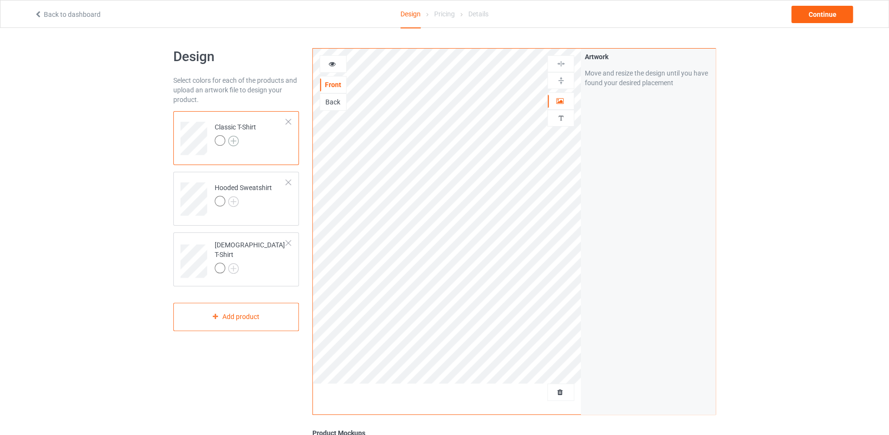
click at [234, 136] on img at bounding box center [233, 141] width 11 height 11
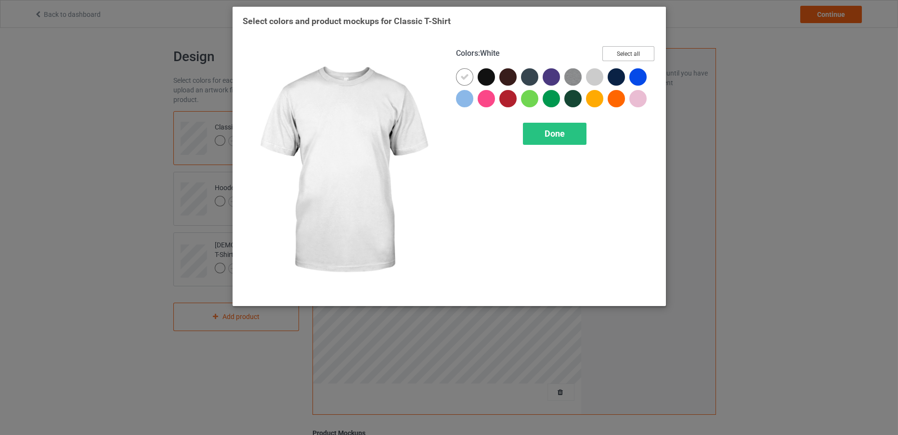
click at [639, 53] on button "Select all" at bounding box center [628, 53] width 52 height 15
click at [466, 73] on icon at bounding box center [464, 77] width 9 height 9
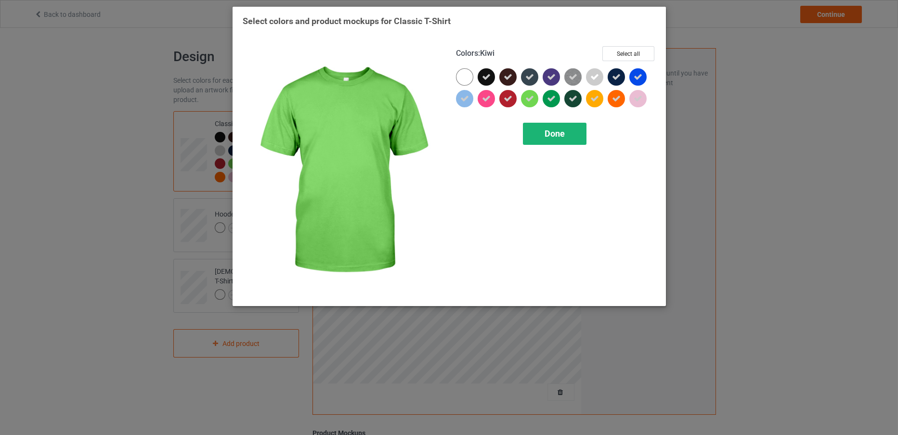
click at [539, 125] on div "Done" at bounding box center [555, 134] width 64 height 22
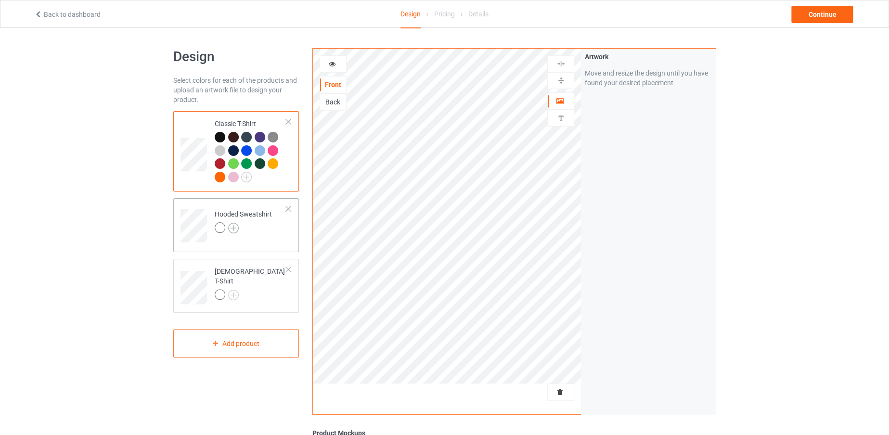
click at [237, 223] on img at bounding box center [233, 228] width 11 height 11
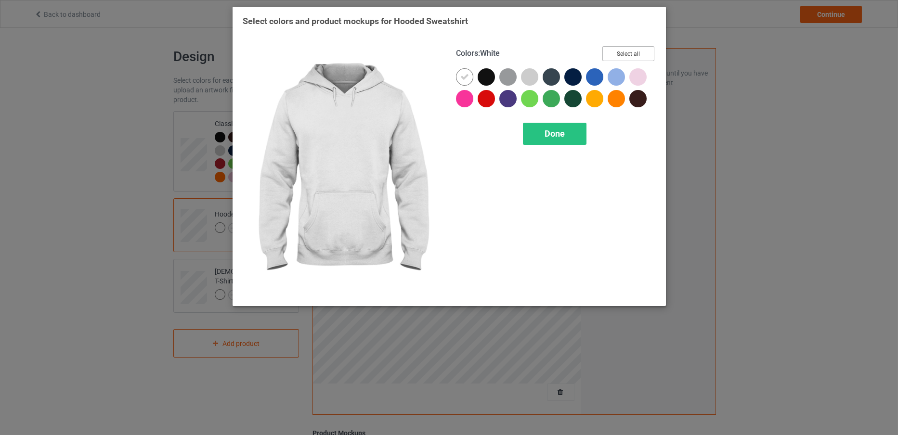
click at [616, 51] on button "Select all" at bounding box center [628, 53] width 52 height 15
click at [465, 77] on icon at bounding box center [464, 77] width 9 height 9
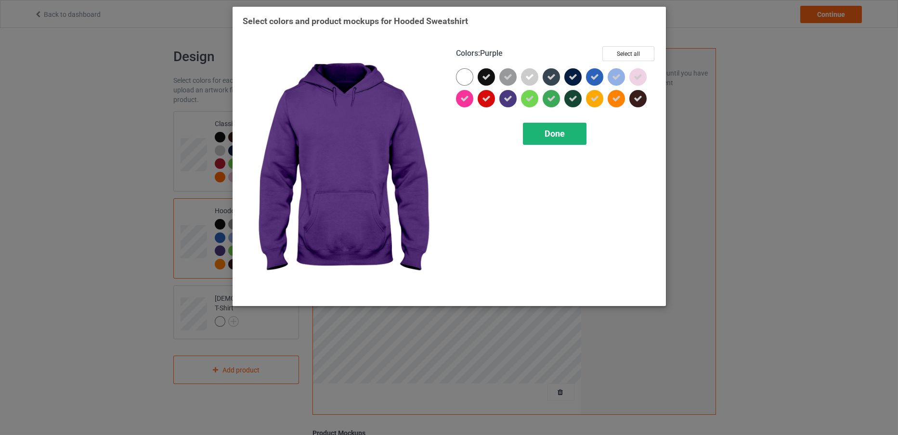
click at [536, 132] on div "Done" at bounding box center [555, 134] width 64 height 22
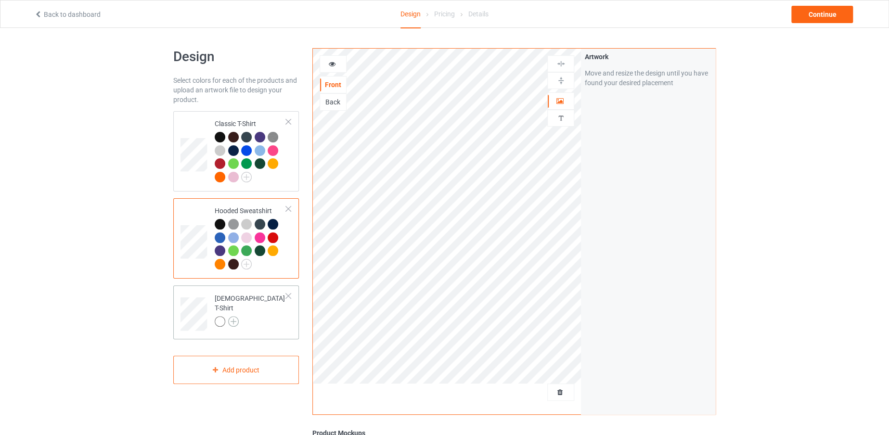
click at [234, 316] on img at bounding box center [233, 321] width 11 height 11
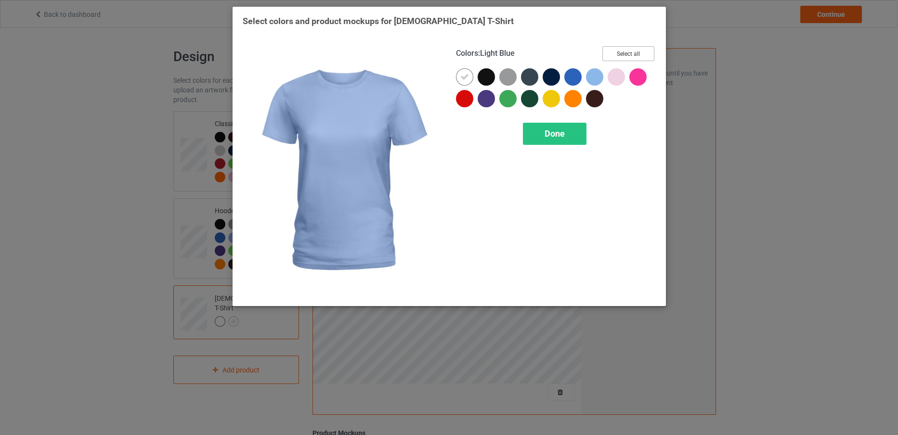
click at [615, 48] on button "Select all" at bounding box center [628, 53] width 52 height 15
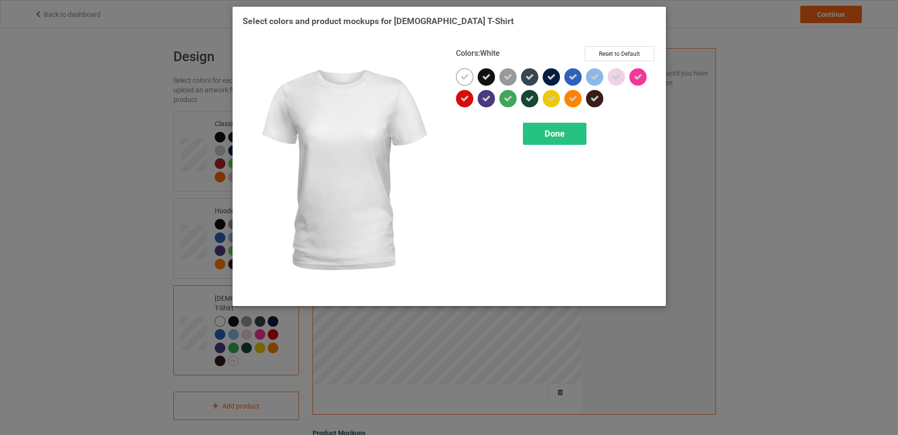
click at [461, 71] on div at bounding box center [464, 76] width 17 height 17
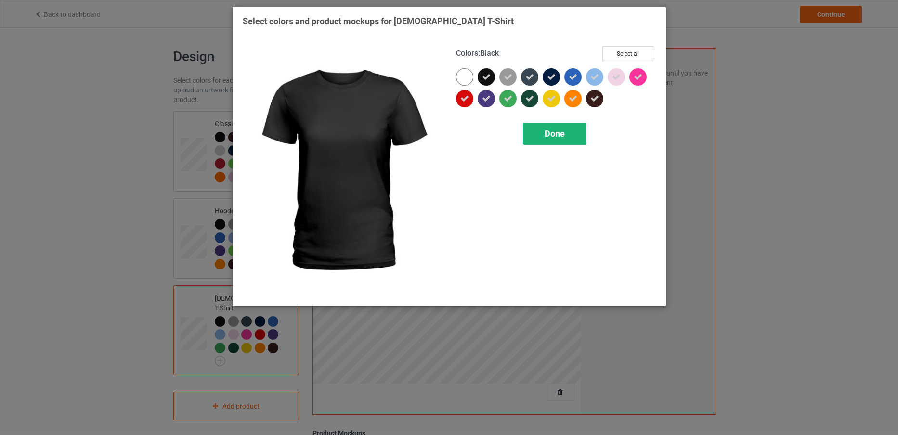
click at [576, 144] on div "Done" at bounding box center [555, 134] width 64 height 22
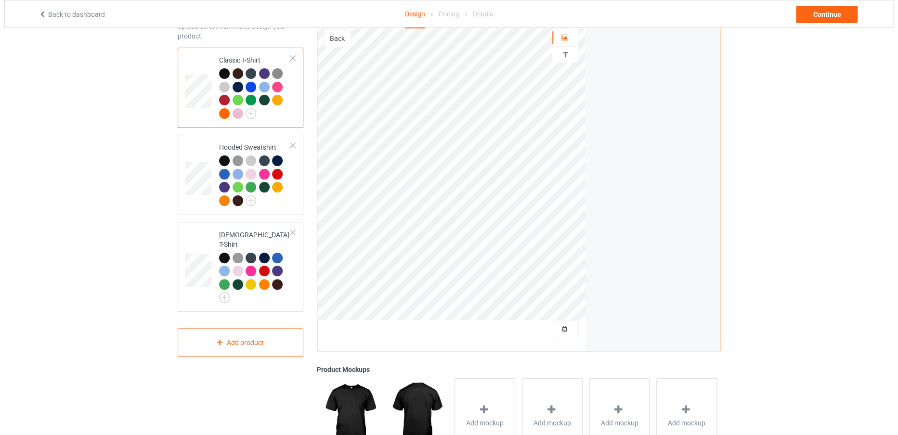
scroll to position [63, 0]
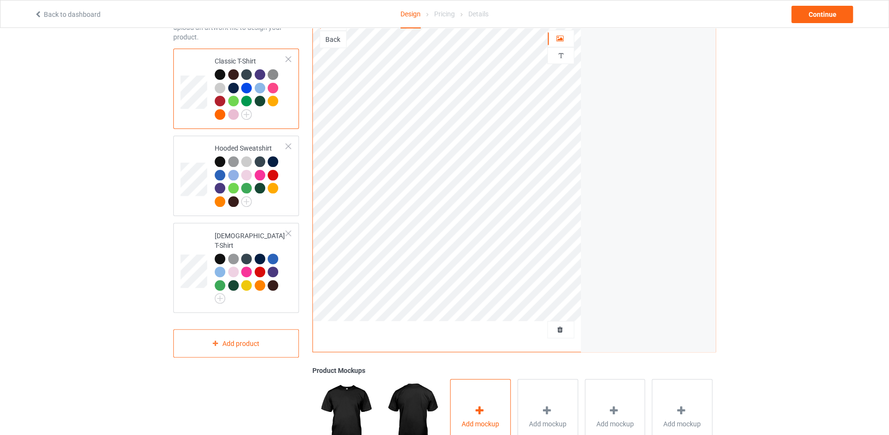
click at [495, 399] on div "Add mockup" at bounding box center [480, 417] width 61 height 76
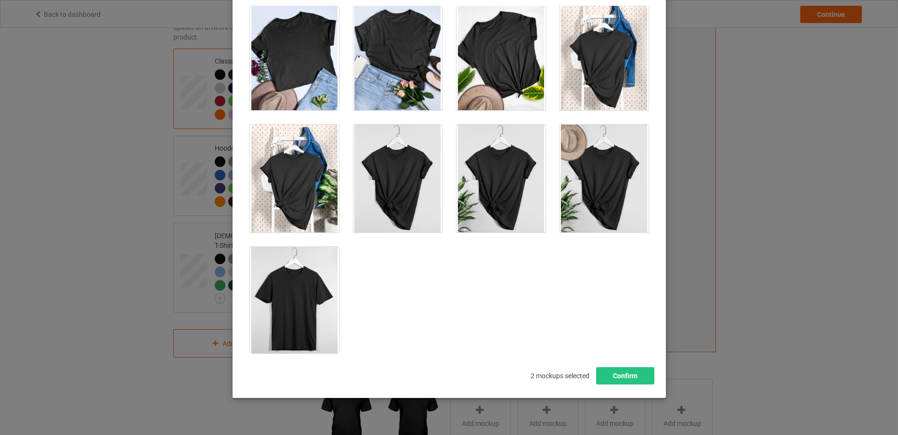
scroll to position [13711, 0]
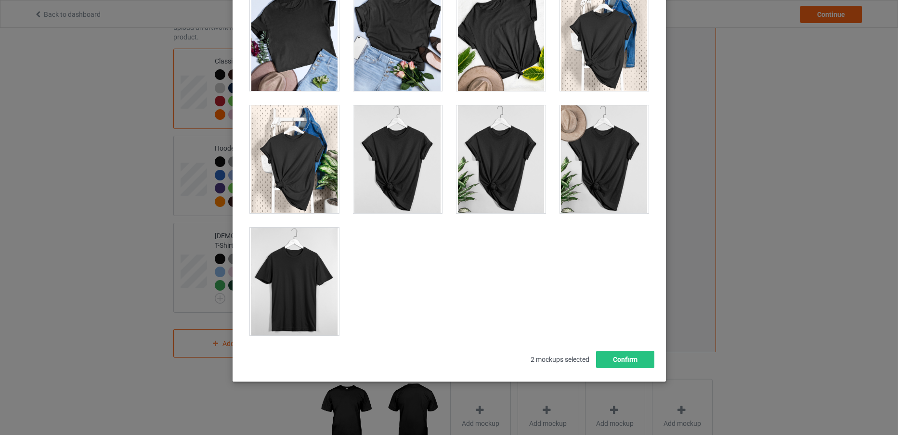
click at [254, 284] on div at bounding box center [294, 282] width 89 height 108
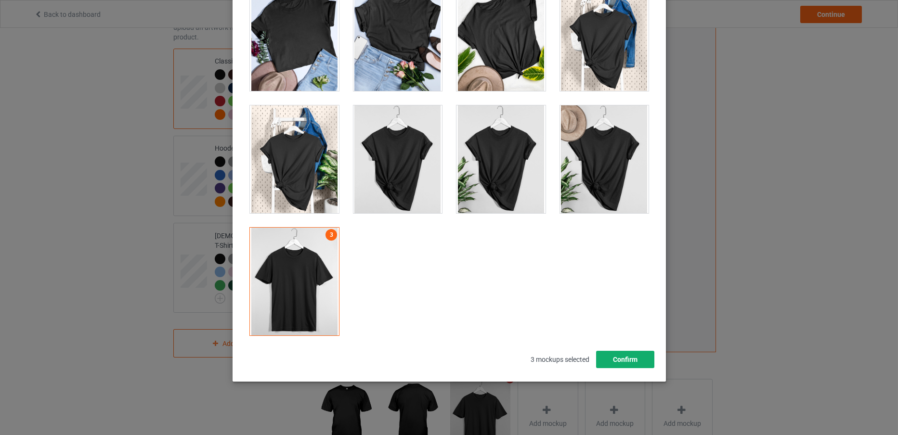
click at [608, 357] on button "Confirm" at bounding box center [625, 359] width 58 height 17
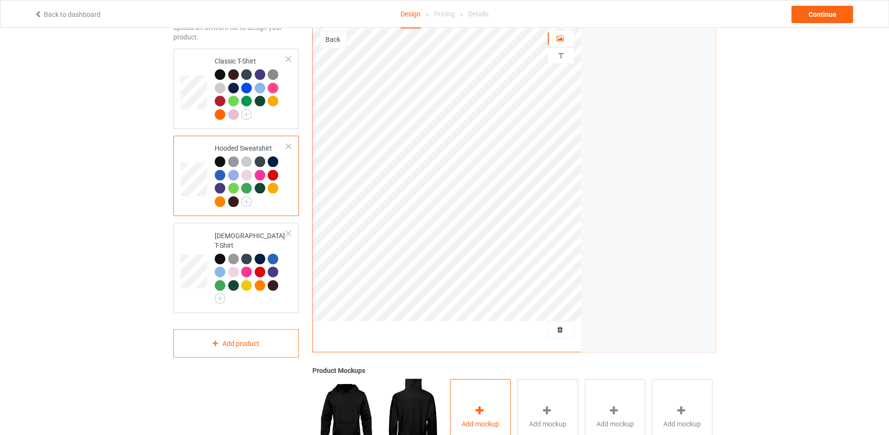
click at [497, 400] on div "Add mockup" at bounding box center [480, 417] width 61 height 76
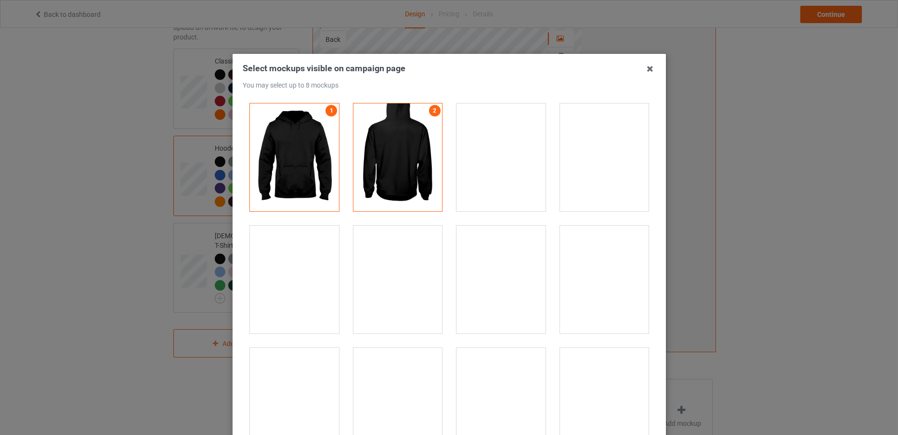
click at [312, 297] on div at bounding box center [294, 280] width 89 height 108
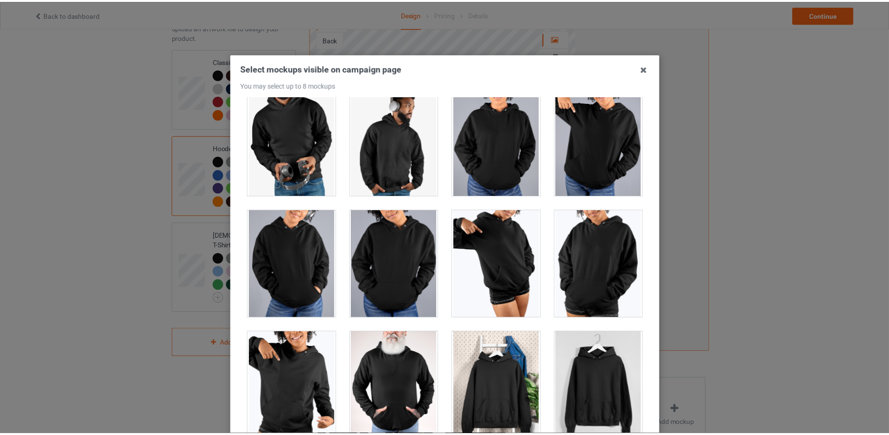
scroll to position [107, 0]
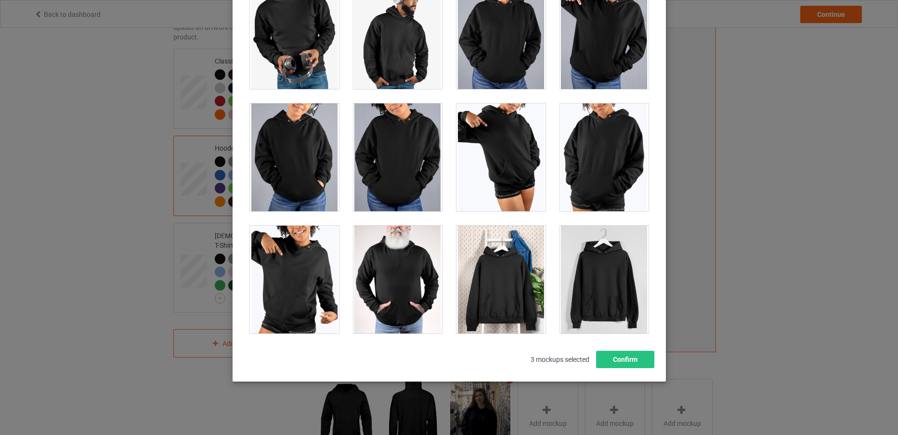
click at [598, 302] on div at bounding box center [603, 280] width 89 height 108
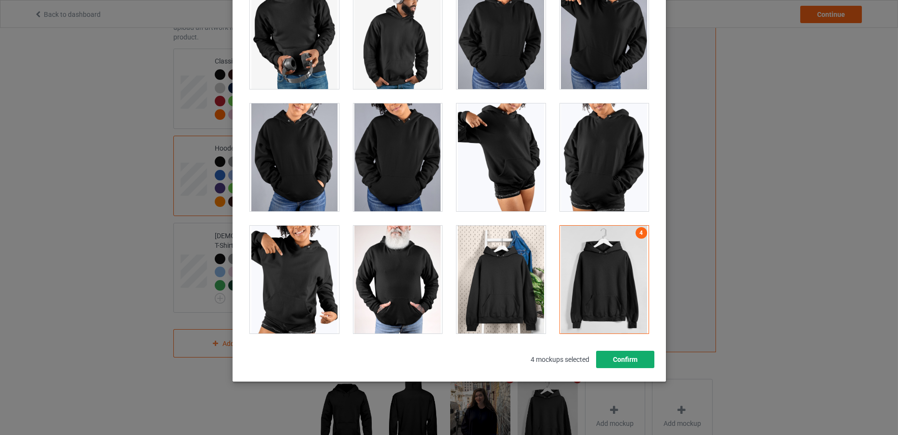
click at [620, 364] on button "Confirm" at bounding box center [625, 359] width 58 height 17
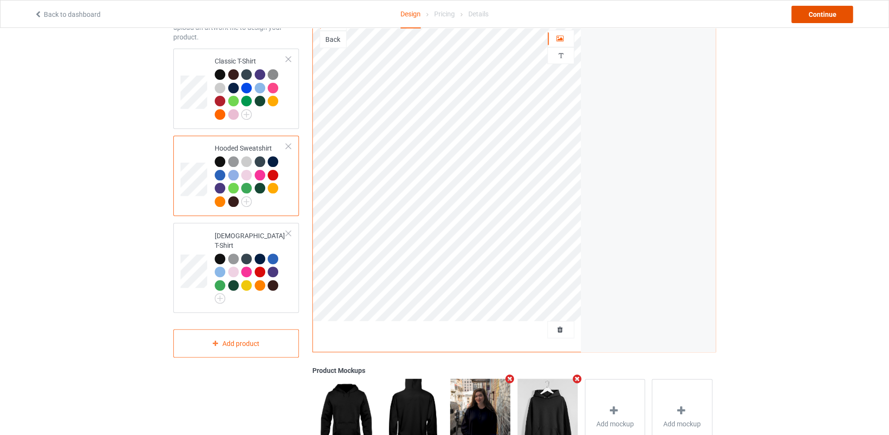
click at [817, 19] on div "Continue" at bounding box center [823, 14] width 62 height 17
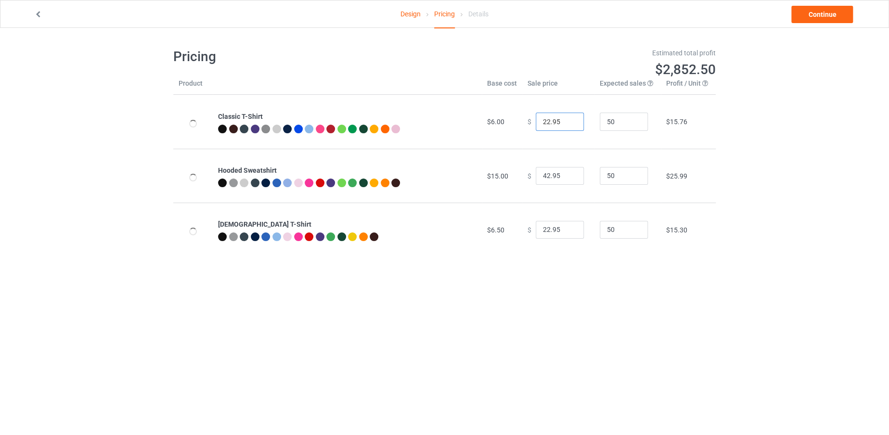
drag, startPoint x: 544, startPoint y: 116, endPoint x: 530, endPoint y: 118, distance: 13.7
click at [536, 118] on input "22.95" at bounding box center [560, 122] width 48 height 18
type input "19.95"
drag, startPoint x: 543, startPoint y: 174, endPoint x: 534, endPoint y: 174, distance: 8.7
click at [536, 174] on input "42.95" at bounding box center [560, 176] width 48 height 18
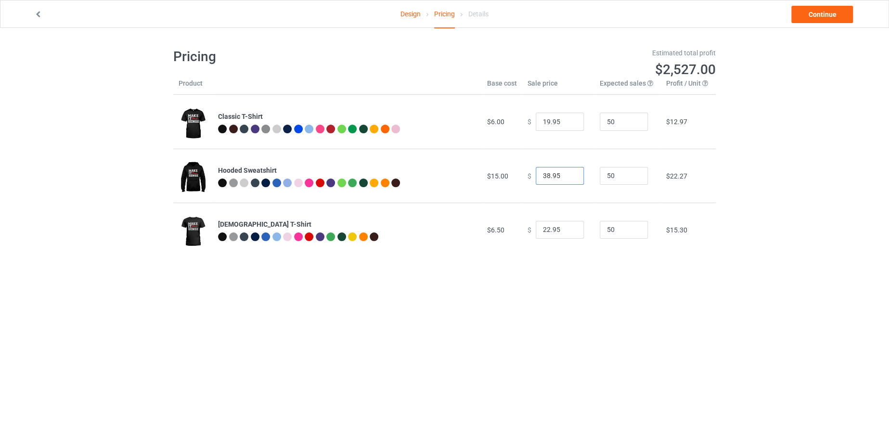
type input "38.95"
drag, startPoint x: 543, startPoint y: 225, endPoint x: 536, endPoint y: 226, distance: 6.8
click at [536, 226] on input "22.95" at bounding box center [560, 230] width 48 height 18
type input "19.95"
click at [818, 15] on link "Continue" at bounding box center [823, 14] width 62 height 17
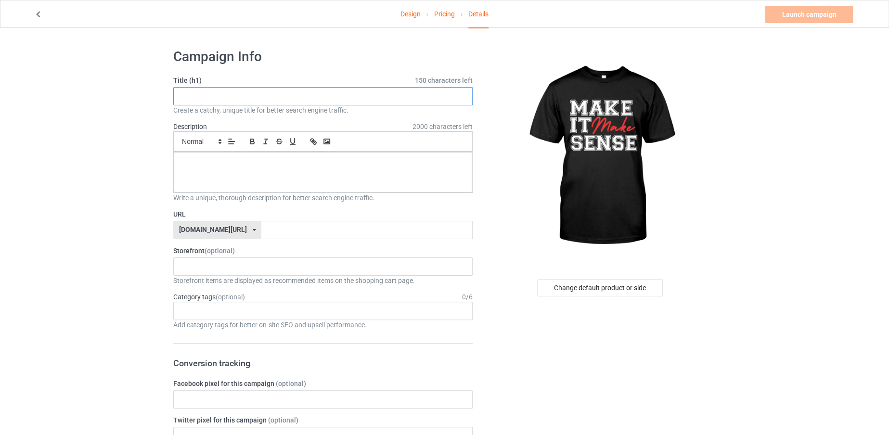
click at [369, 98] on input "text" at bounding box center [322, 96] width 299 height 18
click at [323, 97] on input "text" at bounding box center [322, 96] width 299 height 18
paste input "Make It Make Sense"
type input "Make It Make Sense"
click at [323, 229] on input "text" at bounding box center [366, 230] width 211 height 18
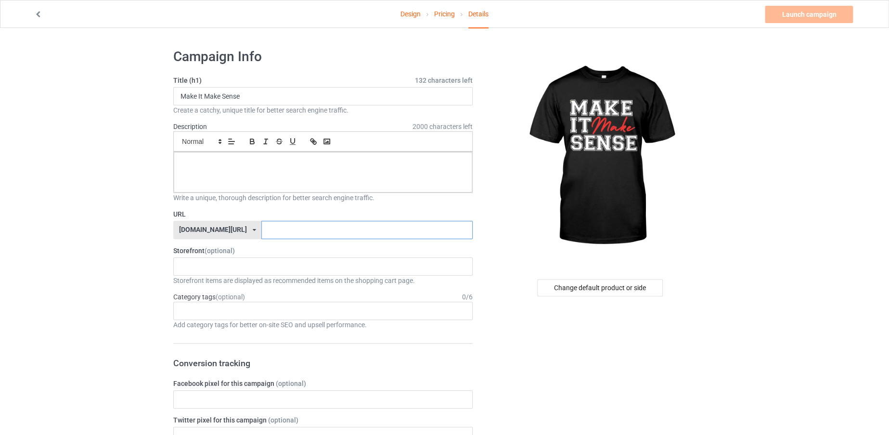
paste input "Make It Make Sense"
type input "MakeItMakeSense"
click at [307, 186] on div at bounding box center [323, 172] width 299 height 40
click at [819, 19] on link "Launch campaign" at bounding box center [809, 14] width 88 height 17
